Goal: Information Seeking & Learning: Learn about a topic

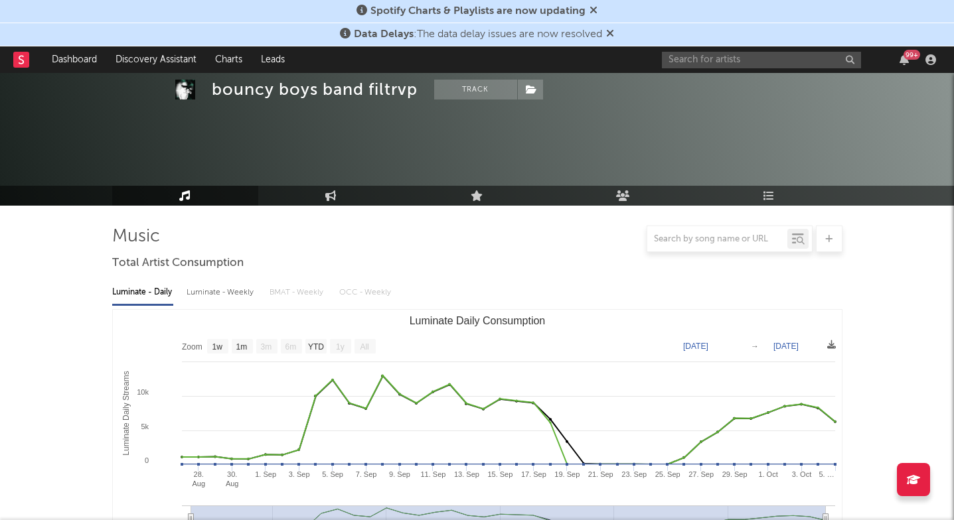
select select "1w"
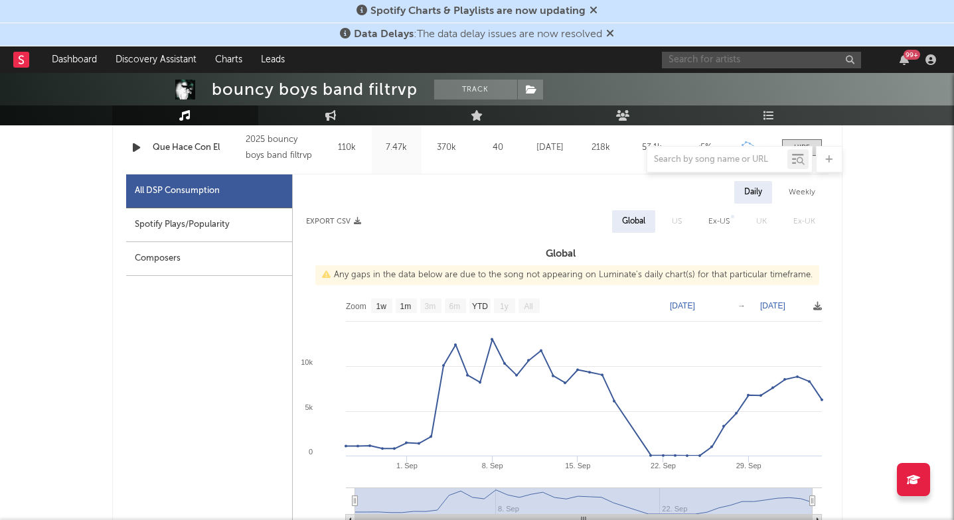
click at [694, 59] on input "text" at bounding box center [761, 60] width 199 height 17
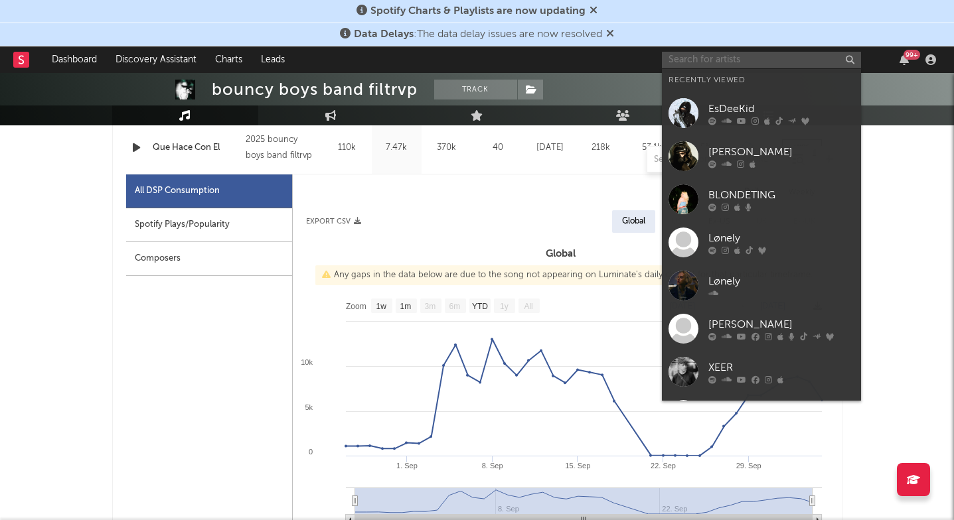
paste input "https://open.spotify.com/album/1p4lvueaQnzA0RqEFUqIyx?si=pM566zADS2i1FOuIWOQlOQ"
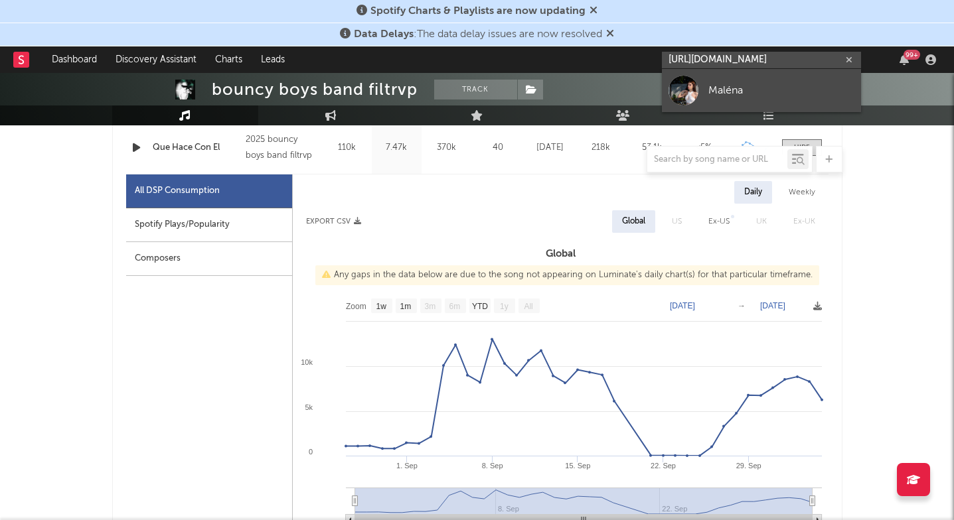
type input "https://open.spotify.com/album/1p4lvueaQnzA0RqEFUqIyx?si=pM566zADS2i1FOuIWOQlO"
click at [706, 81] on link "Maléna" at bounding box center [761, 90] width 199 height 43
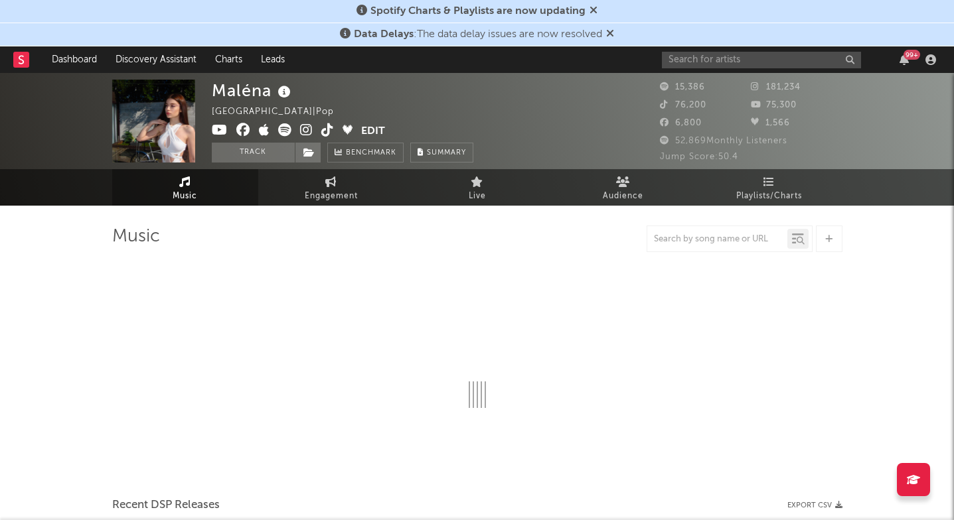
select select "6m"
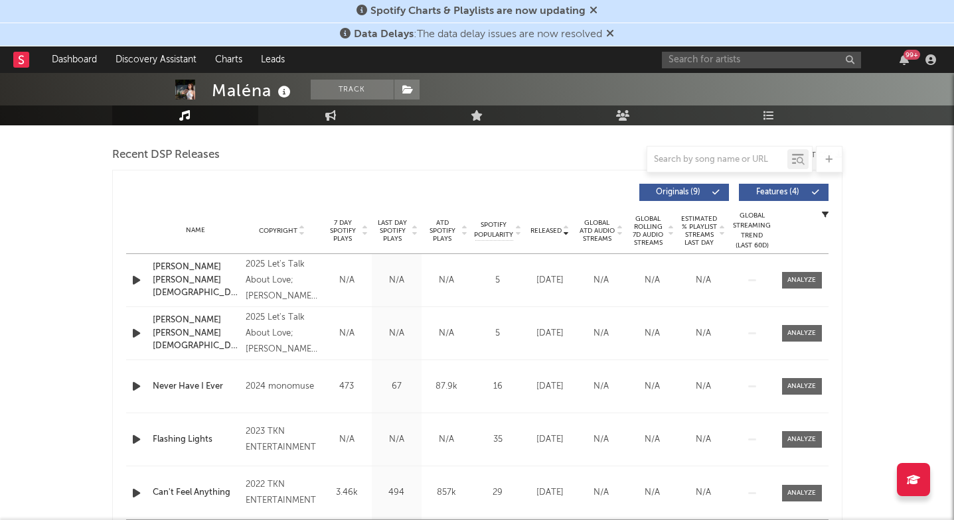
scroll to position [467, 0]
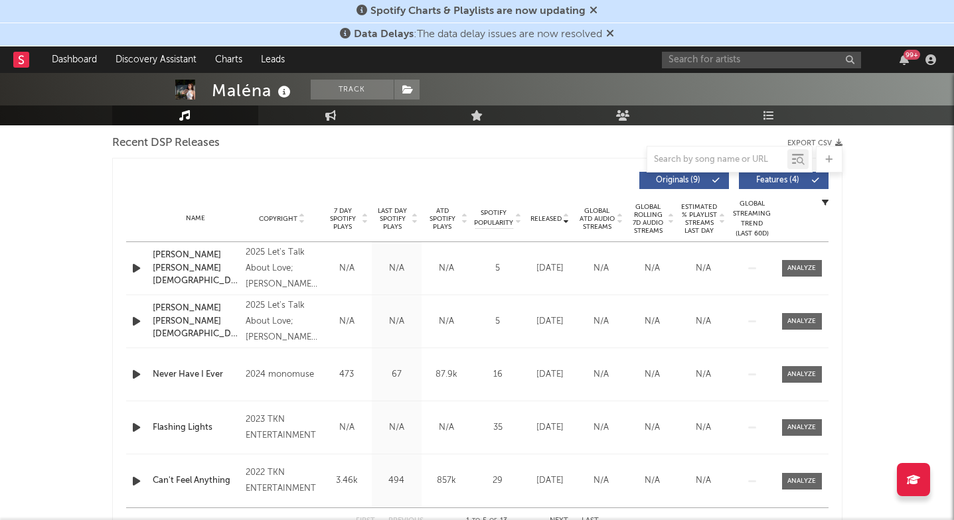
click at [396, 228] on span "Last Day Spotify Plays" at bounding box center [392, 219] width 35 height 24
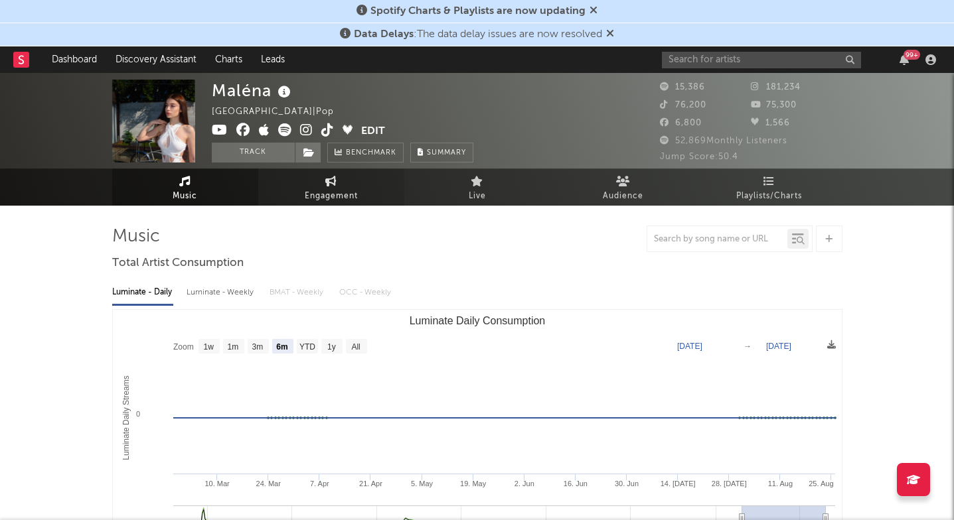
scroll to position [0, 0]
click at [317, 195] on span "Engagement" at bounding box center [331, 197] width 53 height 16
select select "1w"
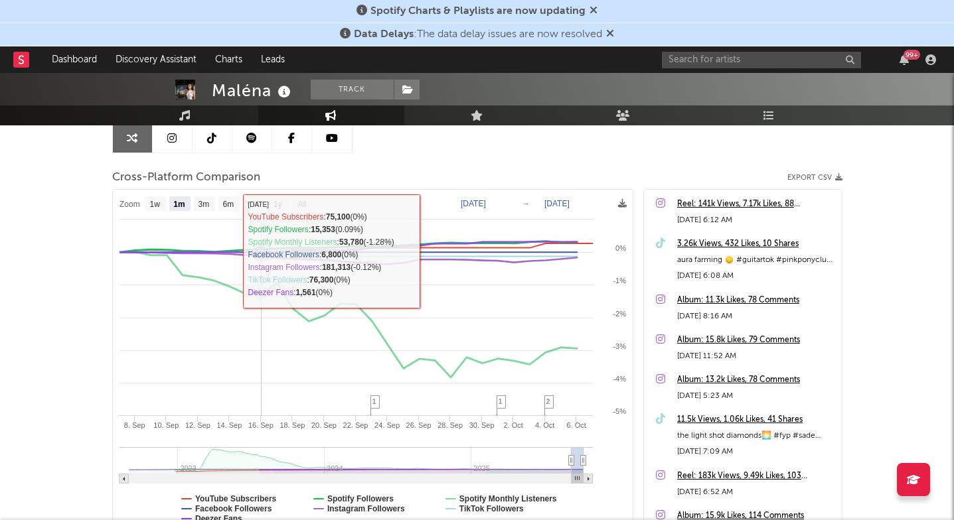
scroll to position [142, 0]
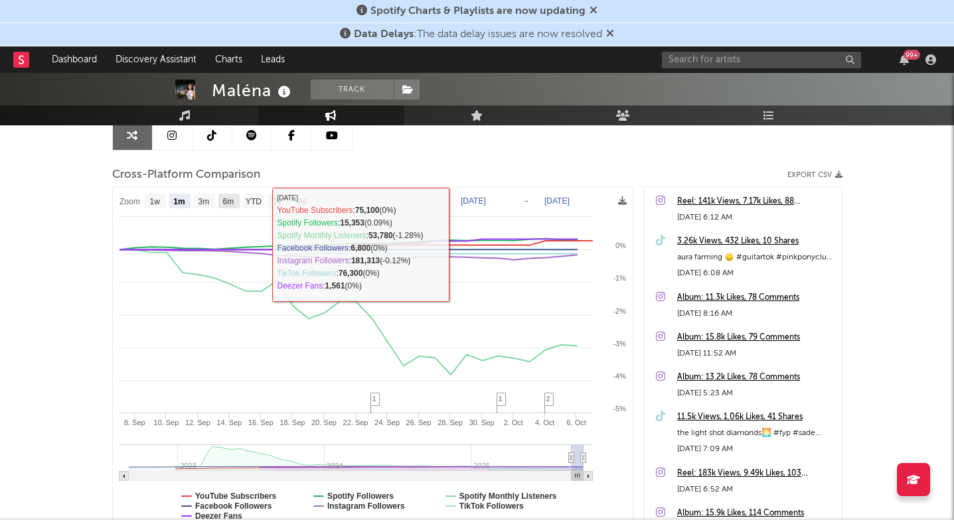
click at [230, 205] on text "6m" at bounding box center [227, 201] width 11 height 9
select select "6m"
type input "2025-04-07"
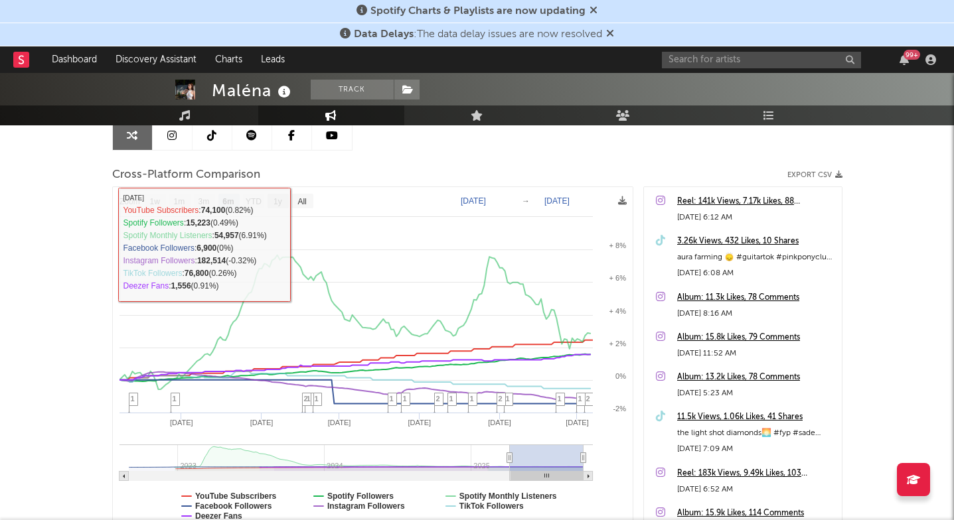
click at [278, 203] on text "1y" at bounding box center [278, 201] width 9 height 9
select select "1y"
type input "2024-10-07"
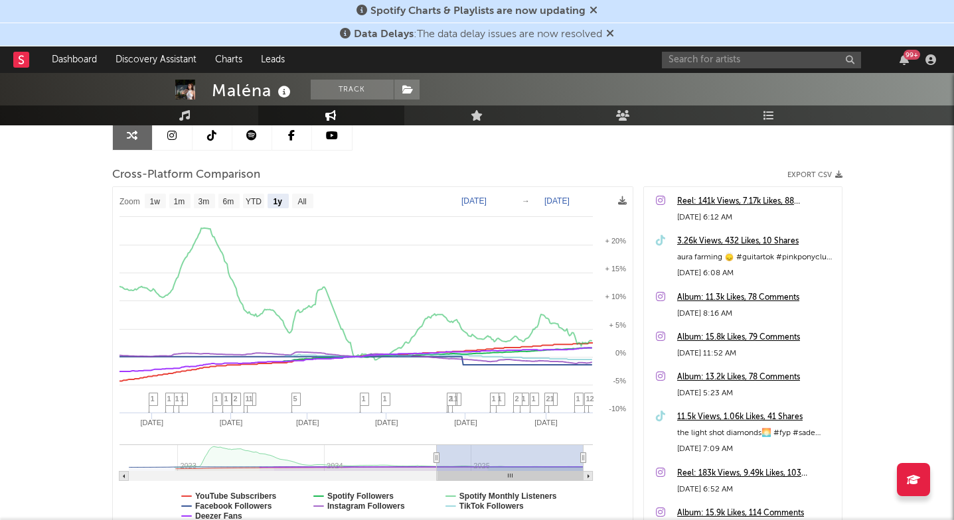
select select "1y"
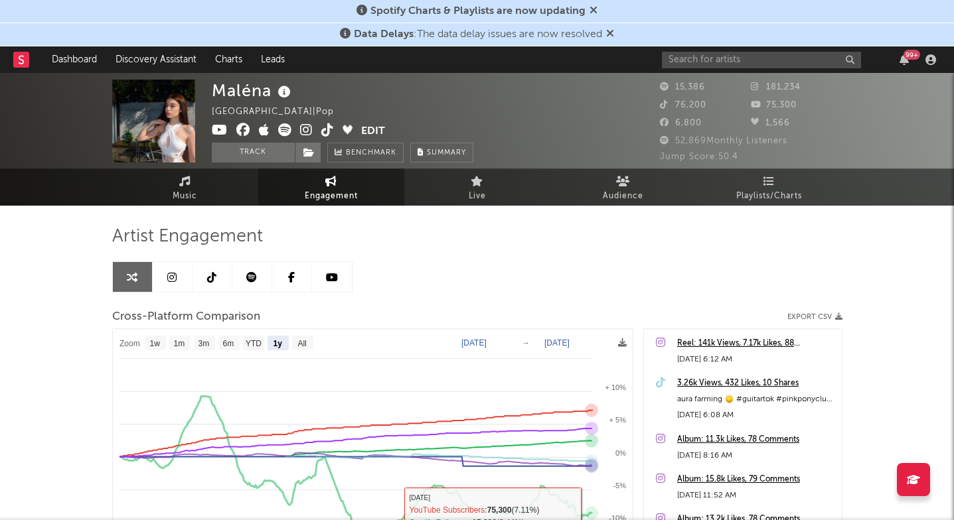
scroll to position [0, 0]
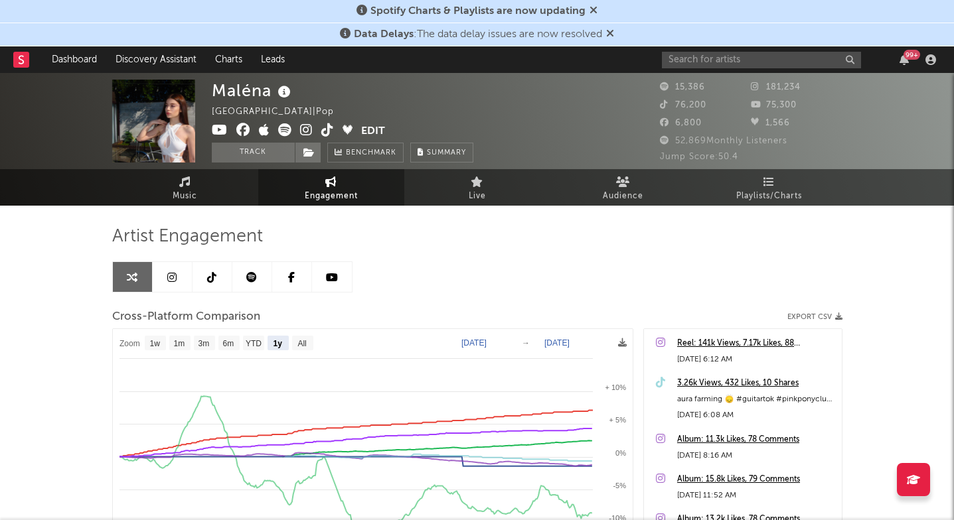
click at [303, 132] on icon at bounding box center [306, 129] width 13 height 13
click at [706, 58] on input "text" at bounding box center [761, 60] width 199 height 17
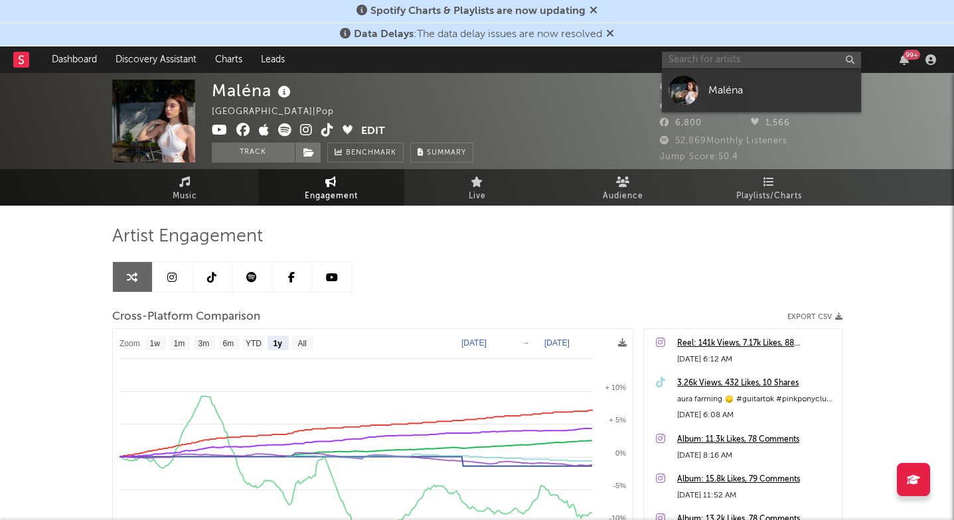
paste input "https://open.spotify.com/album/5Gtvc0bWyrMfYqJwAKup8V?si=FrVUJdVmTvKm7H8ym_cQxA"
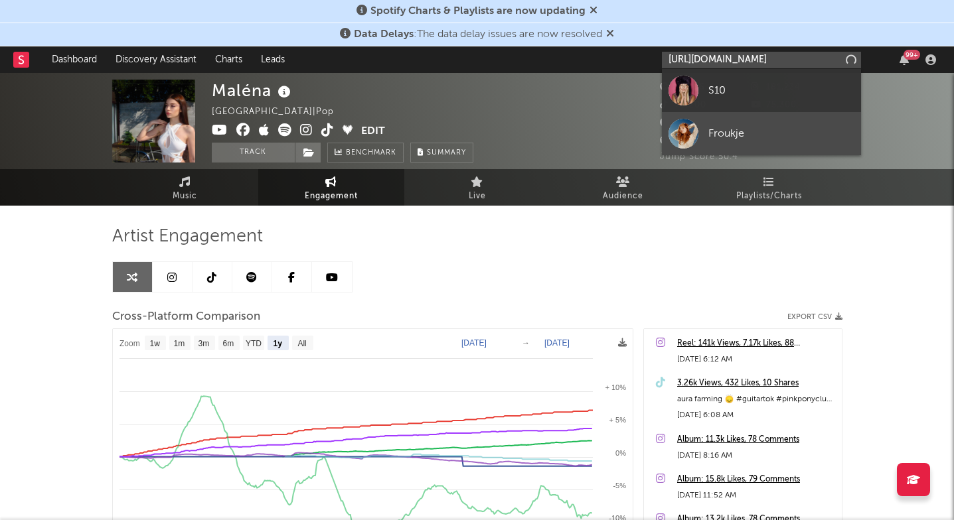
type input "https://open.spotify.com/album/5Gtvc0bWyrMfYqJwAKup8V?si=FrVUJdVmTvKm7H8ym_cQ"
click at [725, 126] on div "Froukje" at bounding box center [781, 133] width 146 height 16
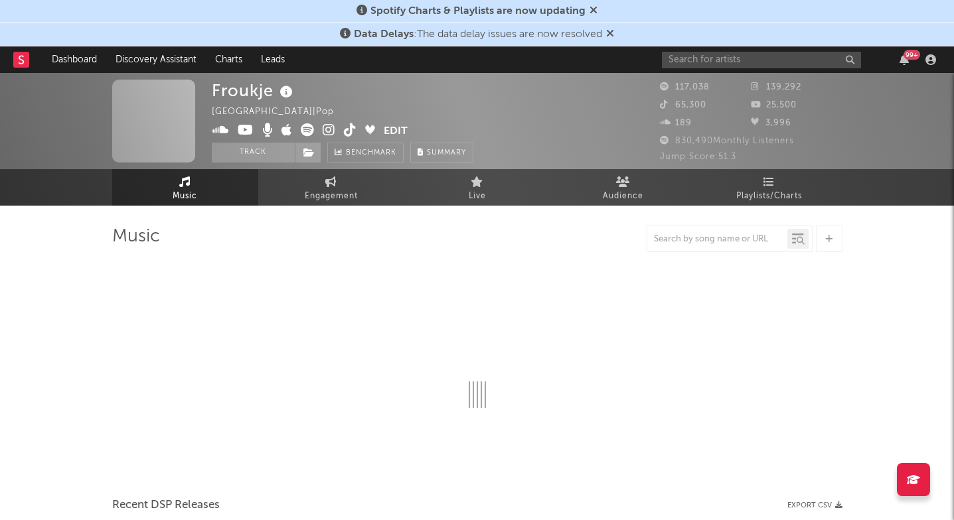
select select "6m"
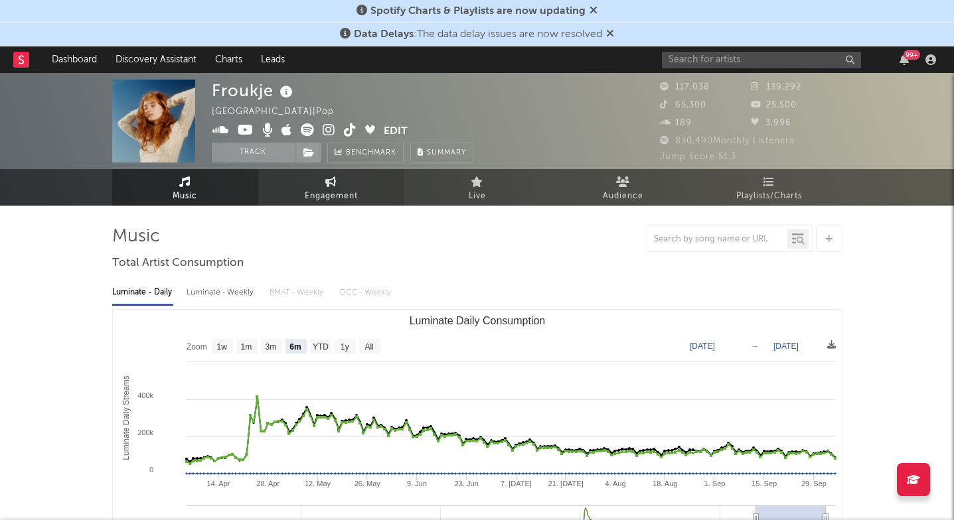
click at [329, 191] on span "Engagement" at bounding box center [331, 197] width 53 height 16
select select "1w"
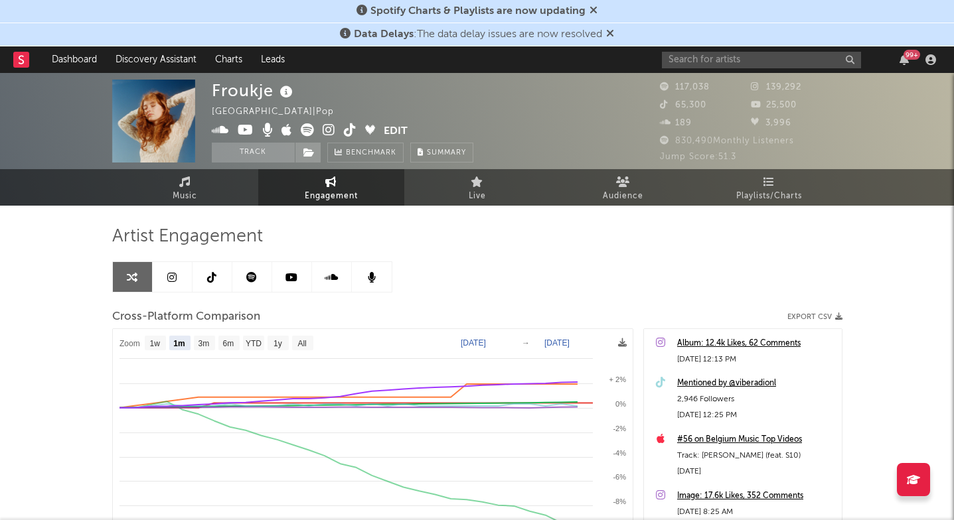
click at [264, 347] on rect at bounding box center [373, 502] width 520 height 347
click at [257, 347] on text "YTD" at bounding box center [253, 343] width 16 height 9
select select "YTD"
type input "2025-01-01"
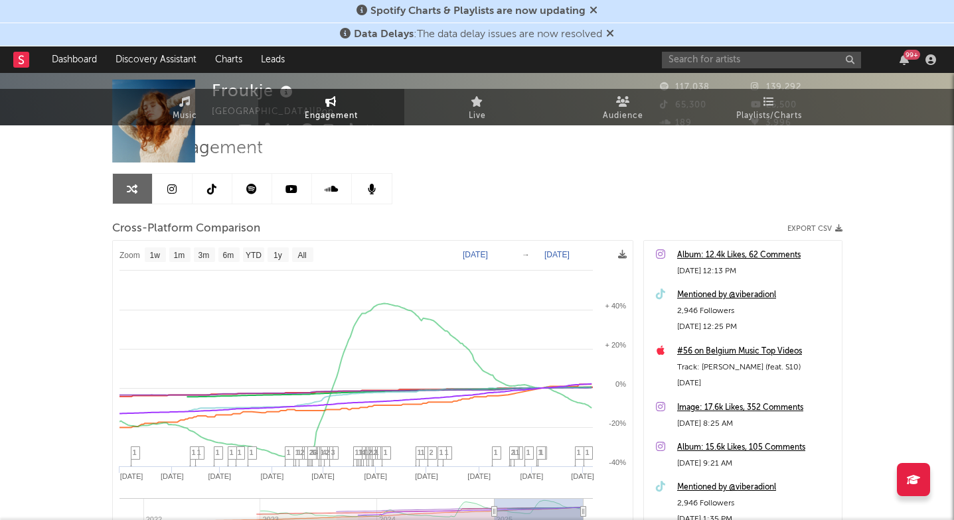
select select "1w"
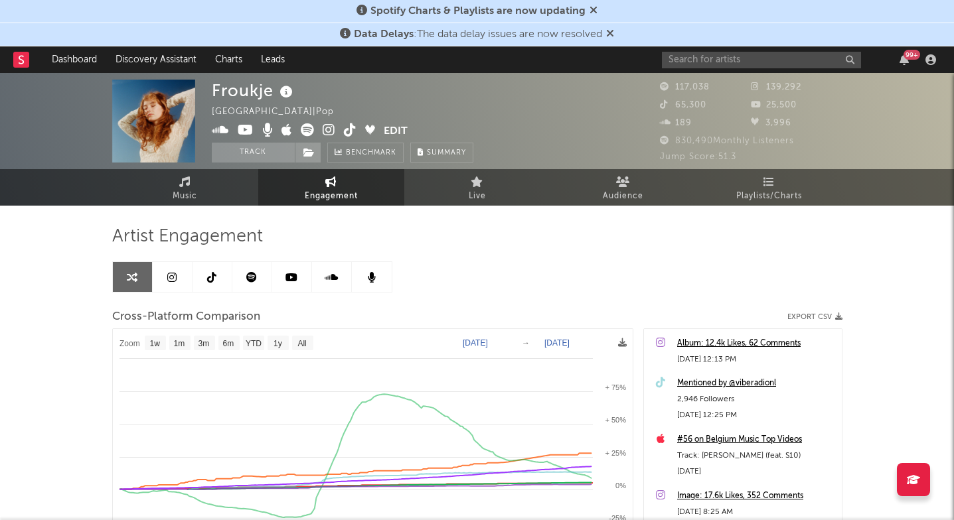
click at [327, 123] on icon at bounding box center [329, 129] width 13 height 13
click at [729, 60] on input "text" at bounding box center [761, 60] width 199 height 17
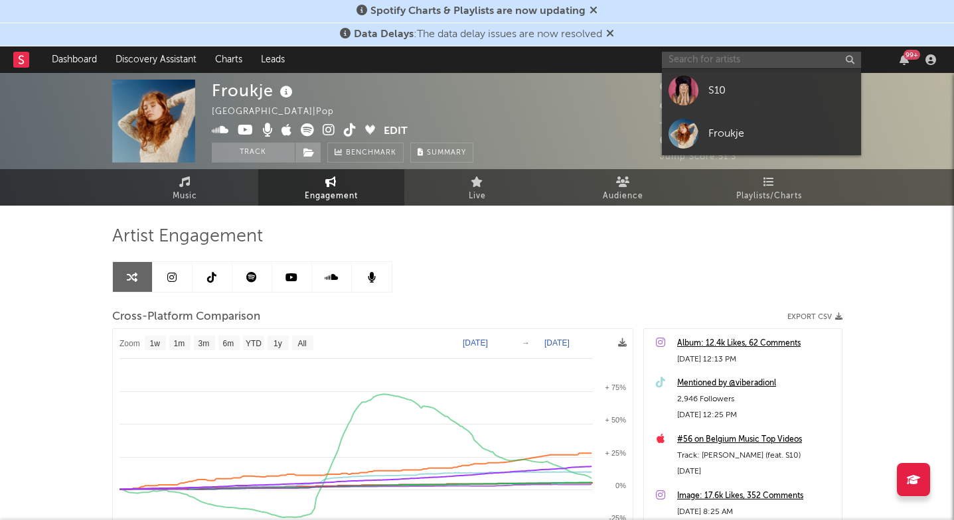
paste input "https://open.spotify.com/track/0vbp3qthXlRVsLXTbPrkX1?si=ce2bceb74a304565"
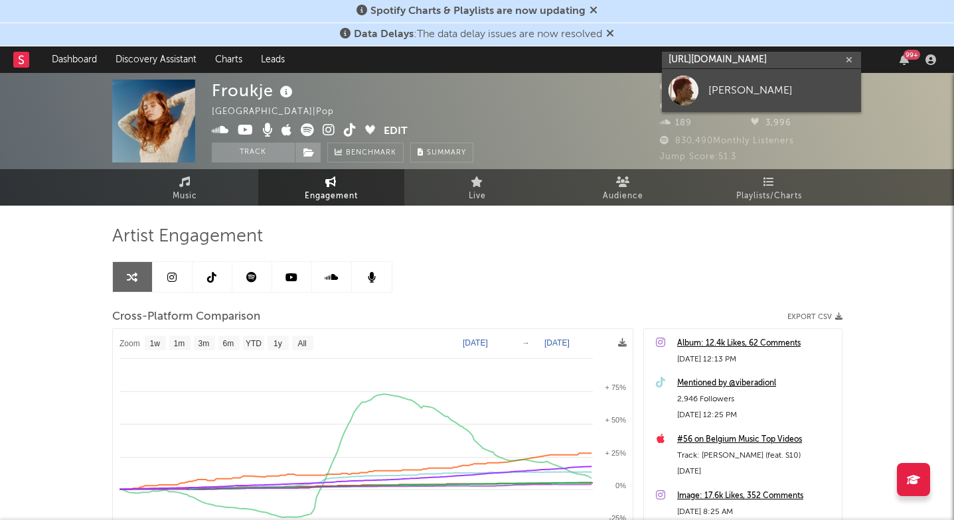
type input "https://open.spotify.com/track/0vbp3qthXlRVsLXTbPrkX1?si=ce2bceb74a30456"
click at [734, 78] on link "Jann" at bounding box center [761, 90] width 199 height 43
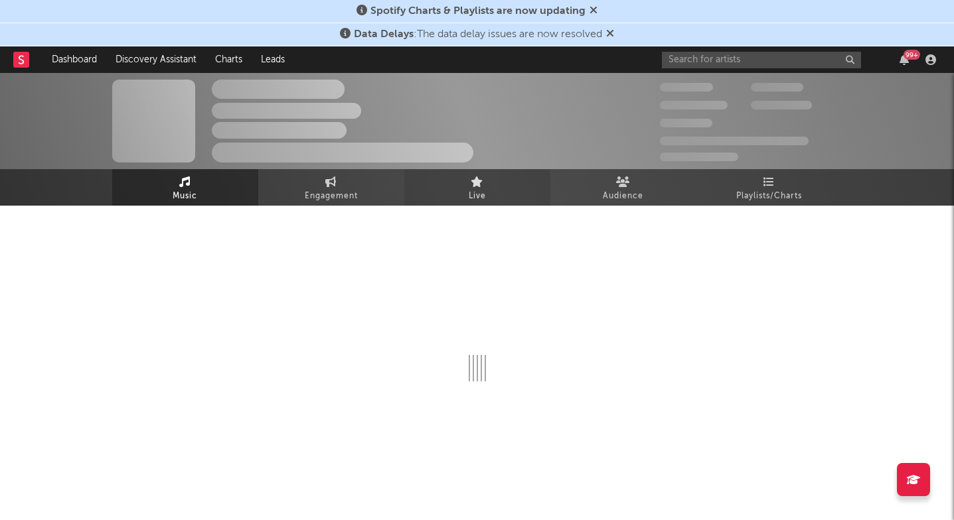
select select "6m"
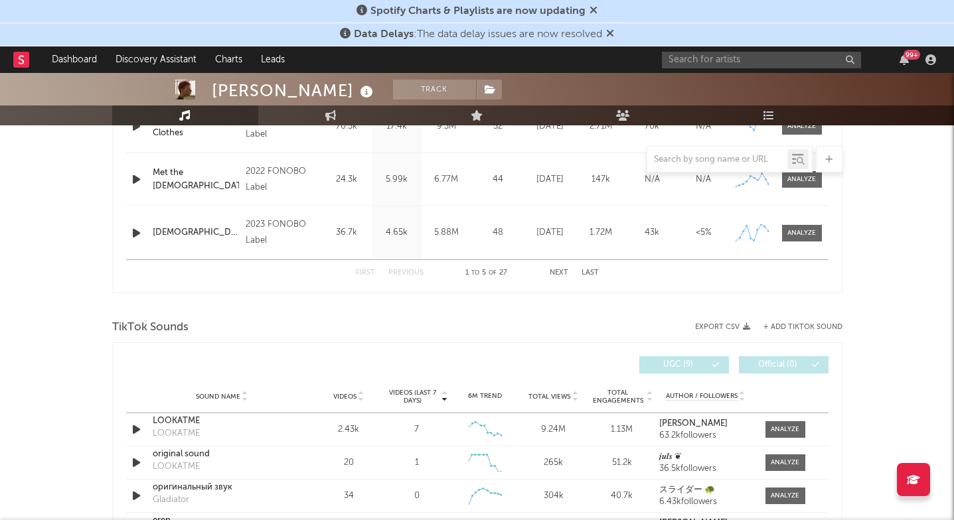
scroll to position [820, 0]
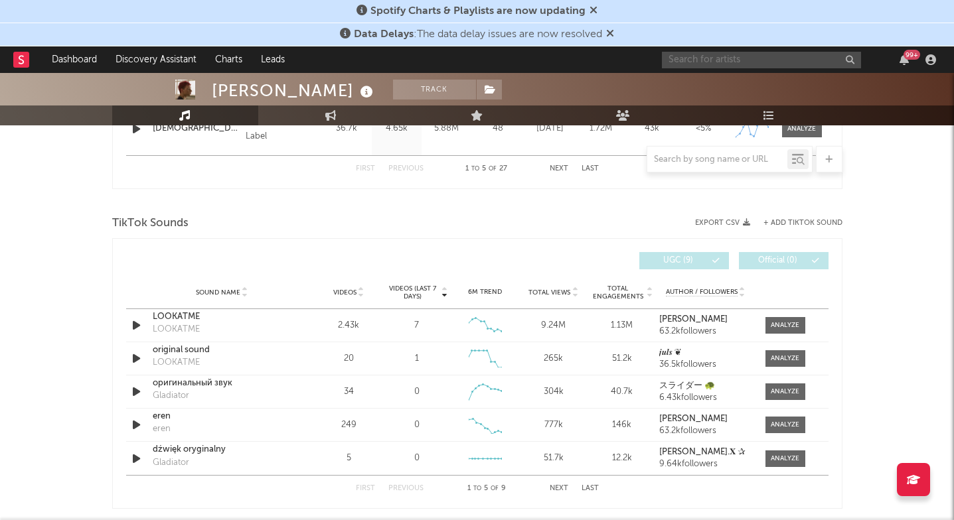
click at [696, 57] on input "text" at bounding box center [761, 60] width 199 height 17
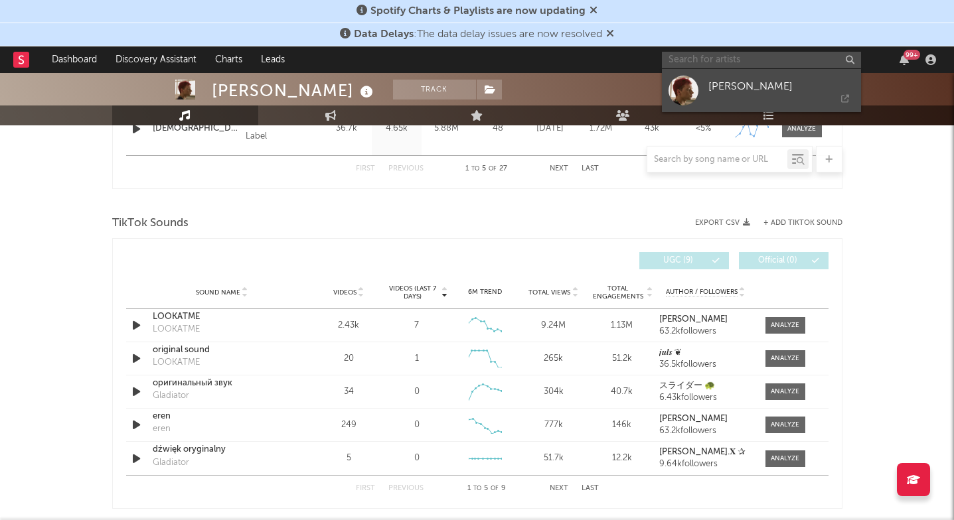
paste input "https://open.spotify.com/artist/10okQWuBo3LEA8HSZ1VUMT?si=eC6VcJe1REe-_ntP4JV_aA"
type input "https://open.spotify.com/artist/10okQWuBo3LEA8HSZ1VUMT?si=eC6VcJe1REe-_ntP4JV_aA"
click at [692, 80] on div at bounding box center [684, 91] width 30 height 30
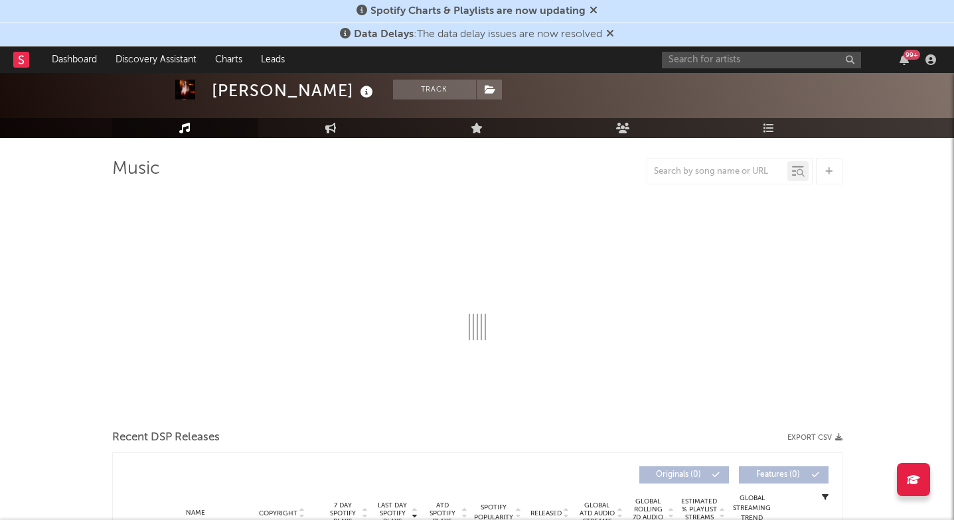
scroll to position [72, 1]
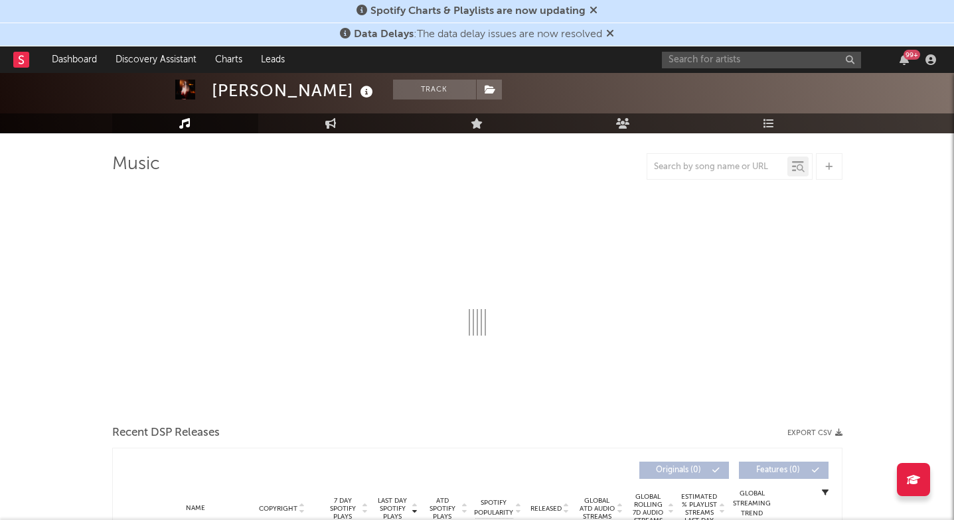
select select "6m"
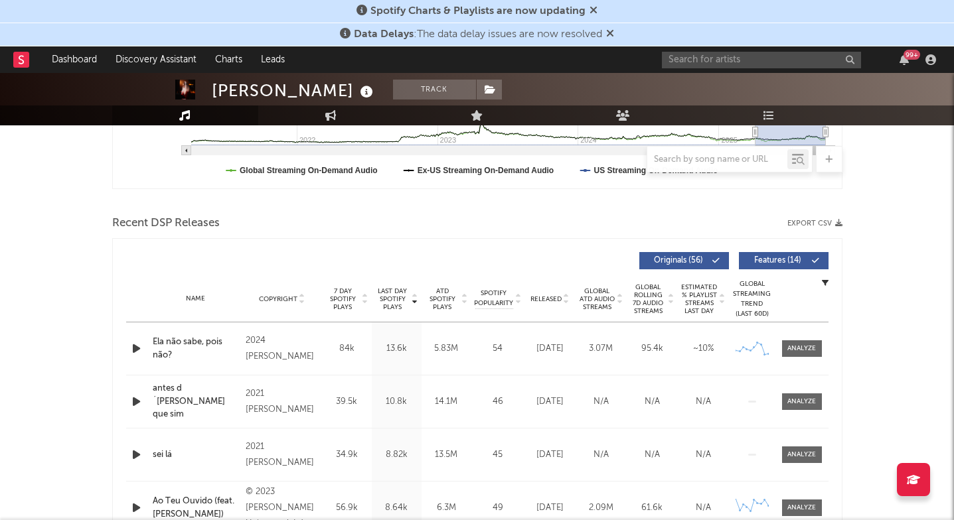
scroll to position [274, 0]
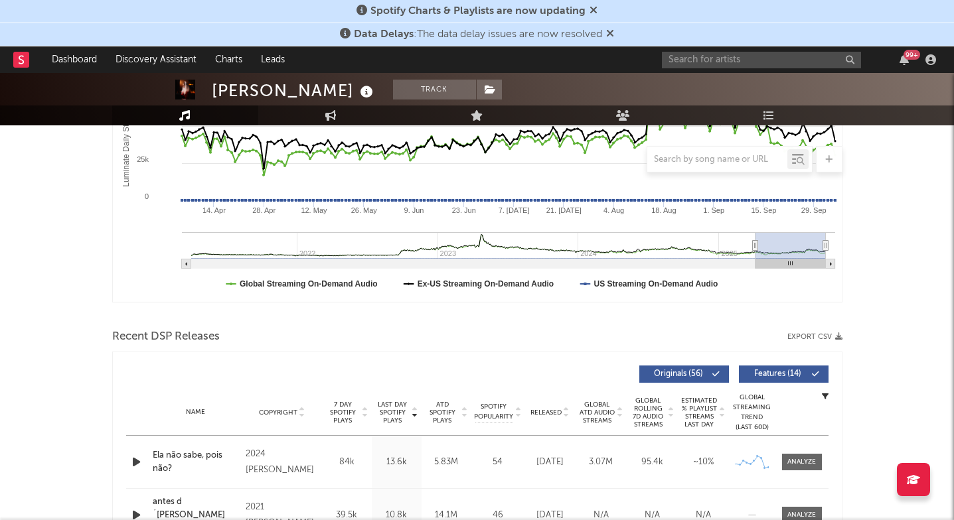
click at [707, 48] on div "99 +" at bounding box center [801, 59] width 279 height 27
click at [696, 61] on input "text" at bounding box center [761, 60] width 199 height 17
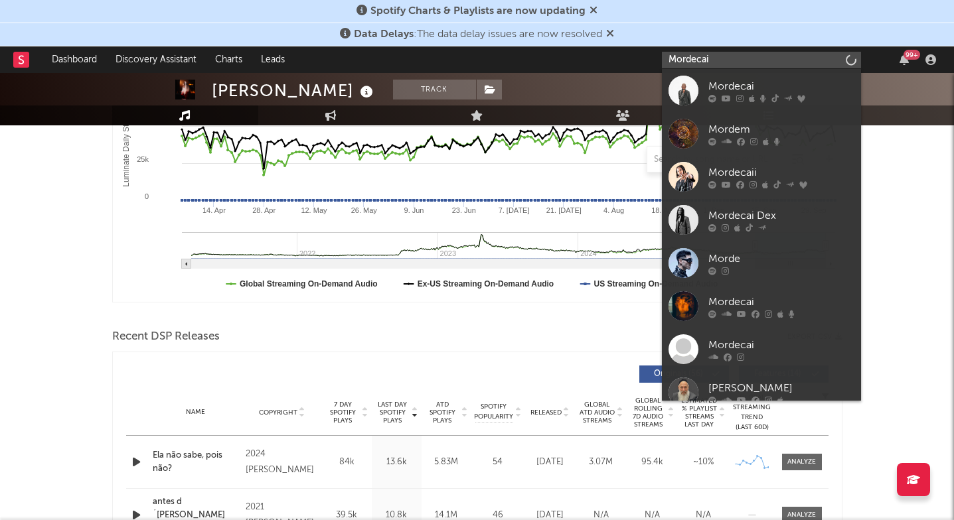
type input "Mordecai"
click at [683, 98] on div at bounding box center [684, 91] width 30 height 30
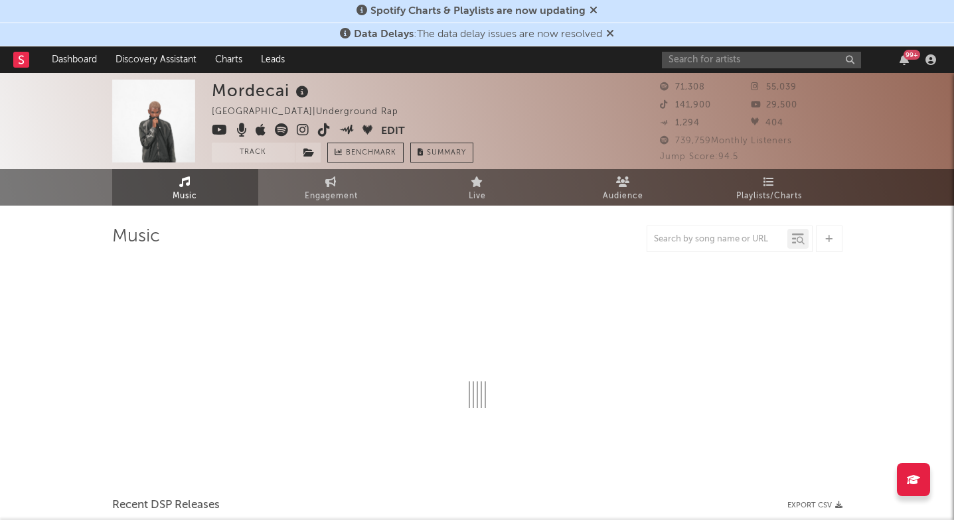
select select "6m"
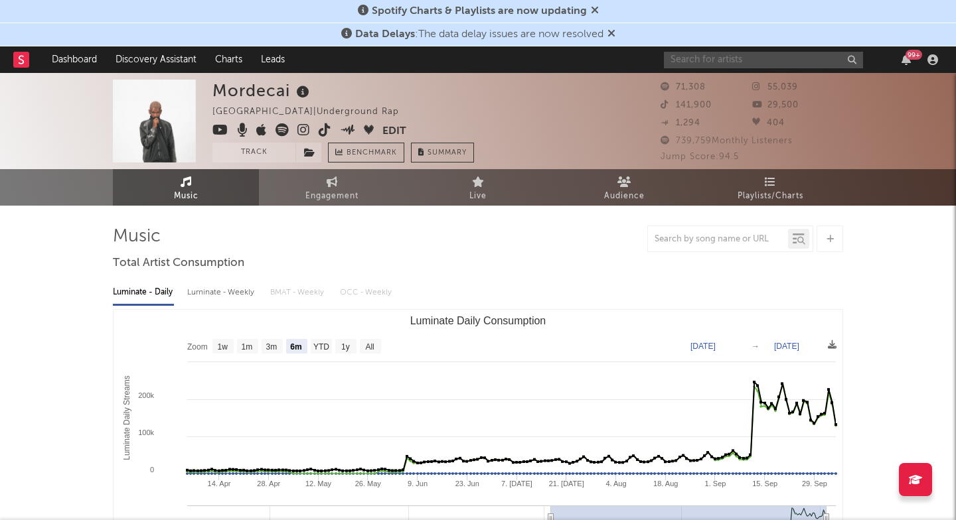
click at [718, 62] on input "text" at bounding box center [763, 60] width 199 height 17
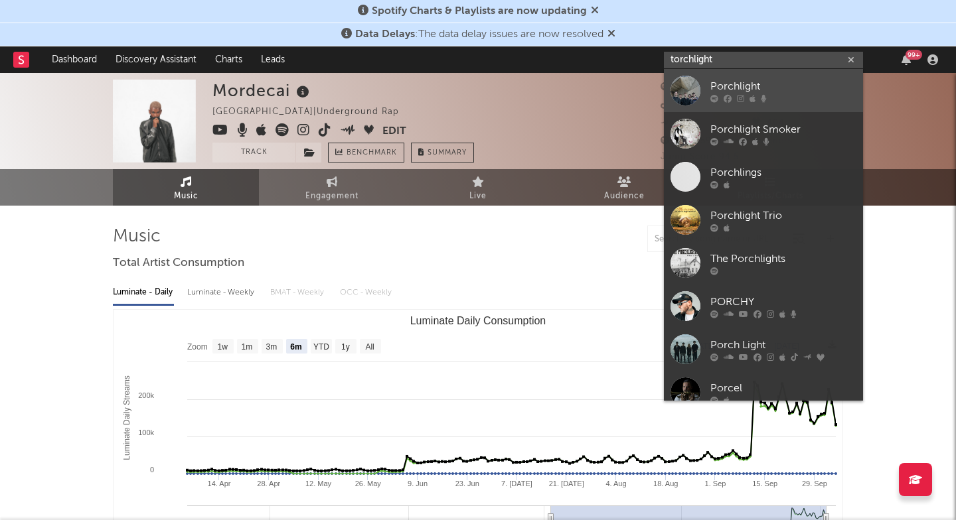
type input "torchlight"
click at [726, 90] on div "Porchlight" at bounding box center [783, 86] width 146 height 16
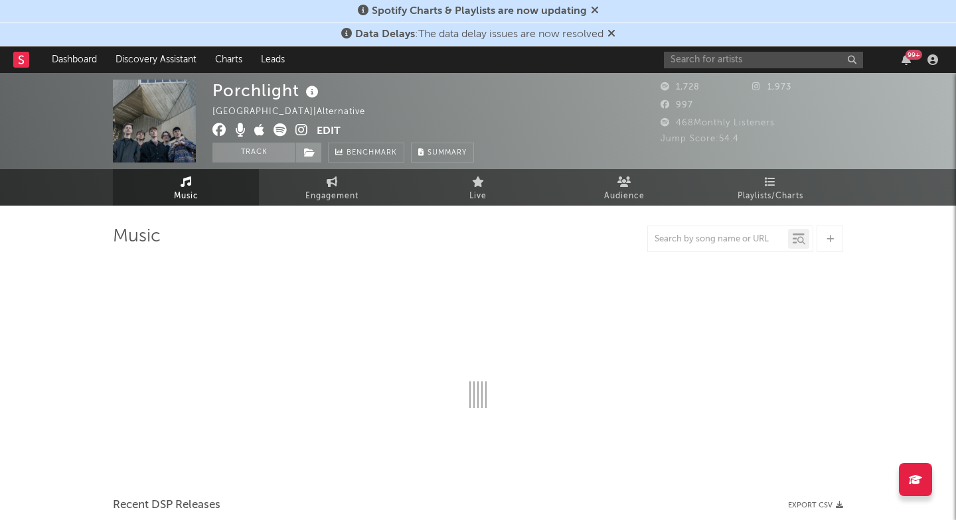
select select "6m"
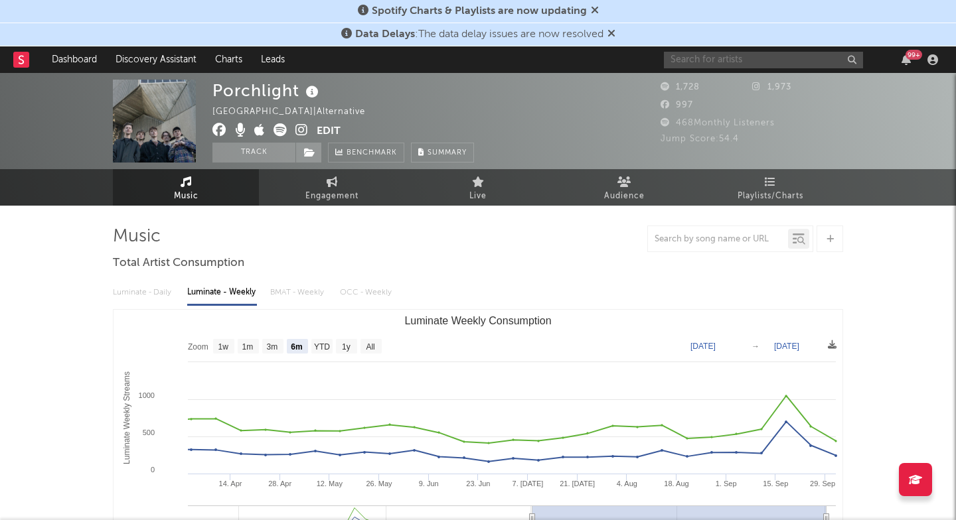
click at [735, 58] on input "text" at bounding box center [763, 60] width 199 height 17
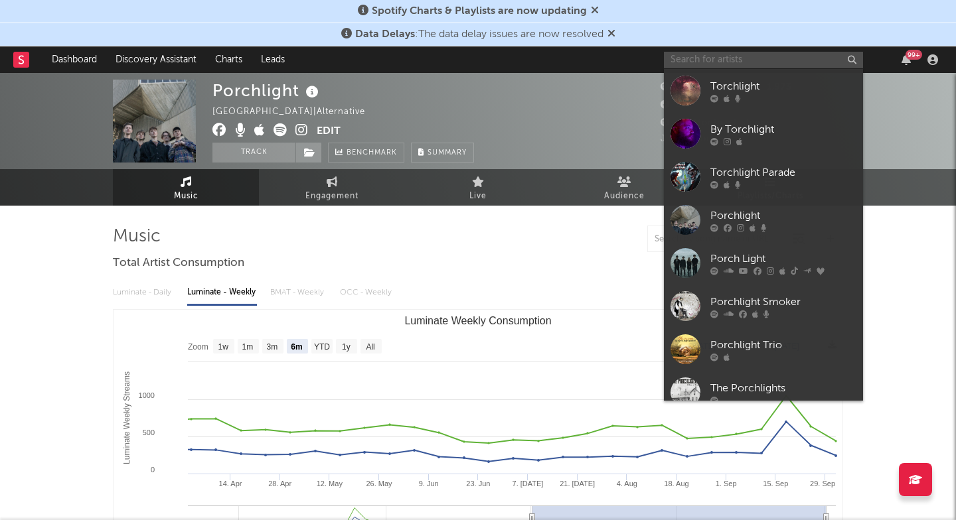
paste input "https://open.spotify.com/track/29fc1RinBg7npe9NtS4yDO?si=840fb44b89dd44b7"
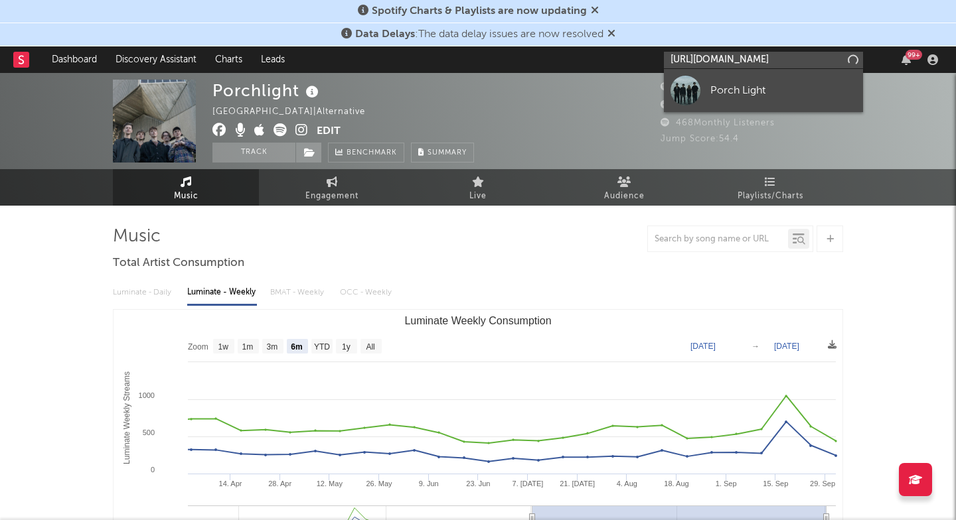
type input "https://open.spotify.com/track/29fc1RinBg7npe9NtS4yDO?si=840fb44b89dd44b"
click at [740, 84] on div "Porch Light" at bounding box center [783, 90] width 146 height 16
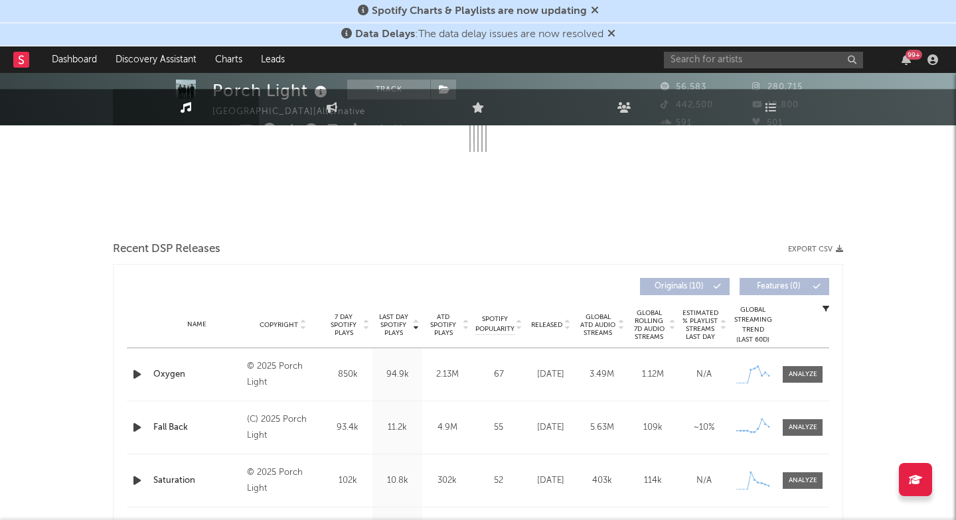
select select "6m"
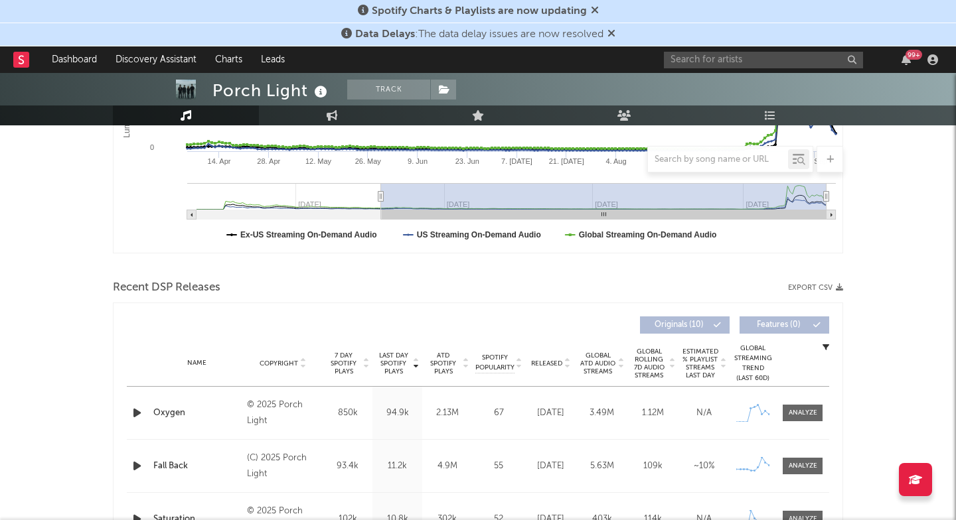
scroll to position [326, 0]
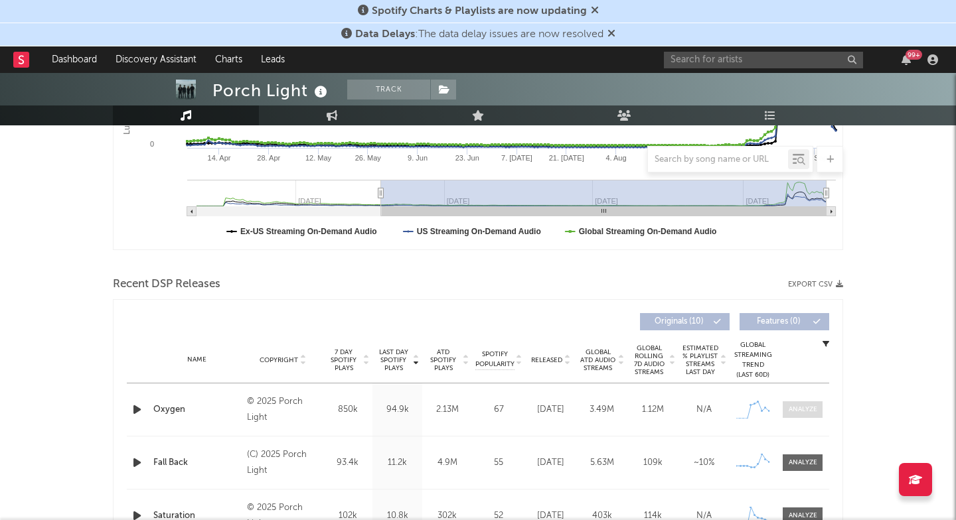
click at [793, 406] on div at bounding box center [803, 410] width 29 height 10
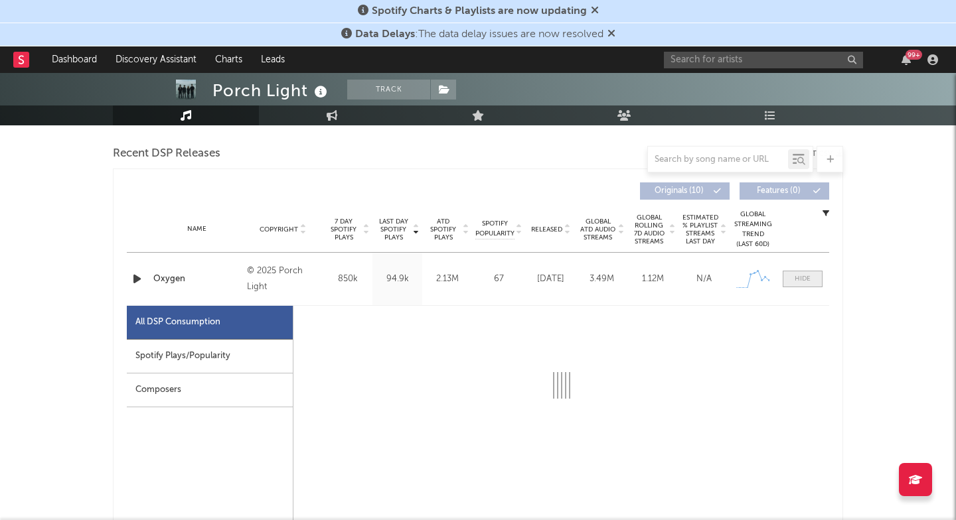
select select "1w"
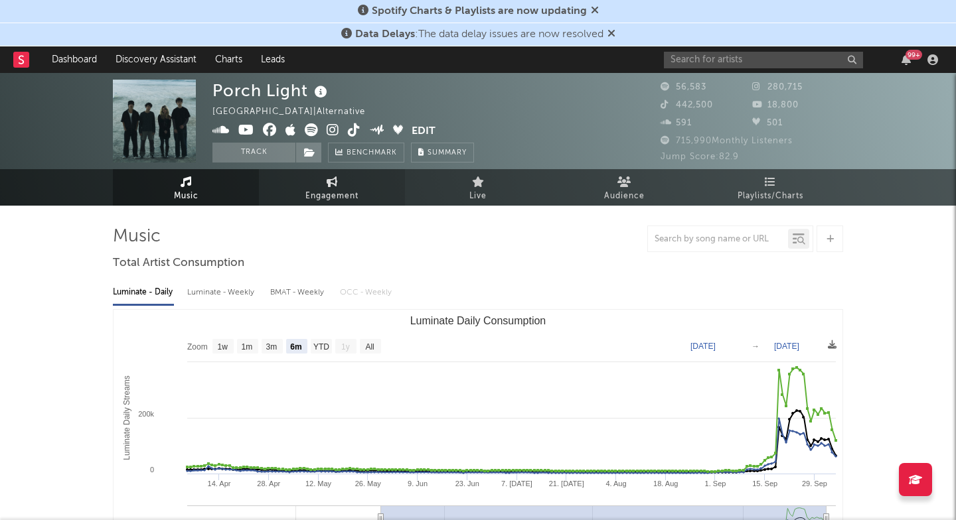
scroll to position [0, 0]
click at [375, 189] on link "Engagement" at bounding box center [332, 187] width 146 height 37
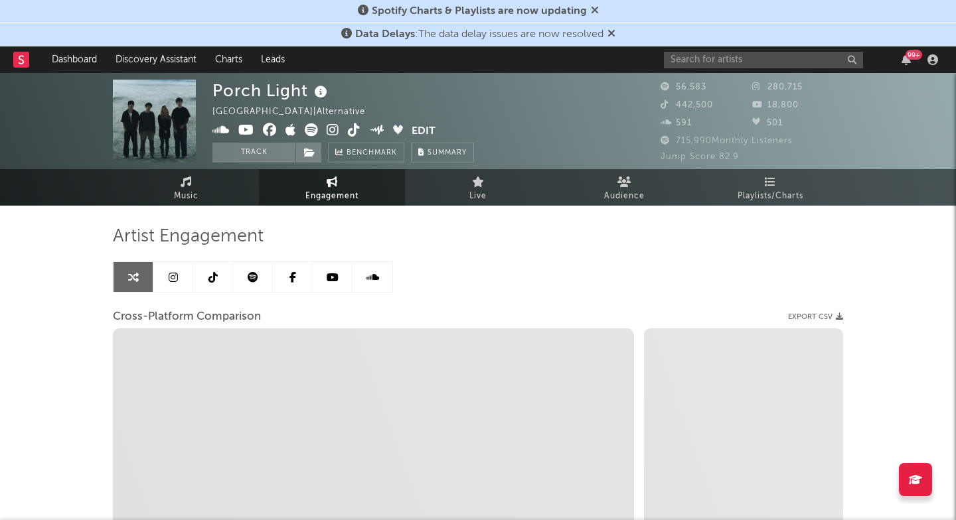
select select "1w"
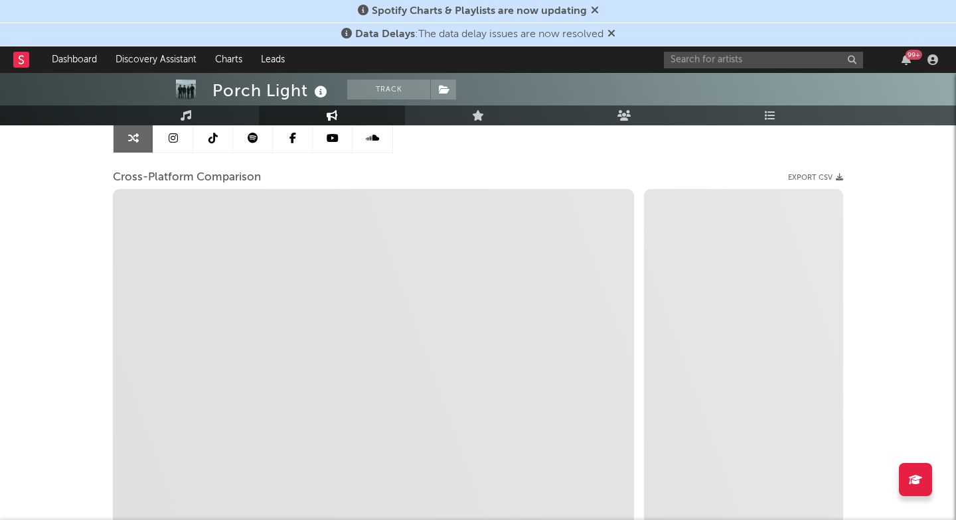
scroll to position [133, 0]
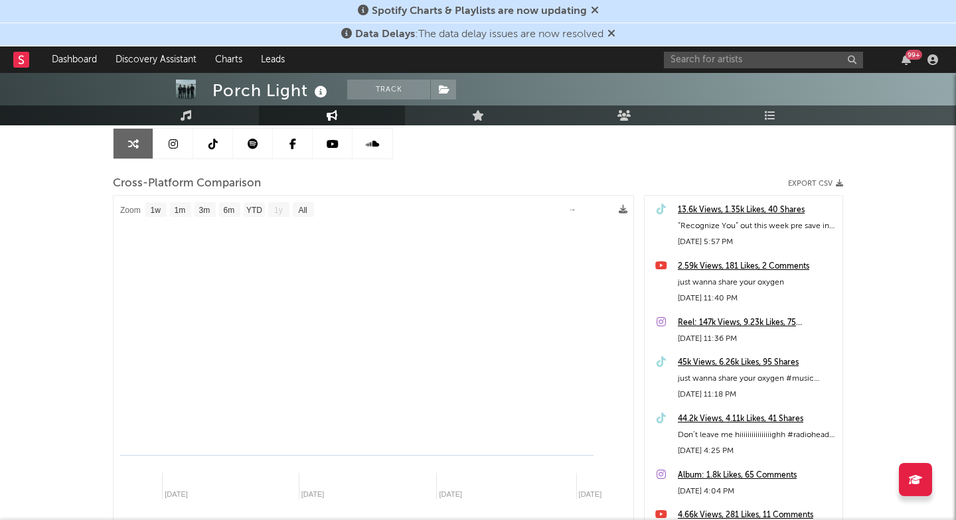
select select "1m"
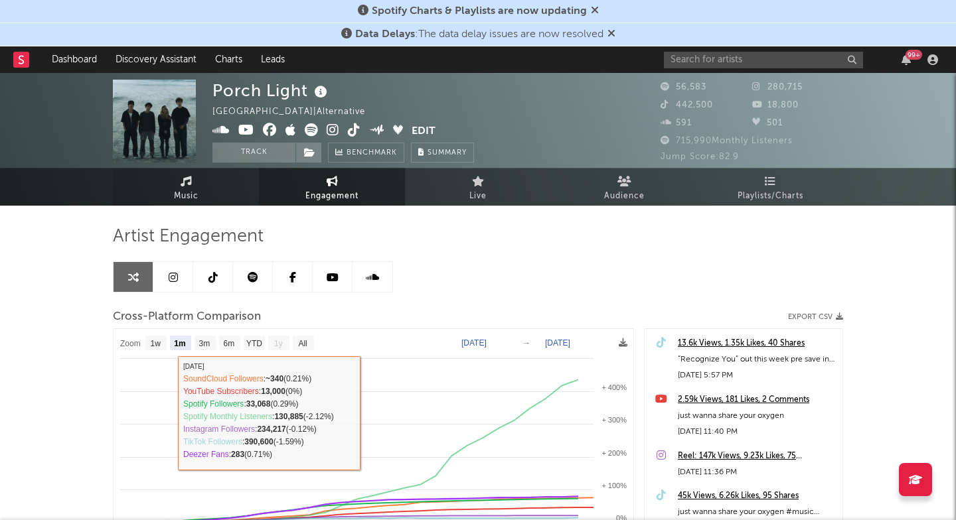
scroll to position [-1, 0]
click at [179, 185] on link "Music" at bounding box center [186, 187] width 146 height 38
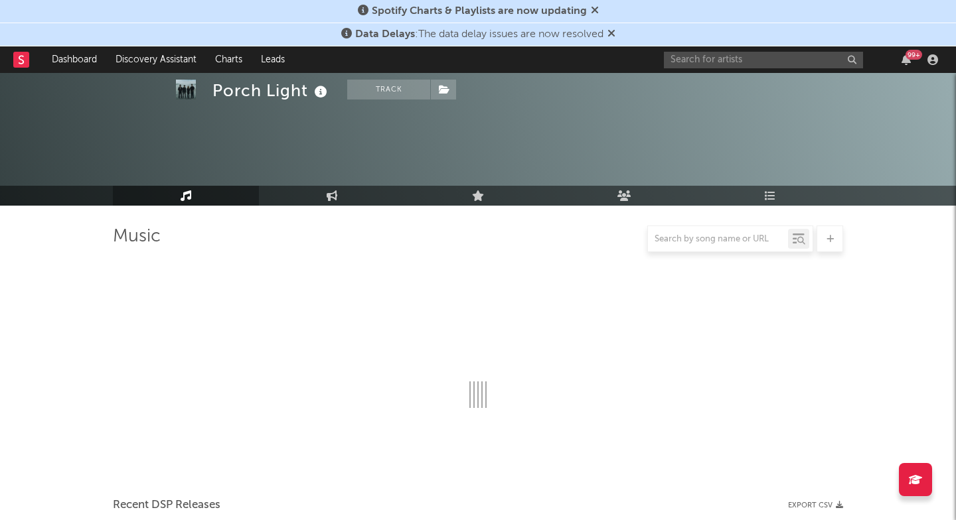
scroll to position [118, 0]
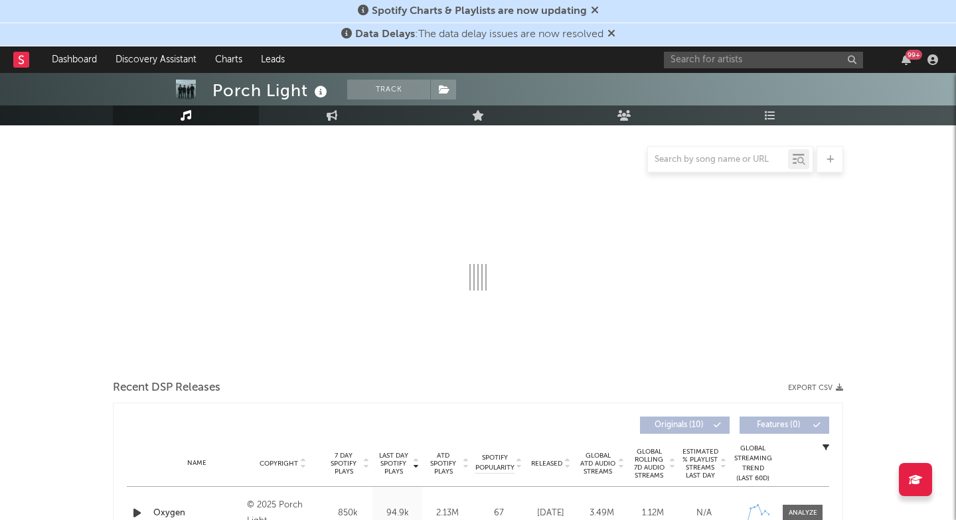
select select "6m"
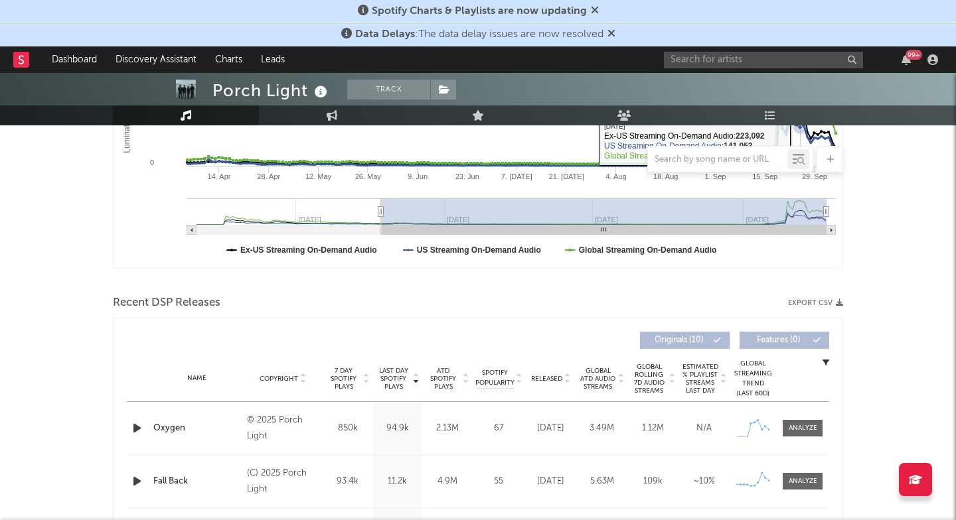
scroll to position [390, 0]
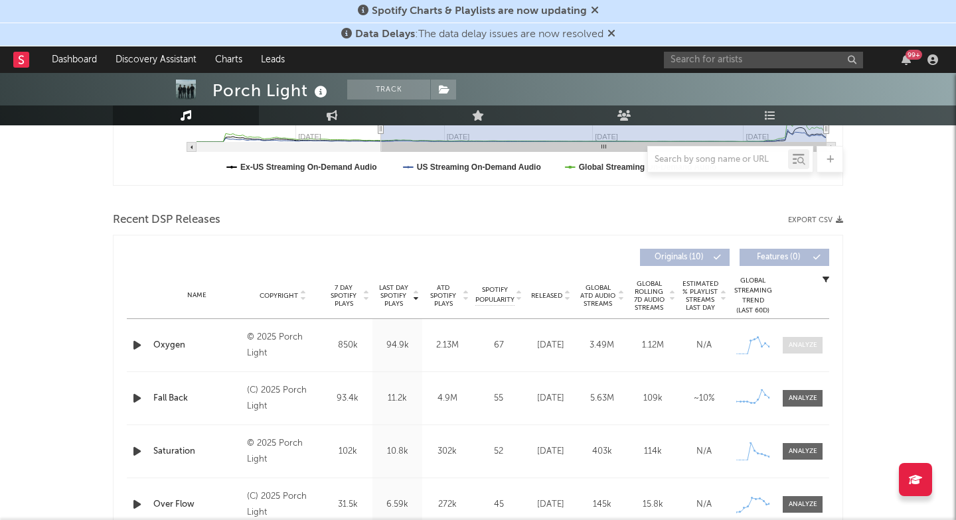
click at [797, 352] on span at bounding box center [803, 345] width 40 height 17
select select "1w"
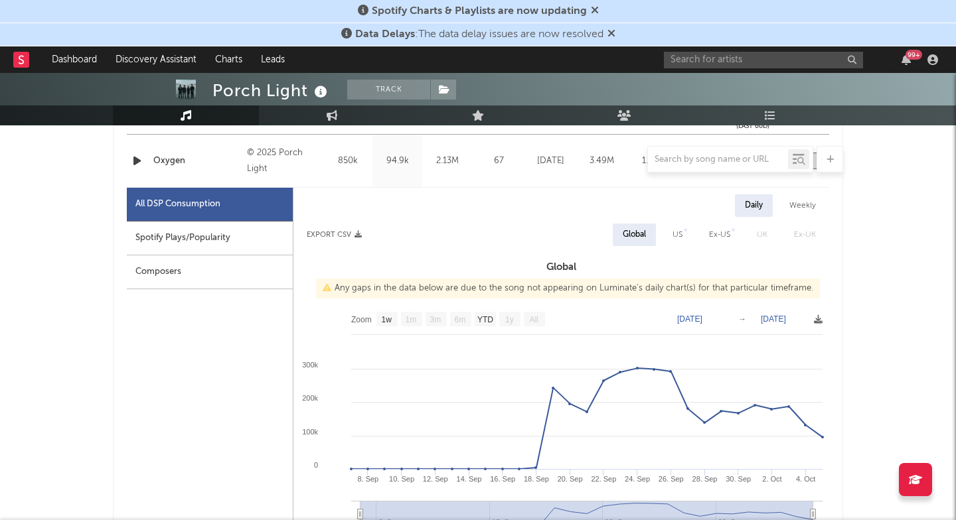
scroll to position [579, 0]
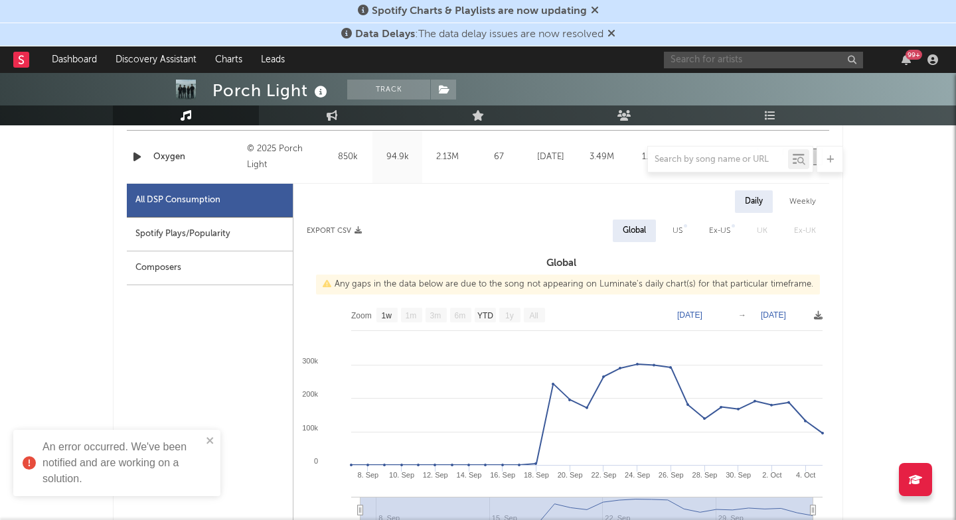
click at [740, 66] on input "text" at bounding box center [763, 60] width 199 height 17
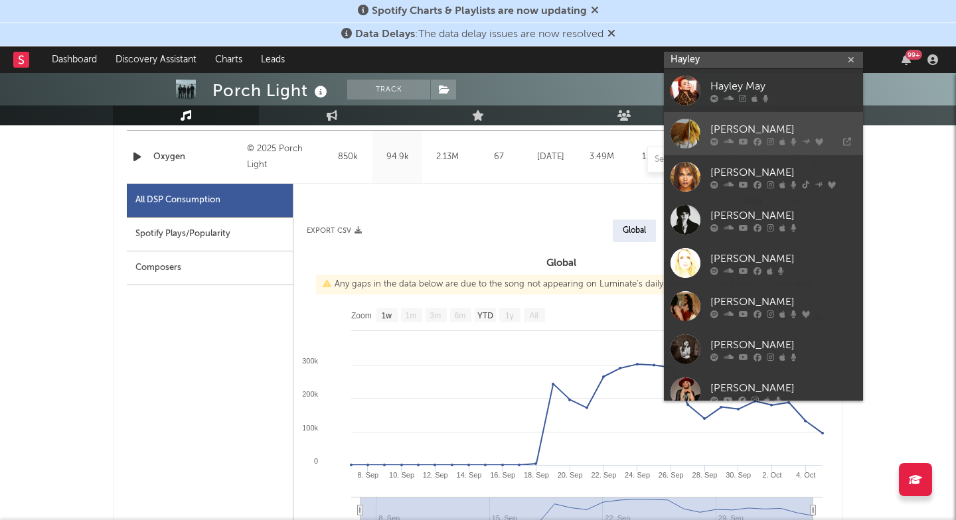
type input "Hayley"
click at [707, 135] on link "Hayley Williams" at bounding box center [763, 133] width 199 height 43
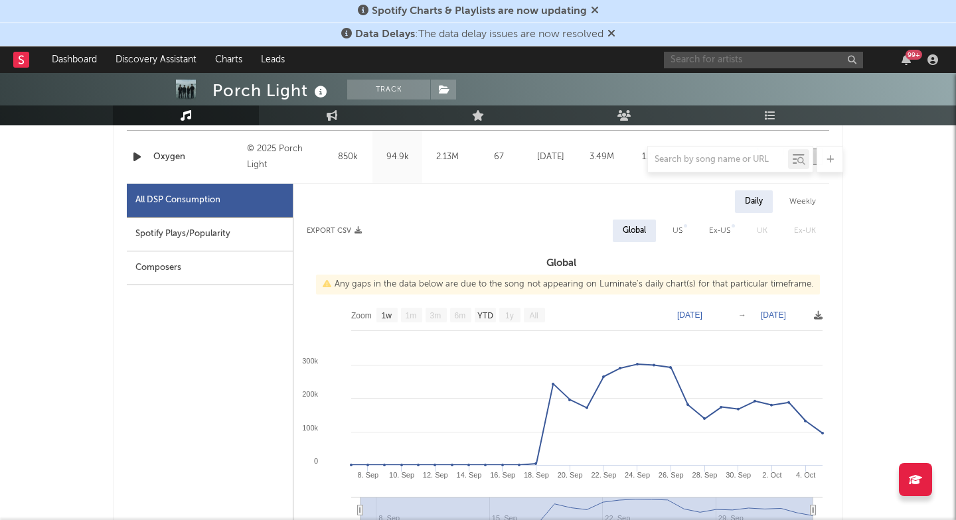
click at [762, 58] on input "text" at bounding box center [763, 60] width 199 height 17
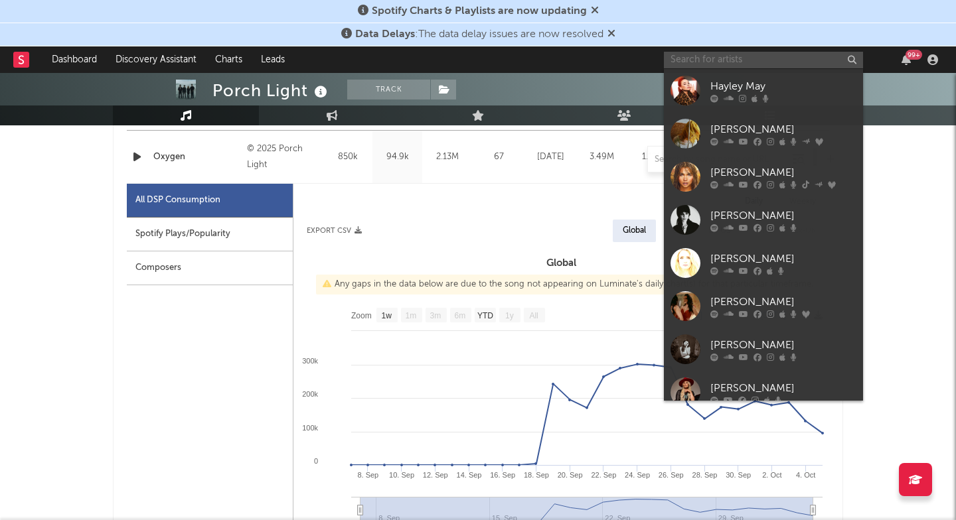
paste input "https://open.spotify.com/artist/4pZOG8ump4odtJJA4Cy7S8"
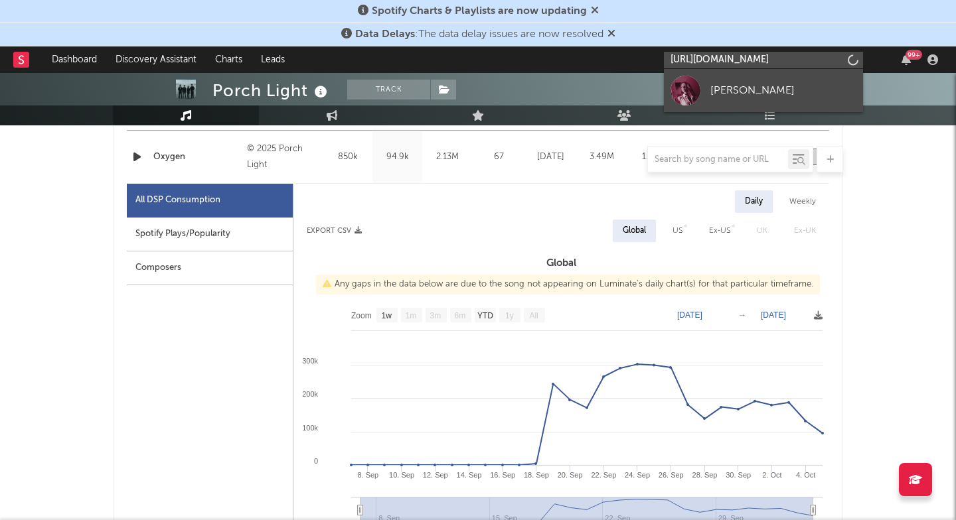
type input "https://open.spotify.com/artist/4pZOG8ump4odtJJA4Cy7S"
click at [750, 99] on link "Haley Joelle" at bounding box center [763, 90] width 199 height 43
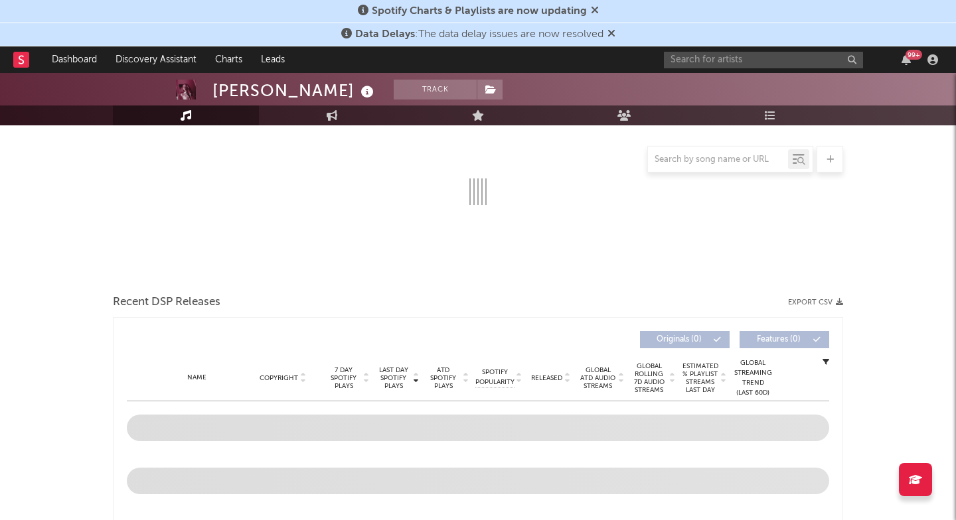
scroll to position [207, 0]
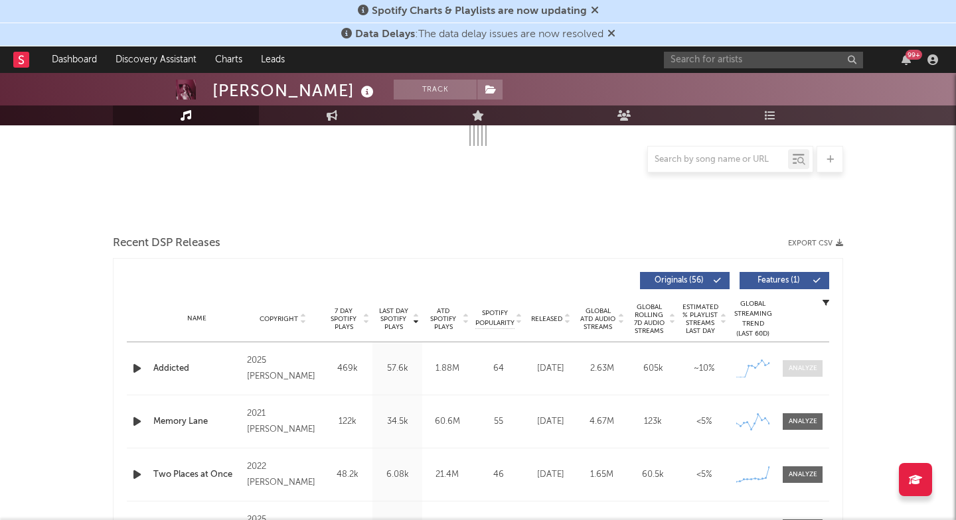
click at [794, 368] on div at bounding box center [803, 369] width 29 height 10
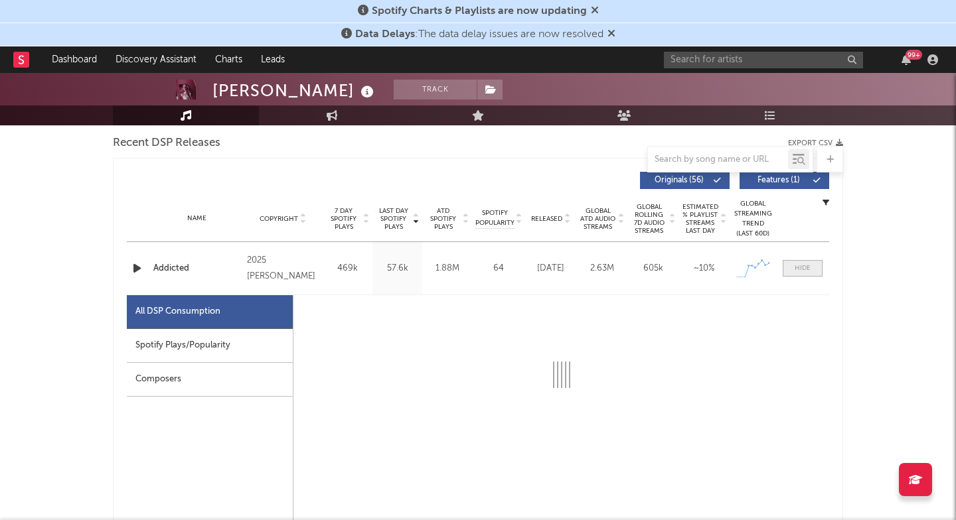
select select "1w"
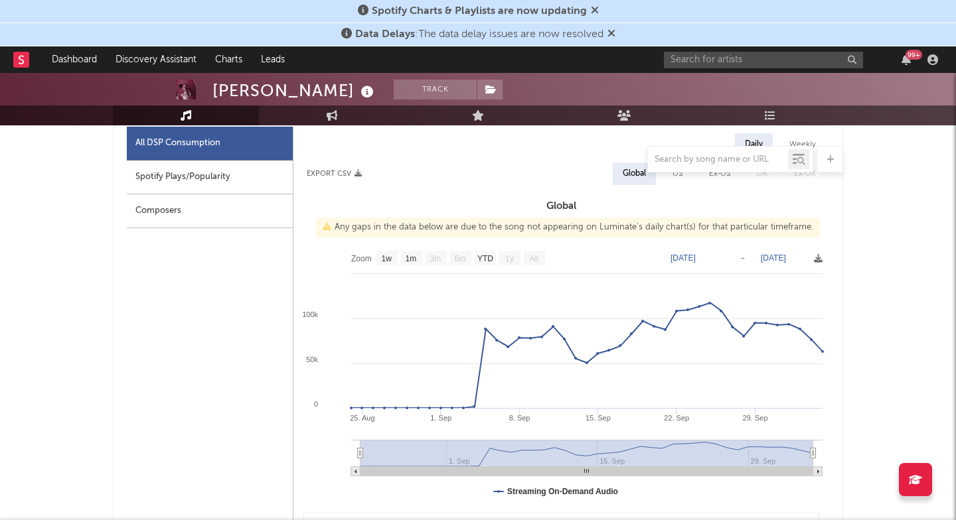
scroll to position [537, 0]
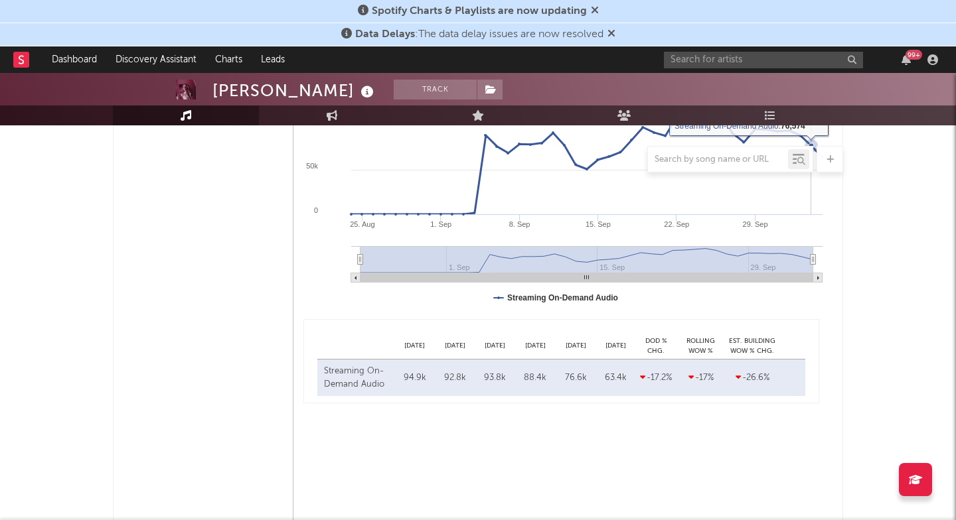
select select "6m"
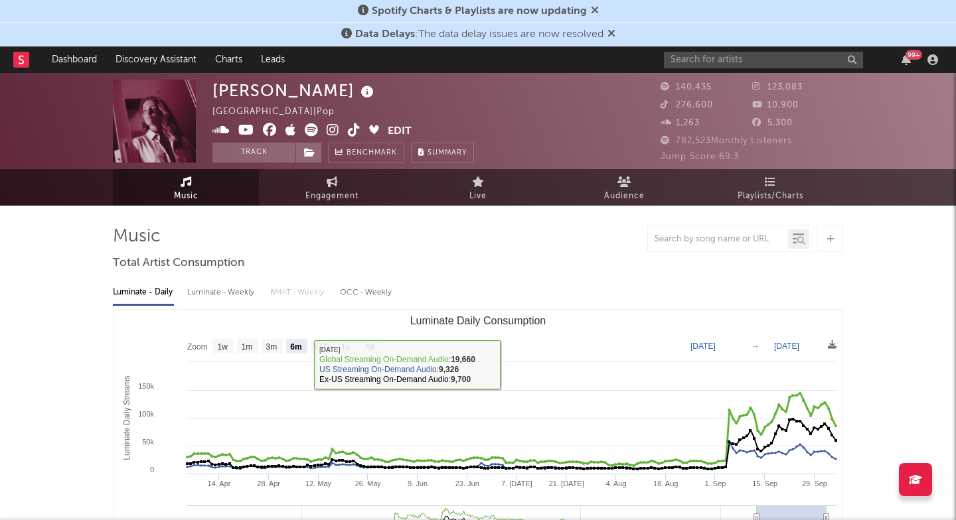
scroll to position [0, 0]
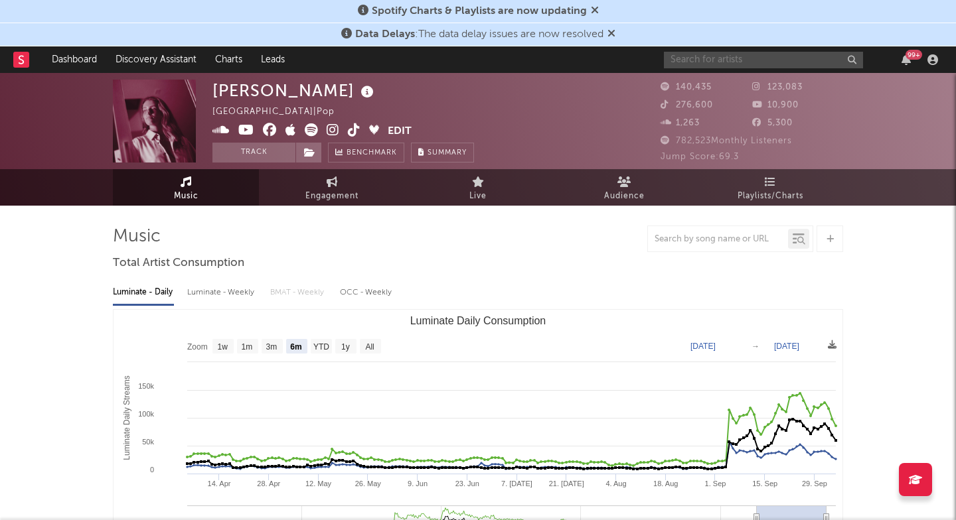
click at [696, 61] on input "text" at bounding box center [763, 60] width 199 height 17
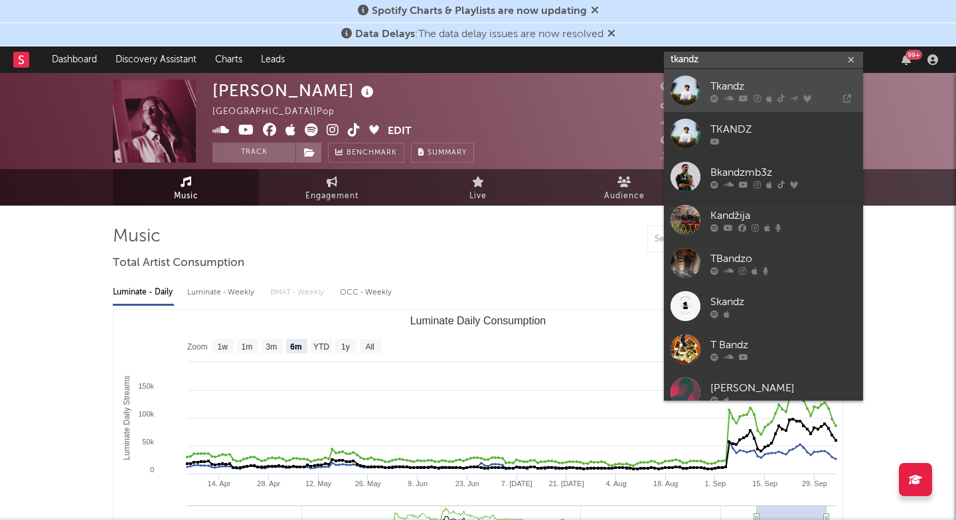
type input "tkandz"
click at [718, 98] on div at bounding box center [783, 98] width 146 height 8
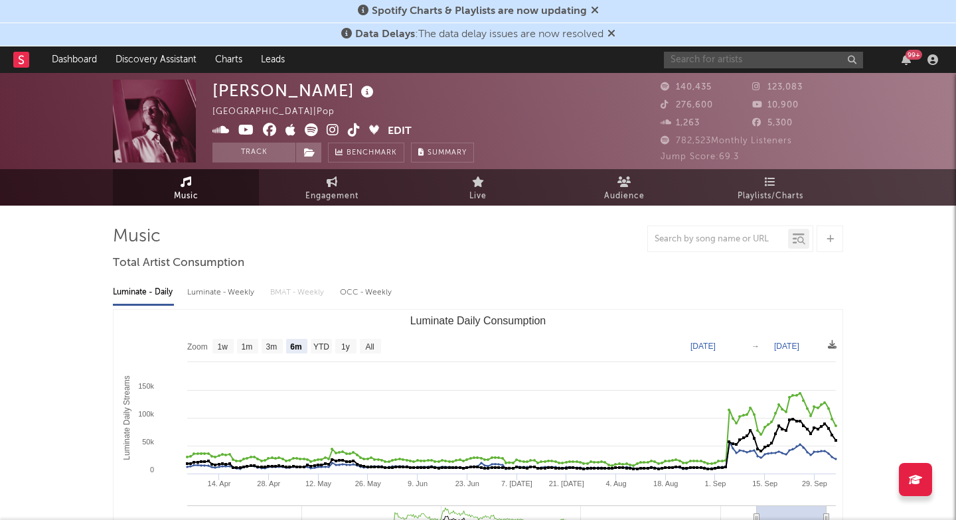
click at [707, 58] on input "text" at bounding box center [763, 60] width 199 height 17
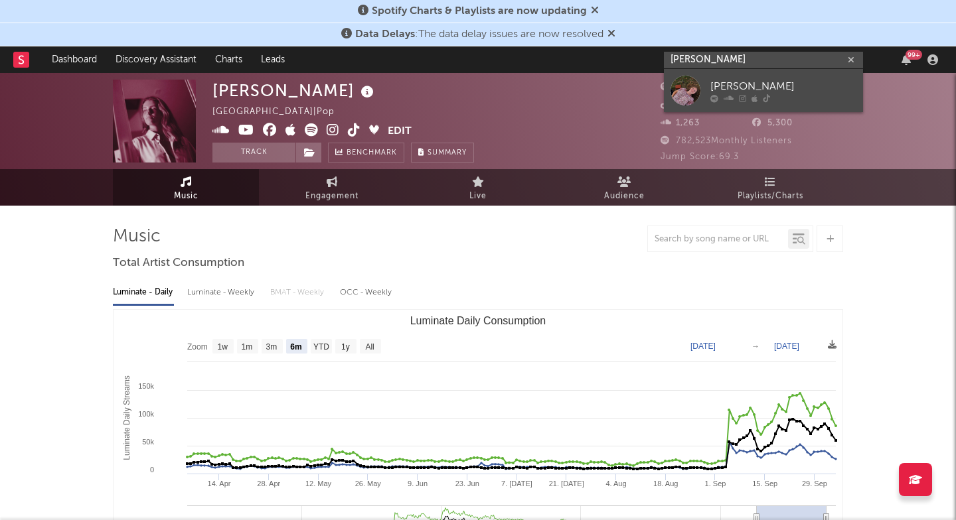
type input "Annabelle dinda"
click at [712, 92] on div "Annabelle Dinda" at bounding box center [783, 86] width 146 height 16
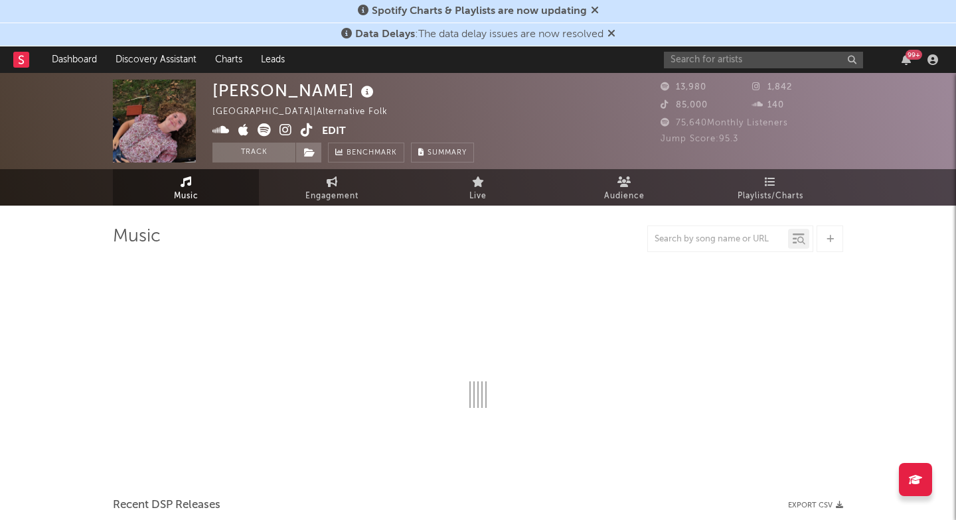
select select "1w"
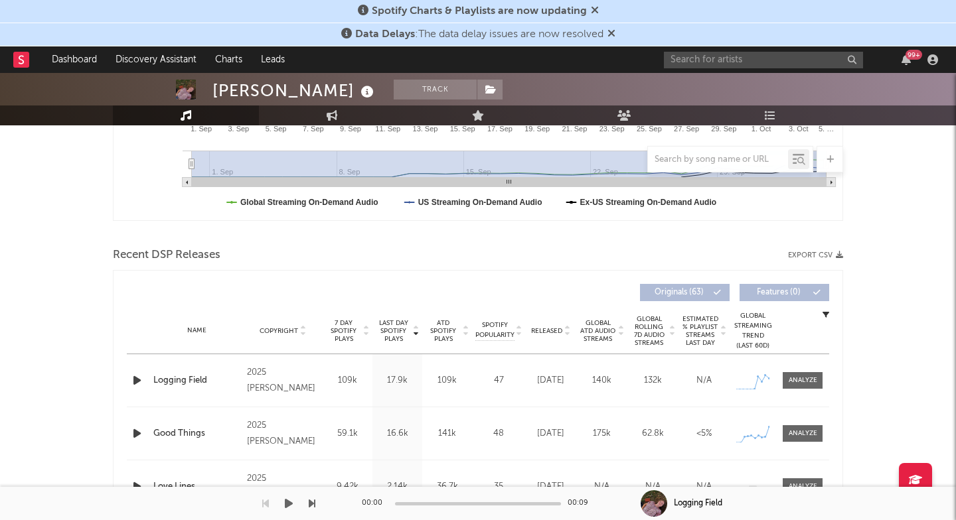
scroll to position [342, 0]
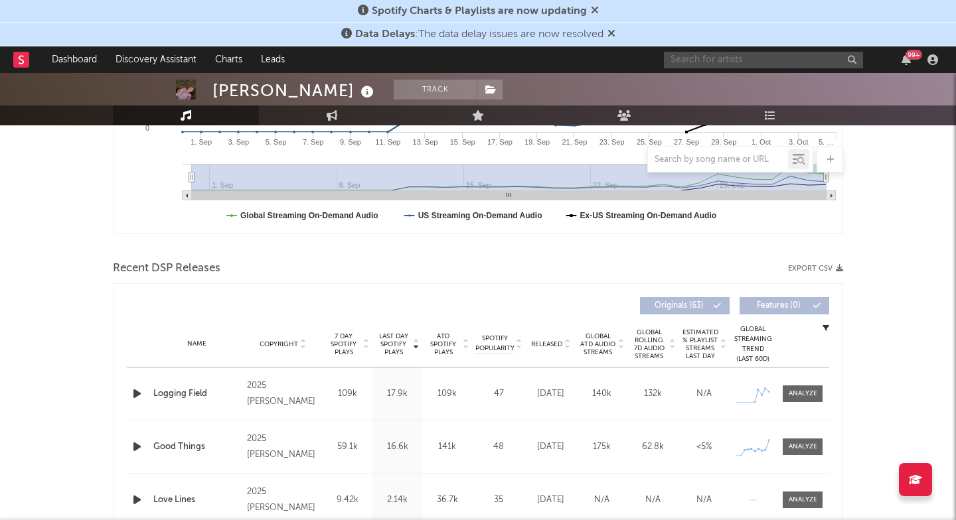
click at [686, 60] on input "text" at bounding box center [763, 60] width 199 height 17
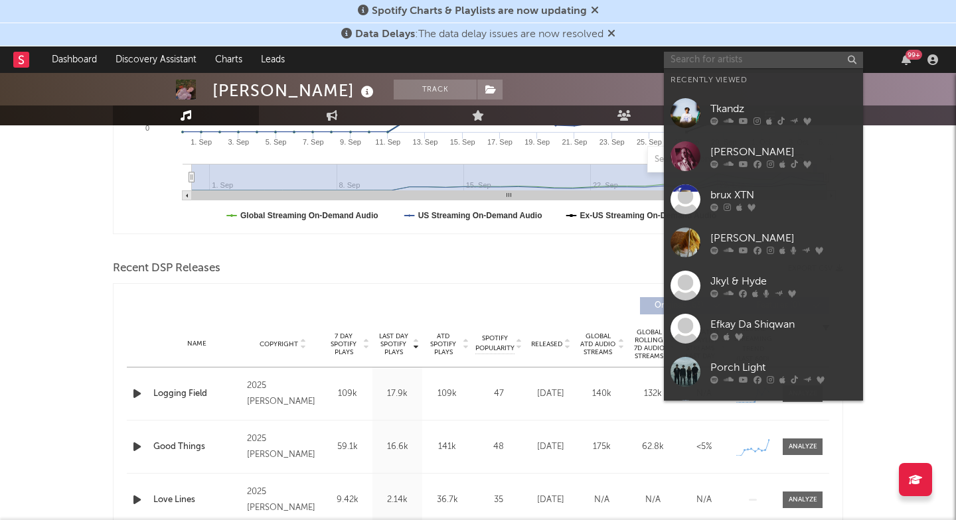
paste input "Panic Baby"
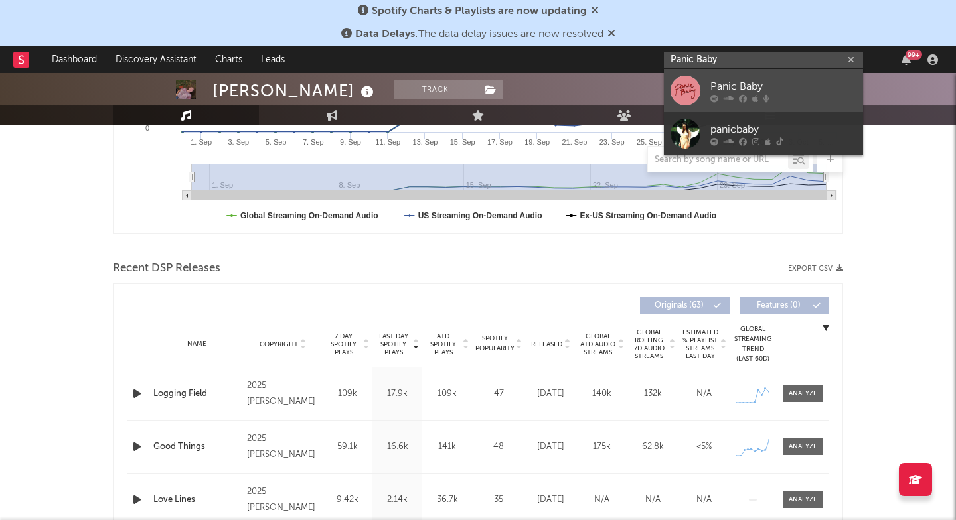
type input "Panic Baby"
click at [698, 100] on div at bounding box center [686, 91] width 30 height 30
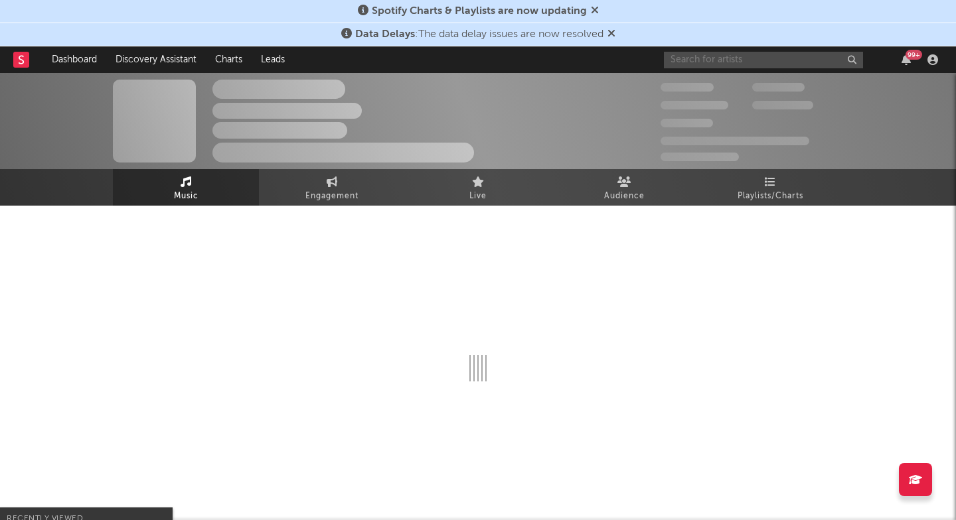
click at [710, 58] on input "text" at bounding box center [763, 60] width 199 height 17
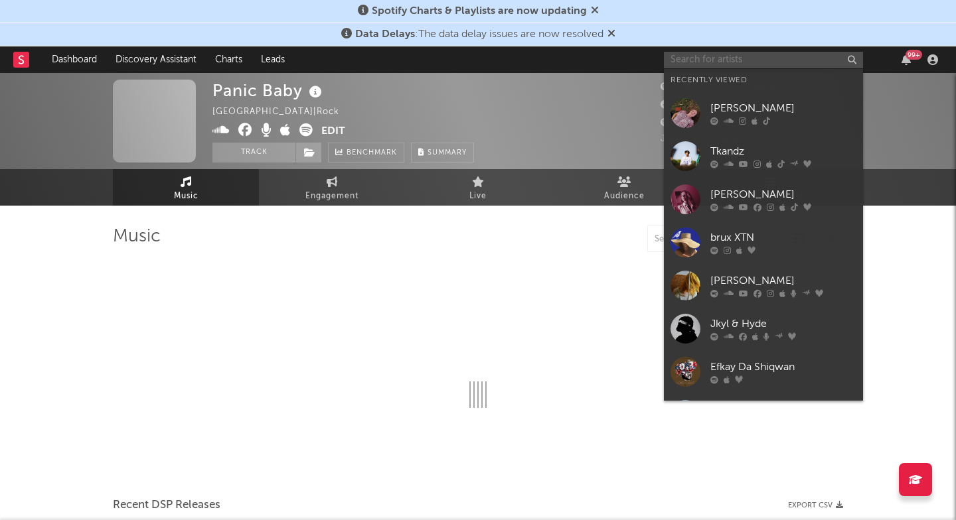
paste input "Panic Baby"
type input "Panic Baby"
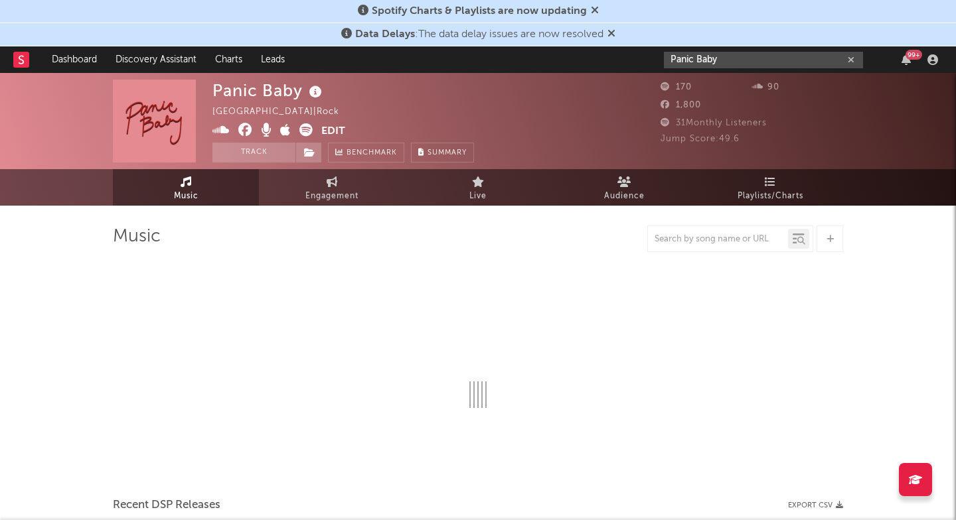
select select "1w"
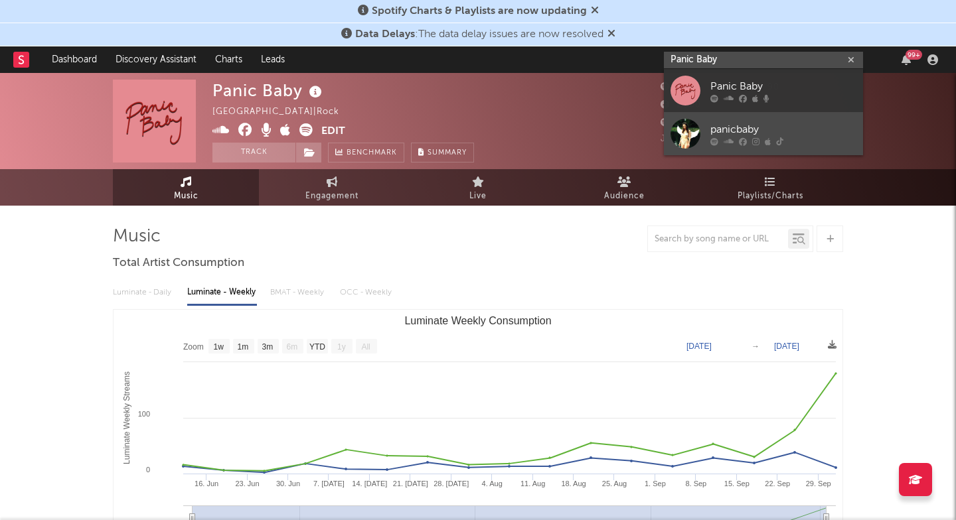
type input "Panic Baby"
click at [704, 126] on link "panicbaby" at bounding box center [763, 133] width 199 height 43
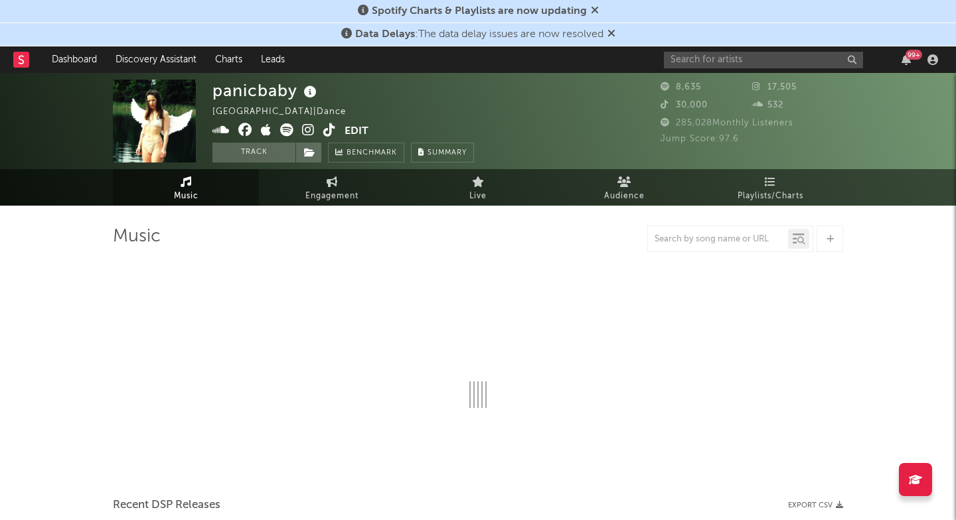
select select "1w"
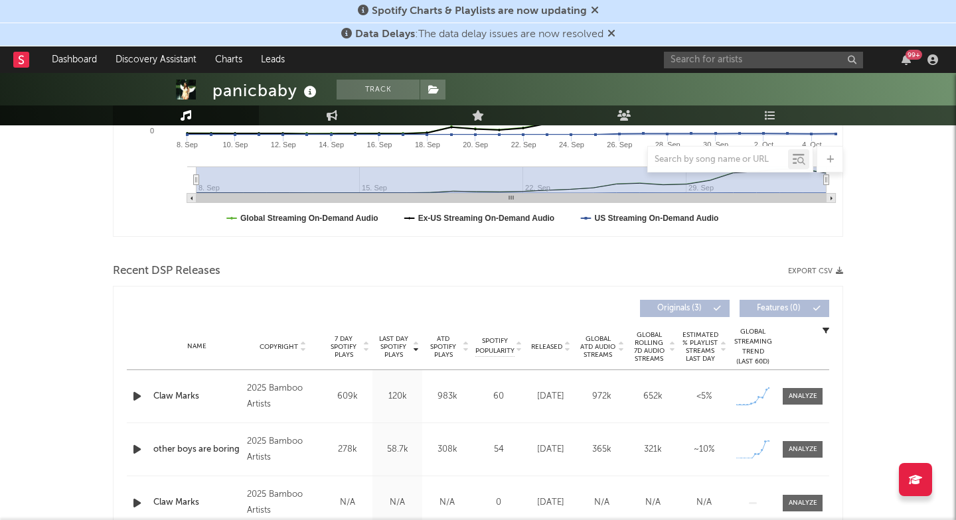
scroll to position [426, 0]
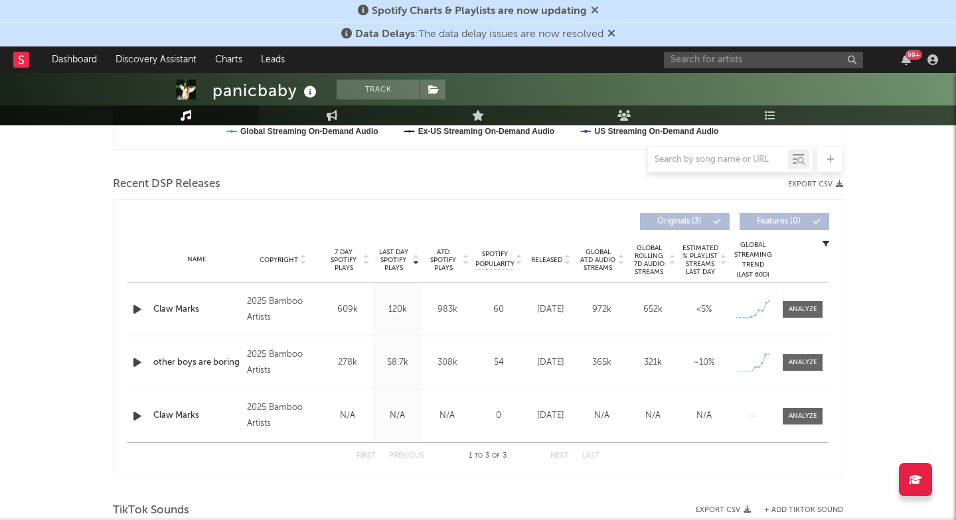
click at [716, 49] on div "99 +" at bounding box center [803, 59] width 279 height 27
click at [716, 58] on input "text" at bounding box center [763, 60] width 199 height 17
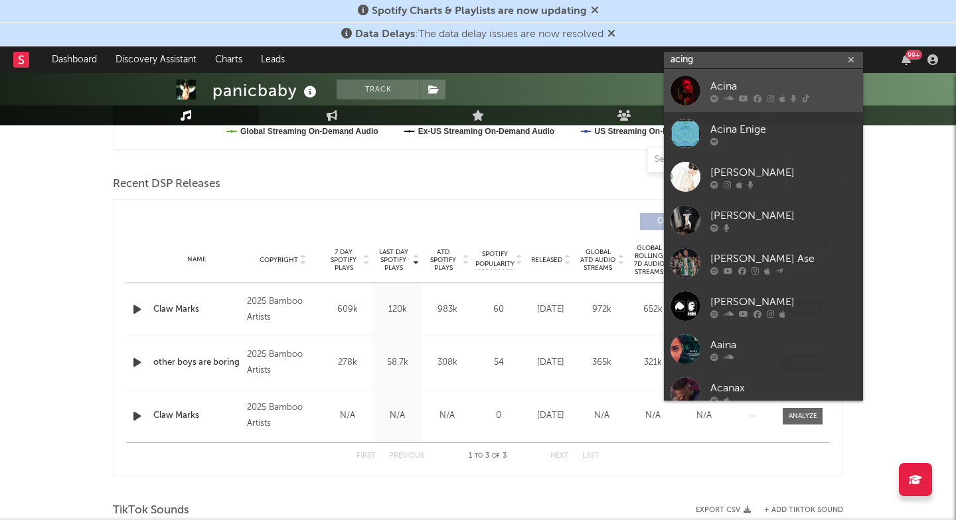
type input "acing"
click at [712, 93] on div "Acina" at bounding box center [783, 86] width 146 height 16
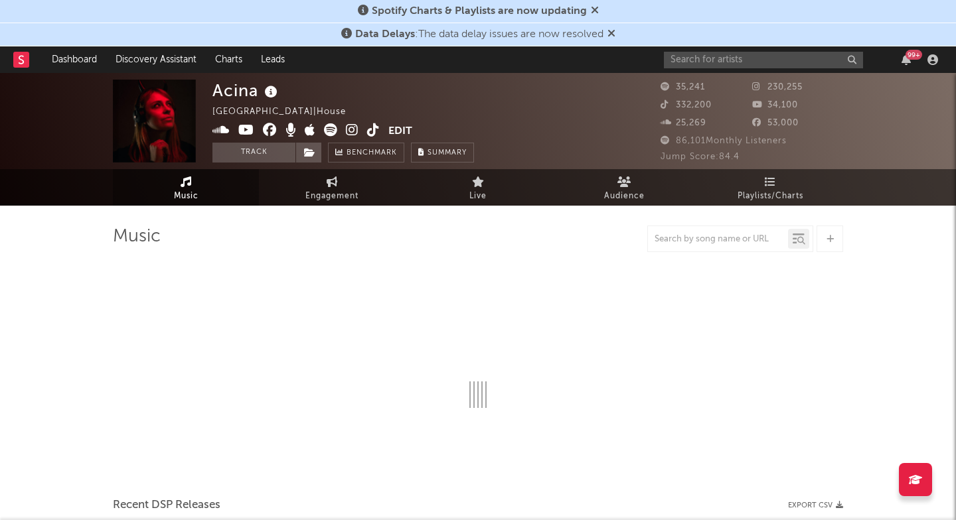
select select "6m"
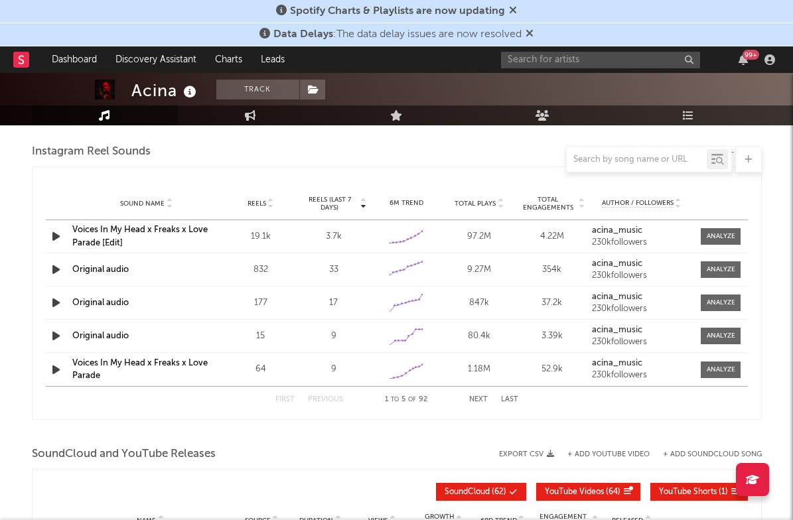
scroll to position [1315, 0]
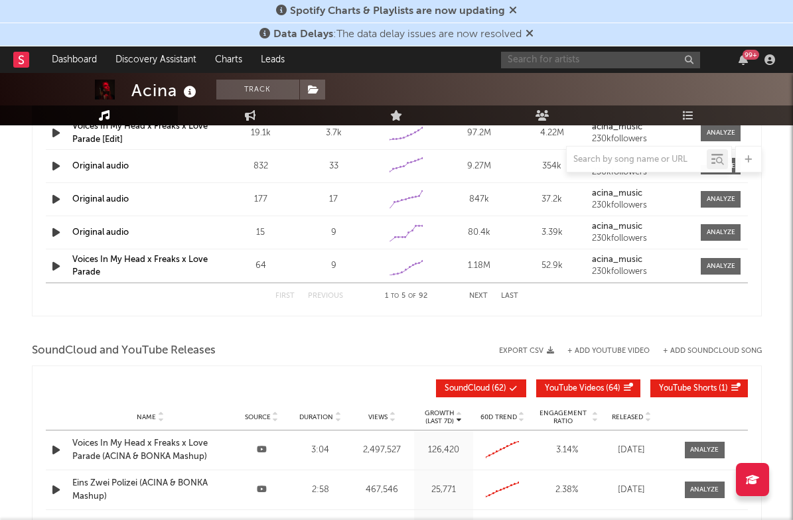
click at [561, 52] on input "text" at bounding box center [600, 60] width 199 height 17
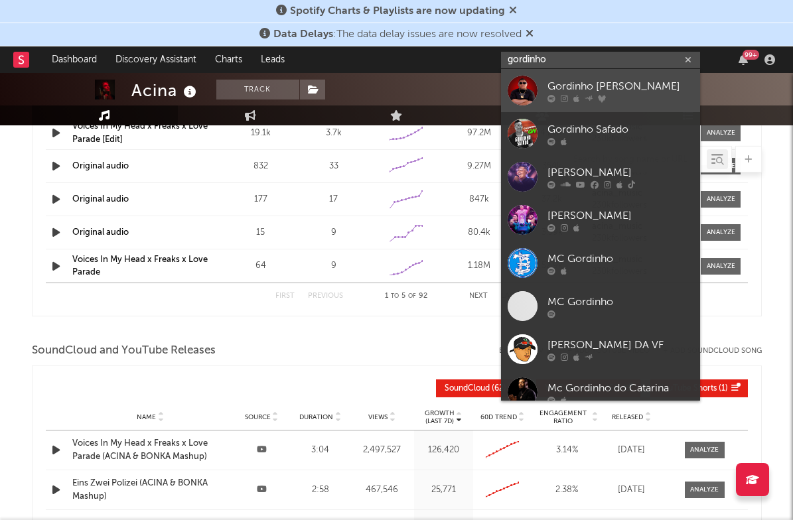
type input "gordinho"
click at [568, 92] on div "Gordinho Bolado" at bounding box center [621, 86] width 146 height 16
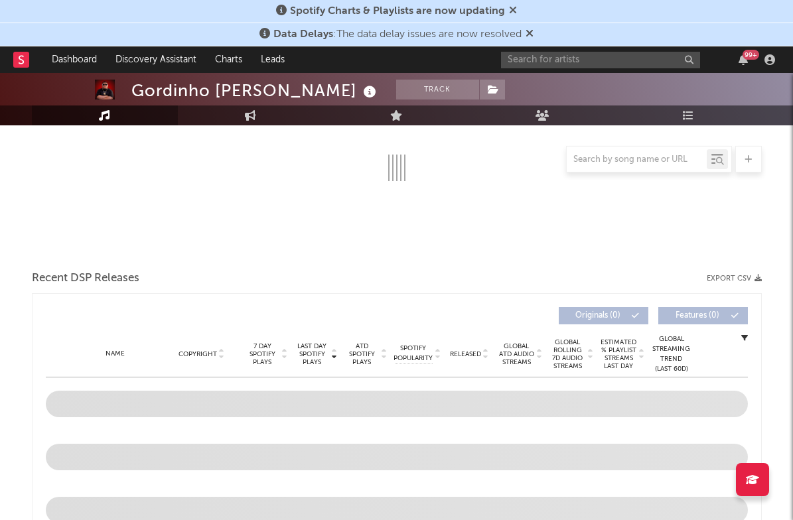
select select "1w"
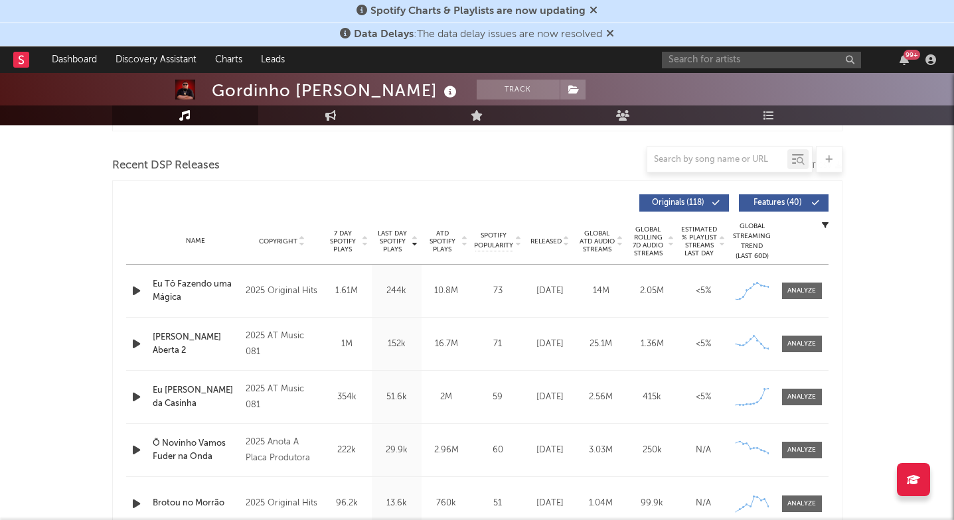
scroll to position [445, 0]
click at [801, 293] on div at bounding box center [801, 290] width 29 height 10
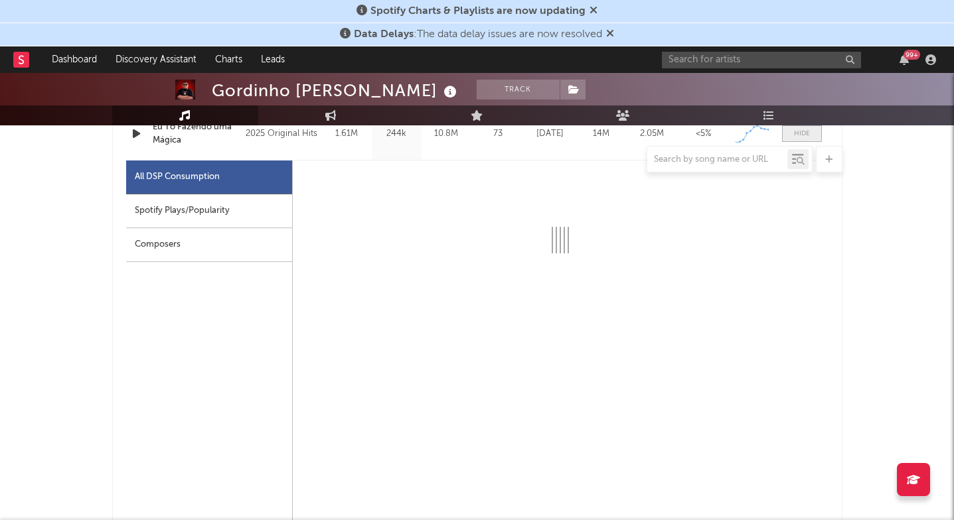
scroll to position [607, 0]
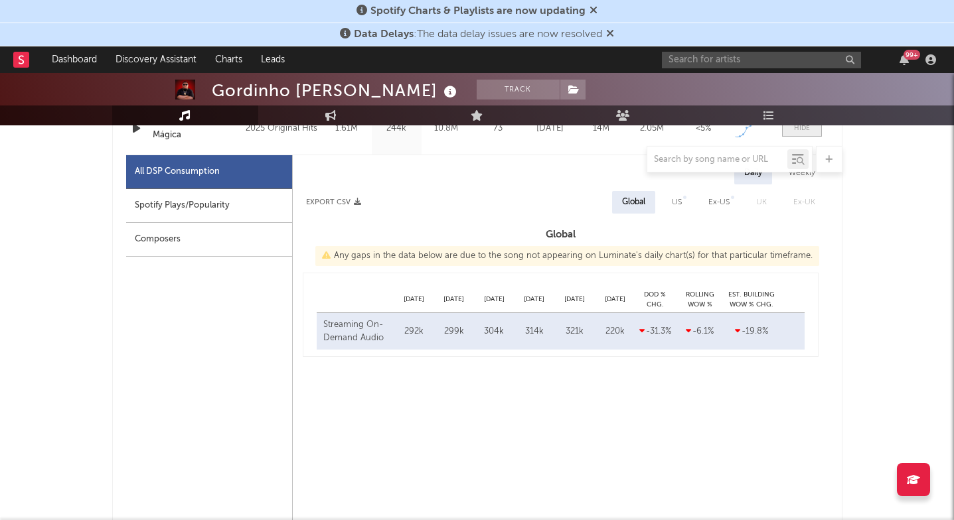
select select "1w"
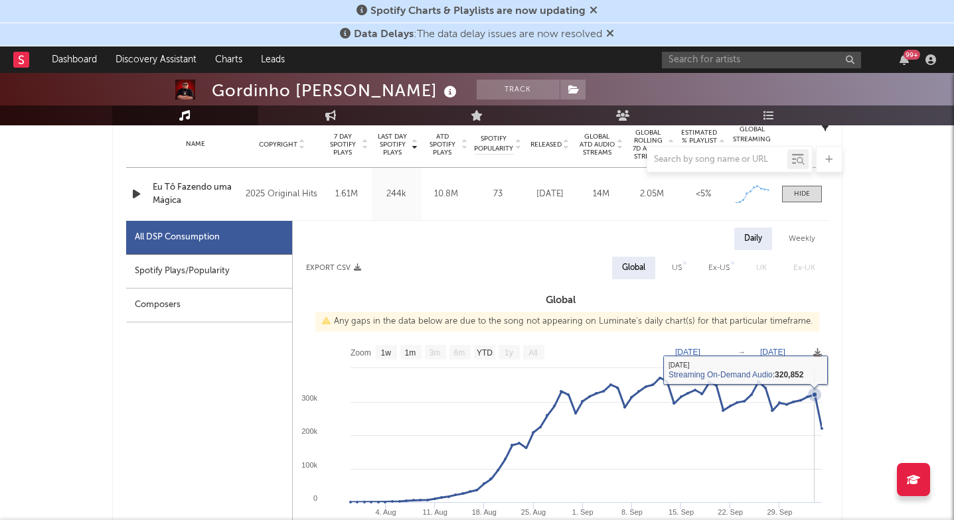
scroll to position [546, 0]
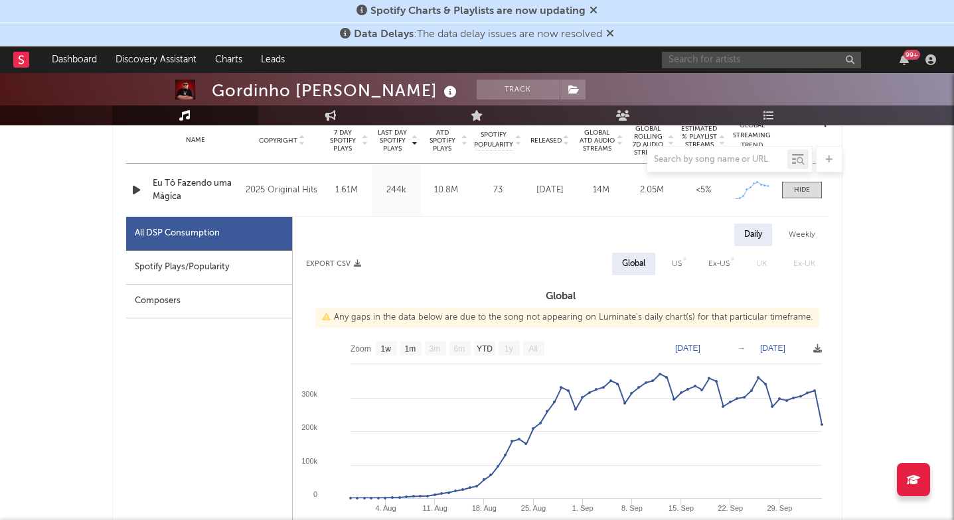
click at [697, 54] on input "text" at bounding box center [761, 60] width 199 height 17
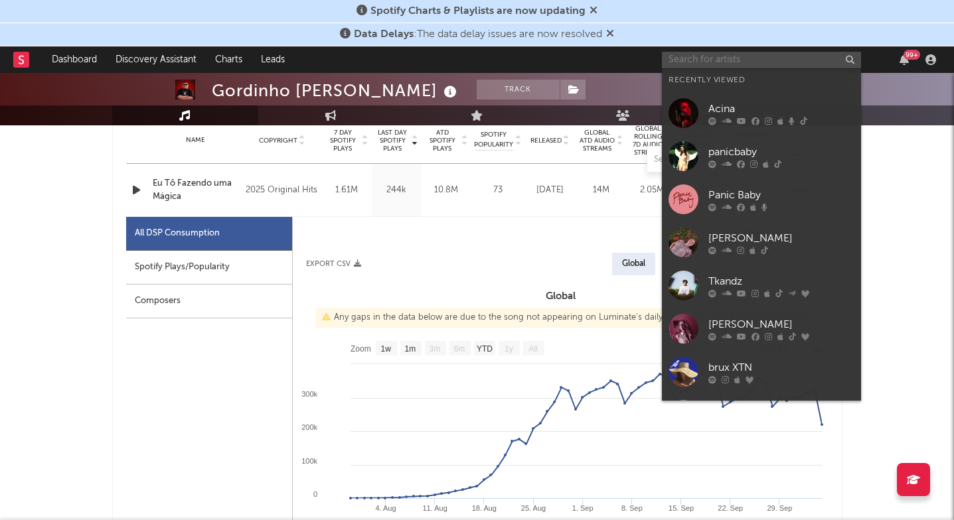
paste input "https://open.spotify.com/intl-pt/album/3w8xVqmwvkkXfJBc7rrkfY"
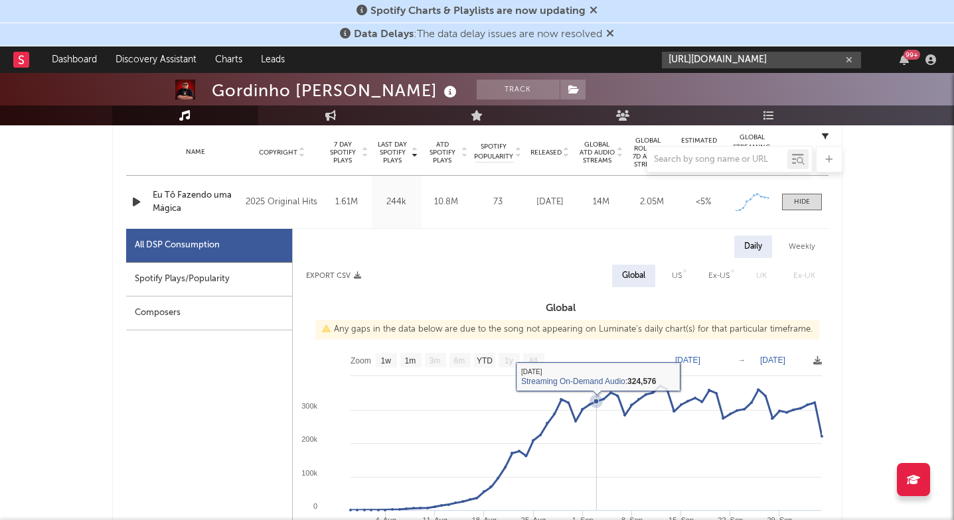
scroll to position [532, 0]
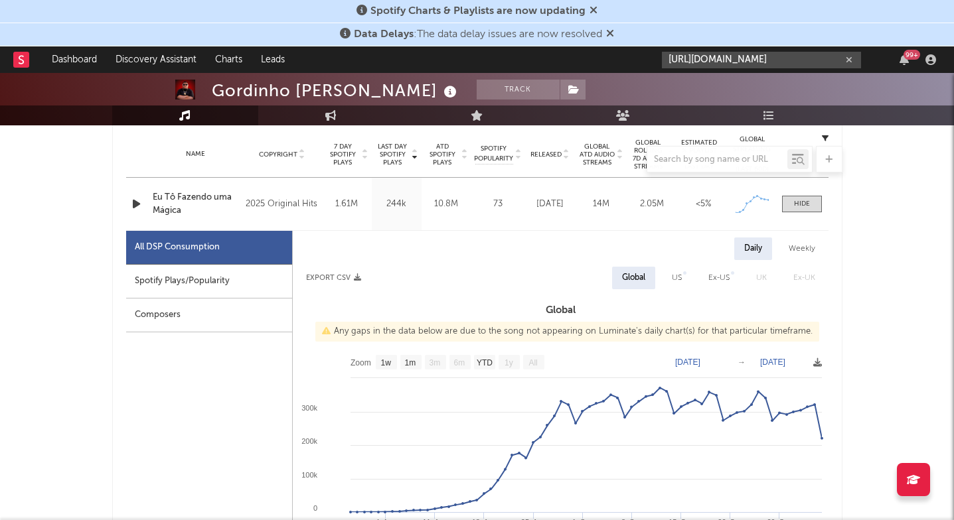
click at [705, 61] on input "https://open.spotify.com/intl-pt/album/3w8xVqmwvkkXfJBc7rrkfY" at bounding box center [761, 60] width 199 height 17
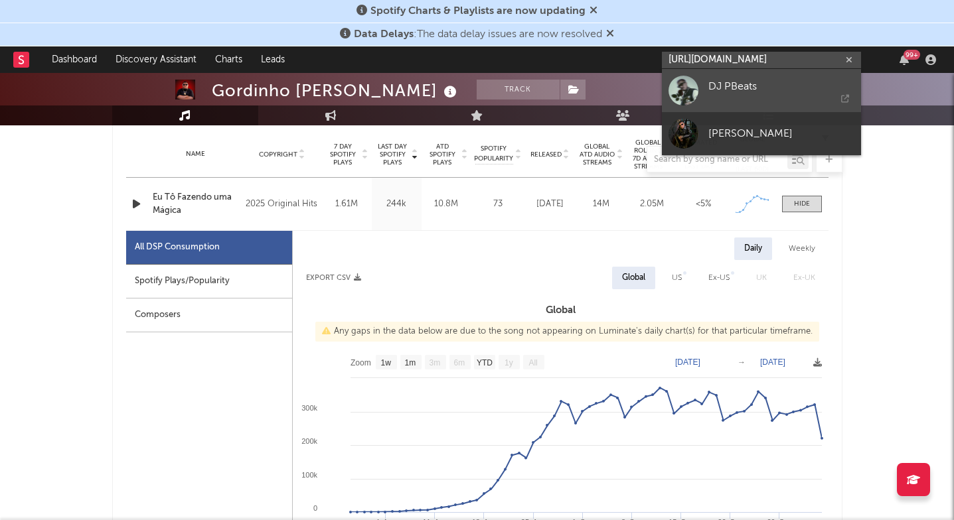
type input "https://open.spotify.com/intl-pt/album/3w8xVqmwvkkXfJBc7rrkfY"
click at [702, 97] on link "DJ PBeats" at bounding box center [761, 90] width 199 height 43
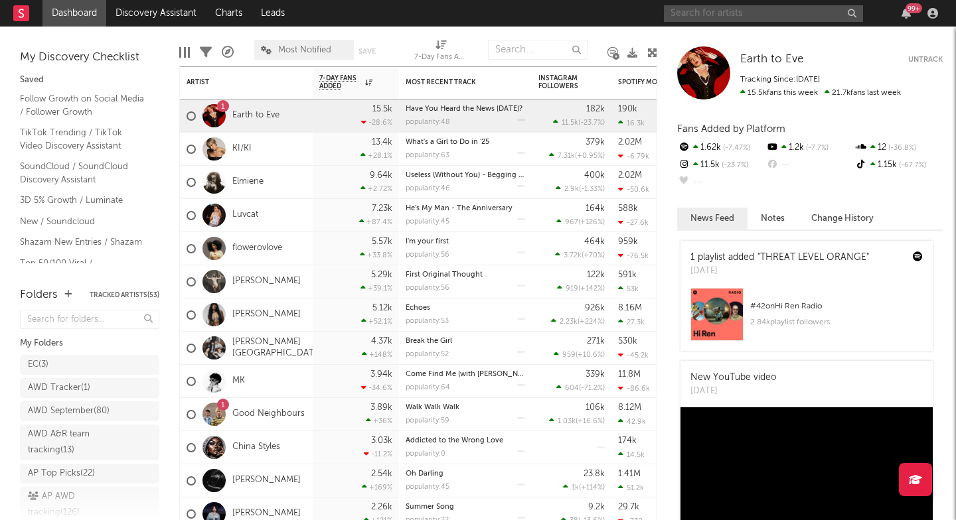
click at [680, 14] on input "text" at bounding box center [763, 13] width 199 height 17
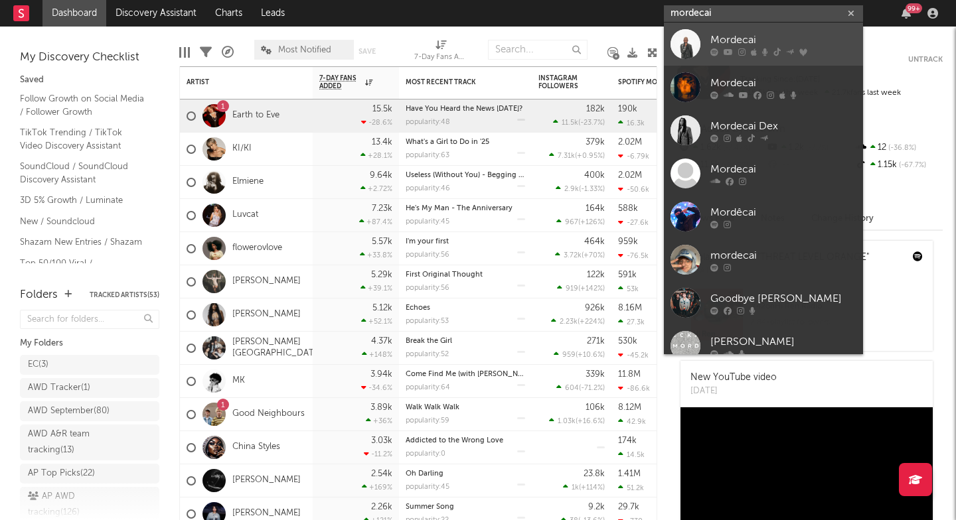
type input "mordecai"
click at [671, 50] on div at bounding box center [686, 44] width 30 height 30
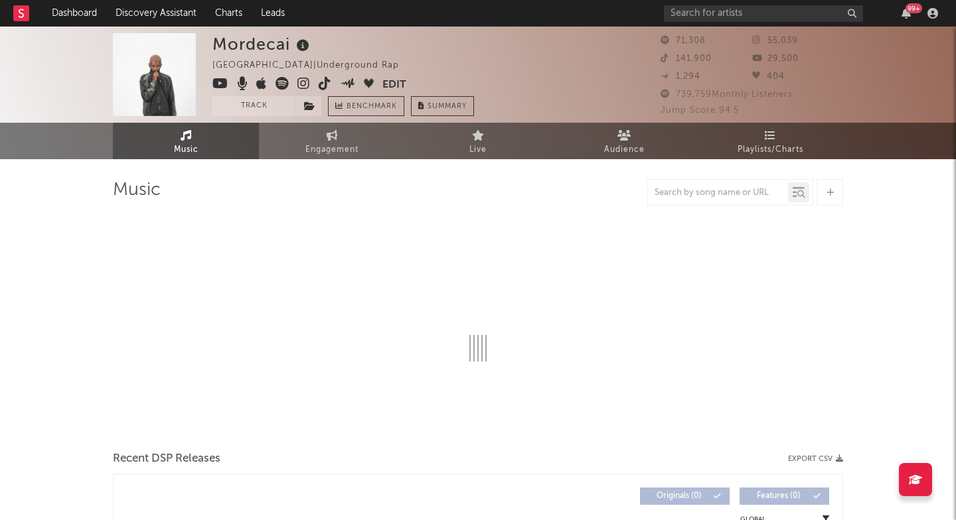
select select "6m"
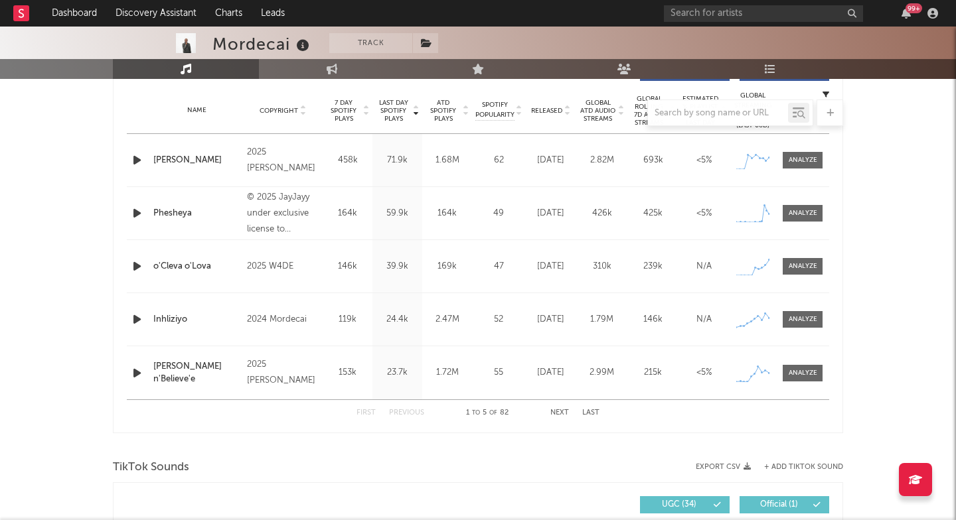
scroll to position [370, 0]
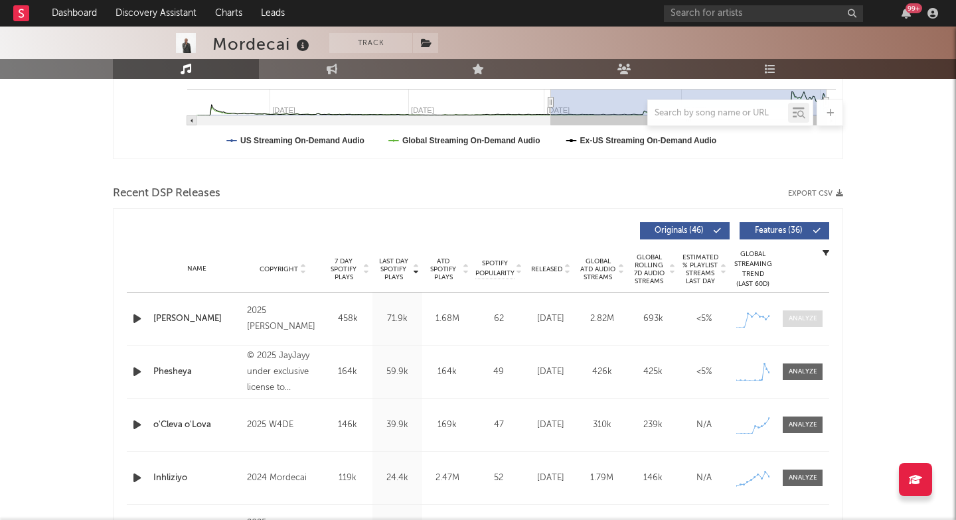
click at [821, 319] on span at bounding box center [803, 319] width 40 height 17
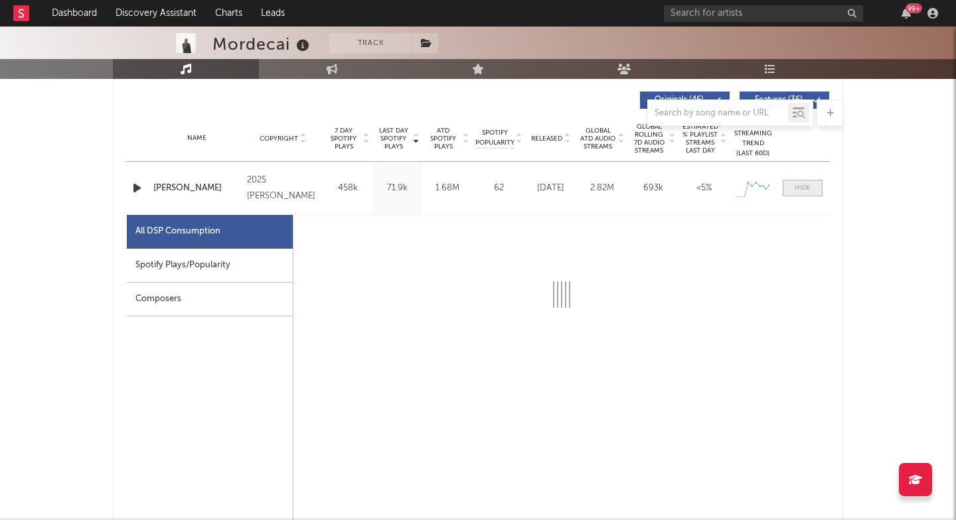
select select "1w"
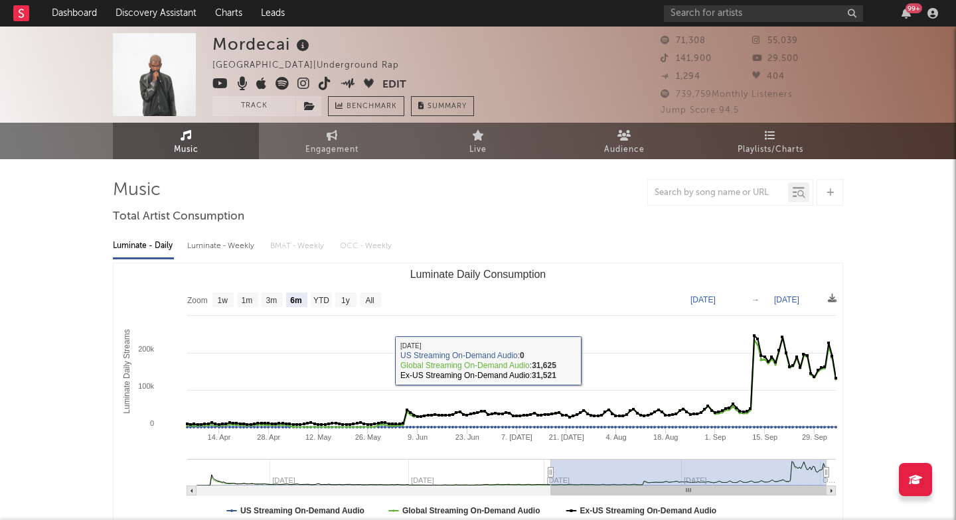
scroll to position [0, 0]
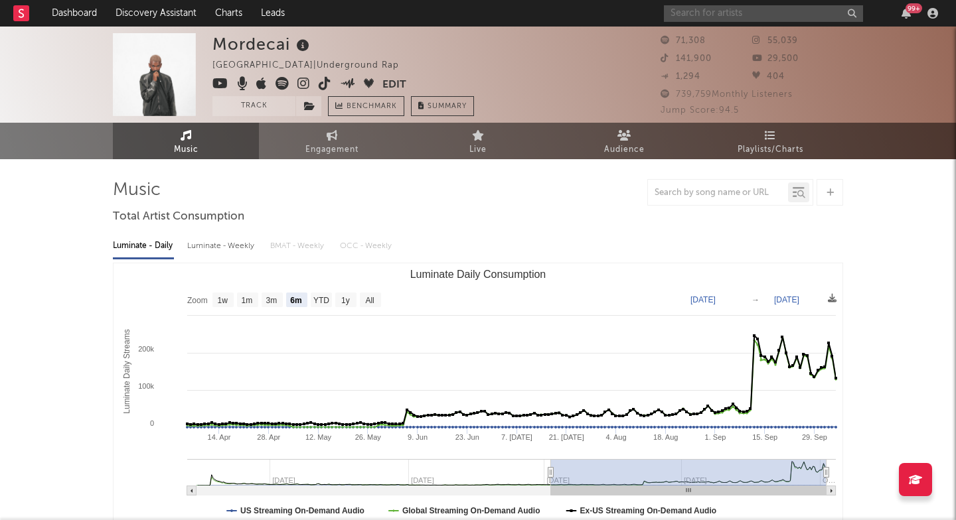
click at [755, 12] on input "text" at bounding box center [763, 13] width 199 height 17
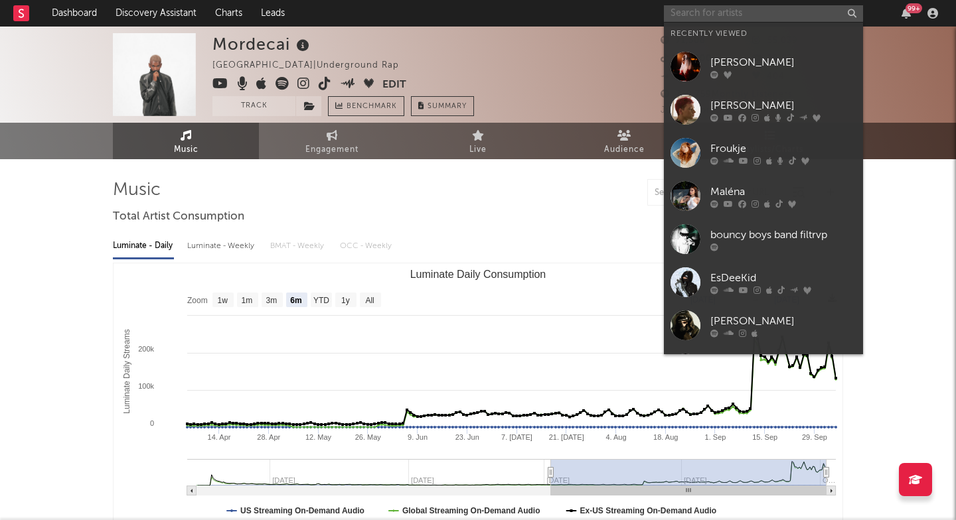
paste input "Panic Baby"
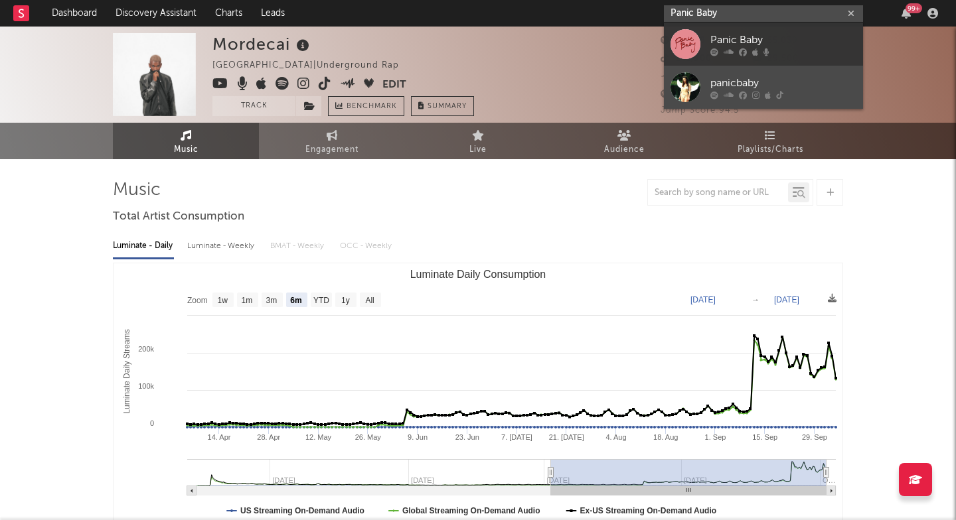
type input "Panic Baby"
click at [730, 86] on div "panicbaby" at bounding box center [783, 83] width 146 height 16
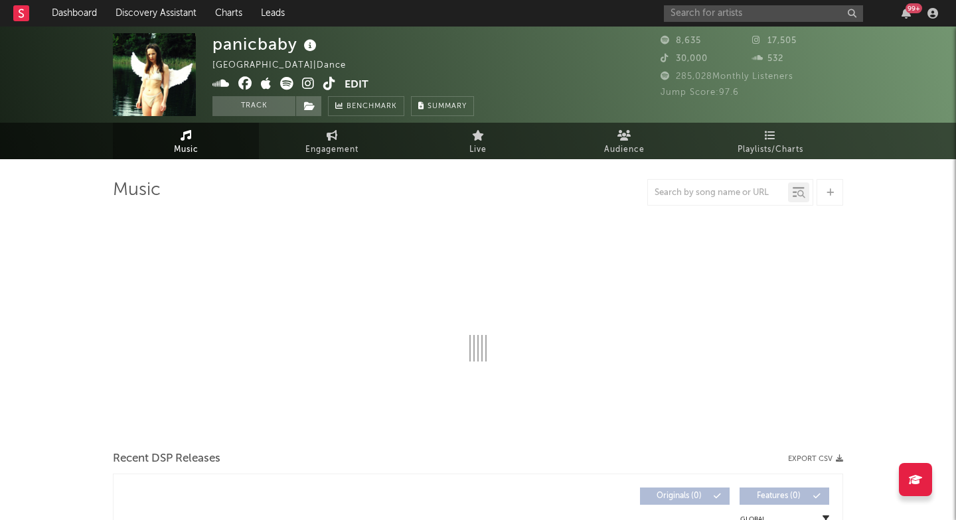
select select "1w"
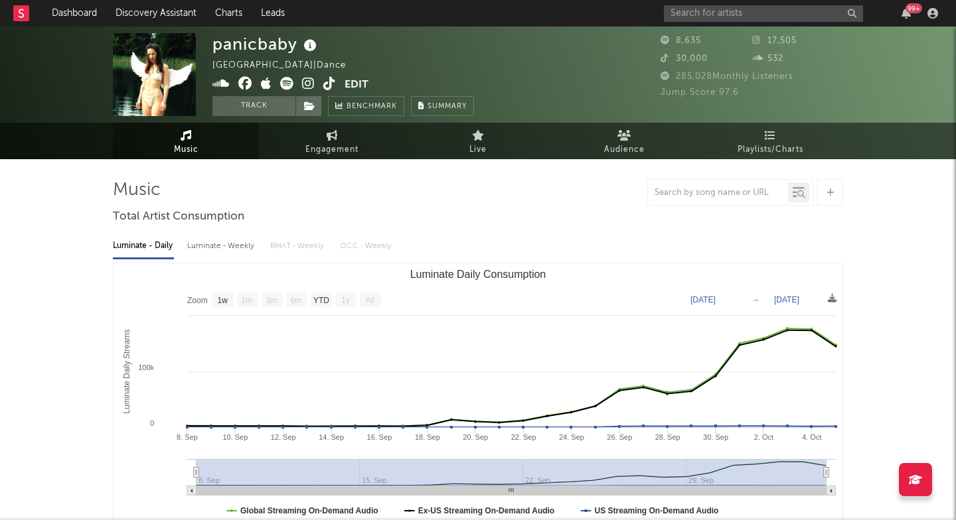
click at [25, 9] on rect at bounding box center [21, 13] width 16 height 16
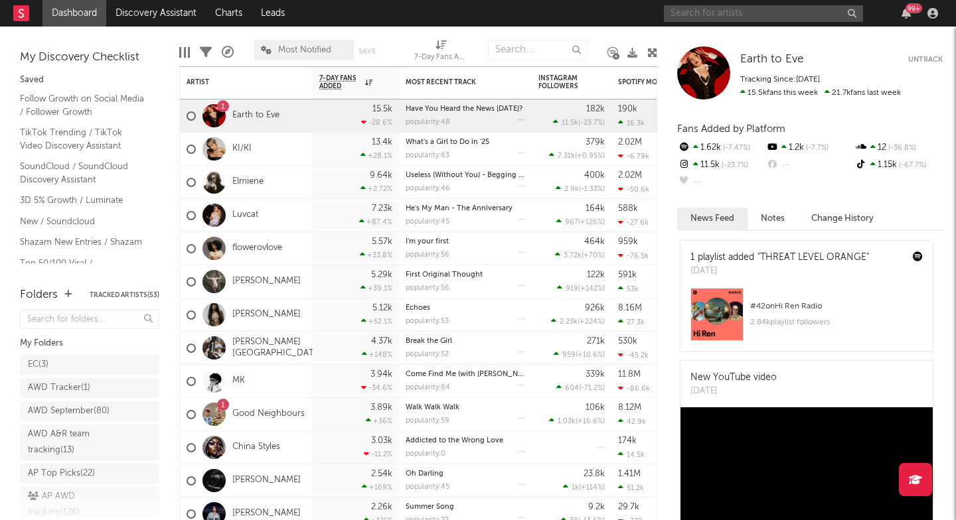
click at [710, 11] on input "text" at bounding box center [763, 13] width 199 height 17
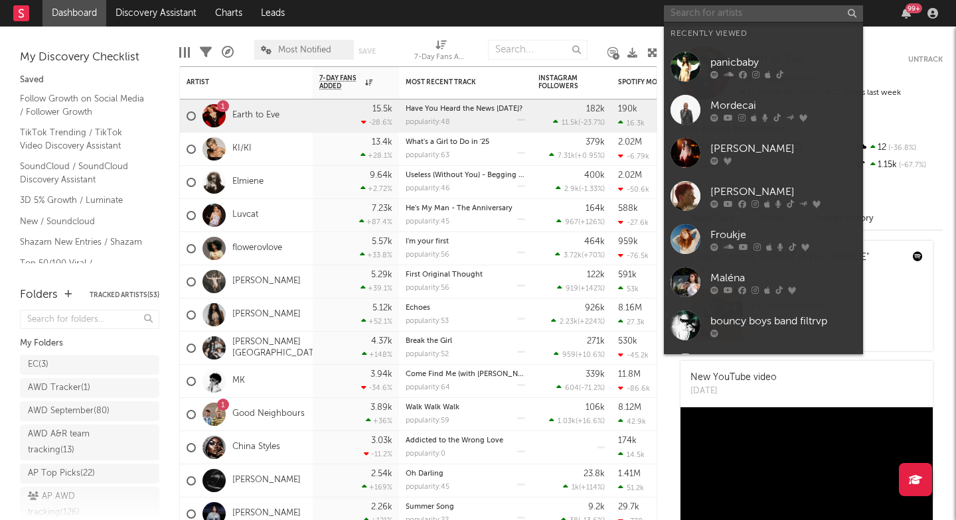
paste input "Brux XTN"
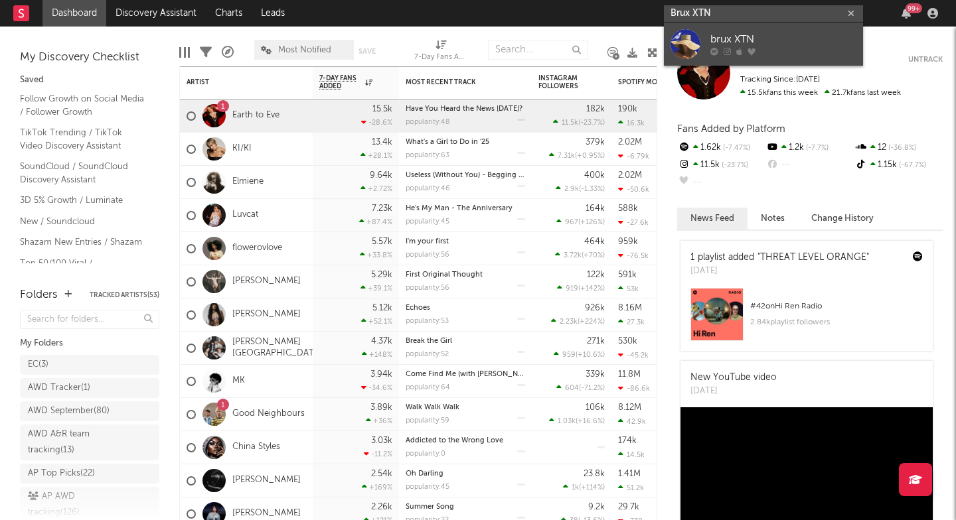
type input "Brux XTN"
click at [696, 60] on link "brux XTN" at bounding box center [763, 44] width 199 height 43
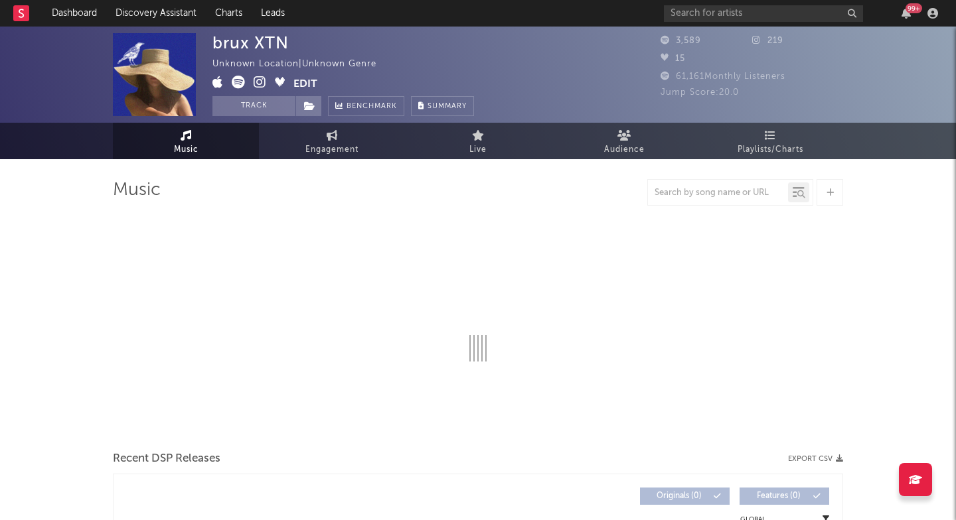
select select "1w"
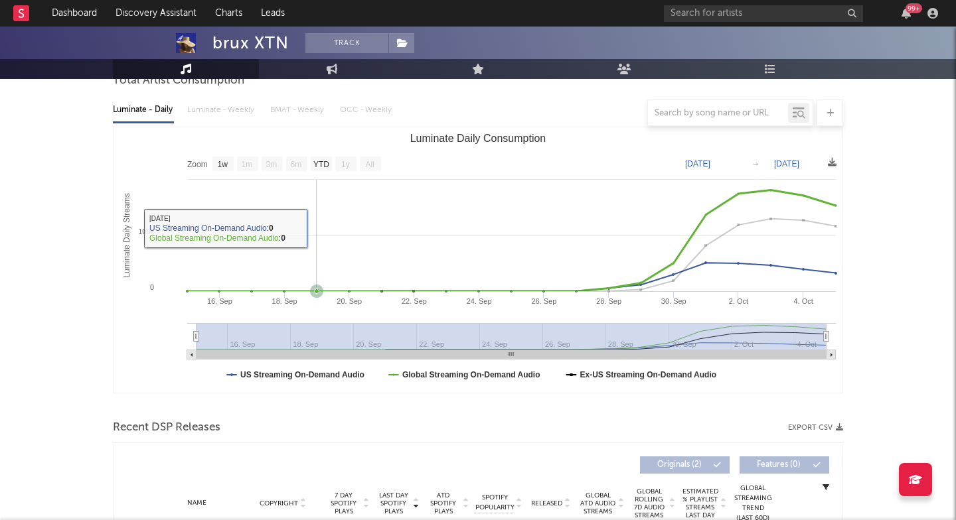
scroll to position [149, 0]
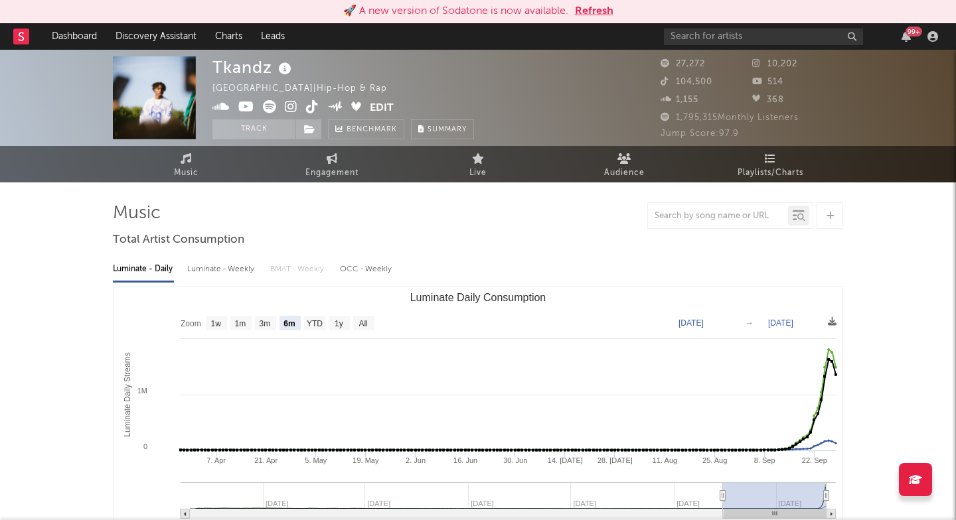
select select "6m"
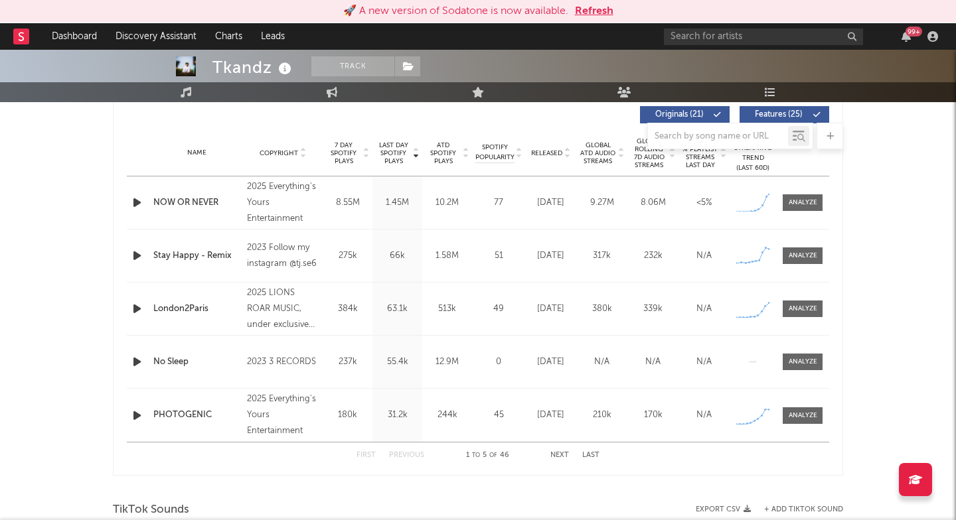
scroll to position [657, 0]
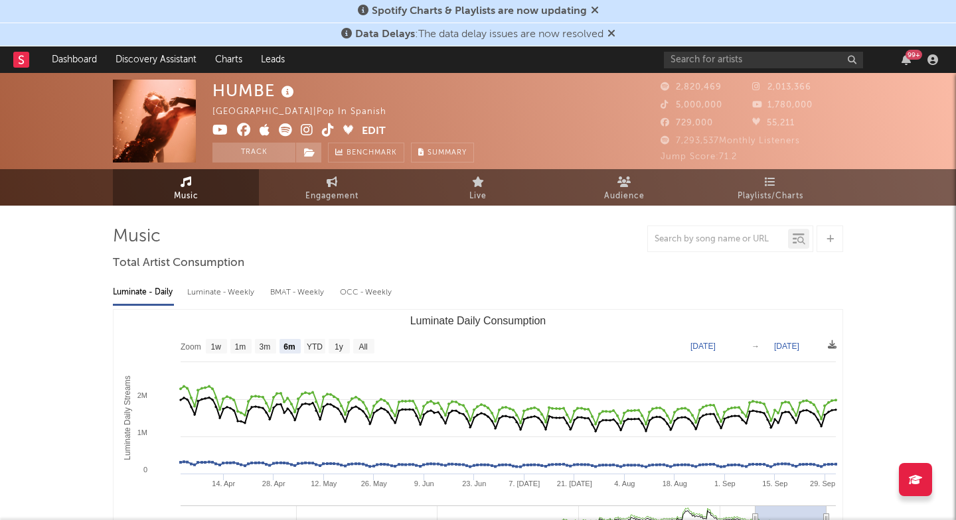
select select "6m"
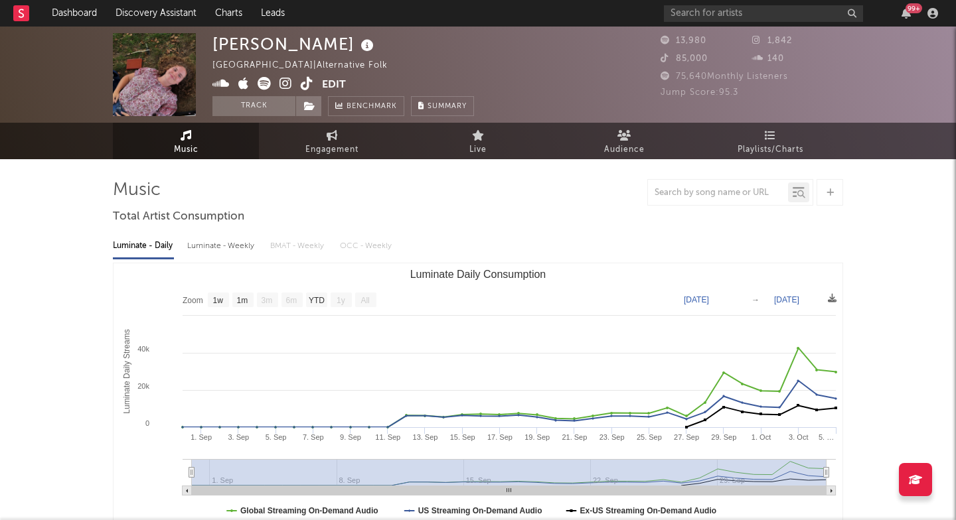
select select "1w"
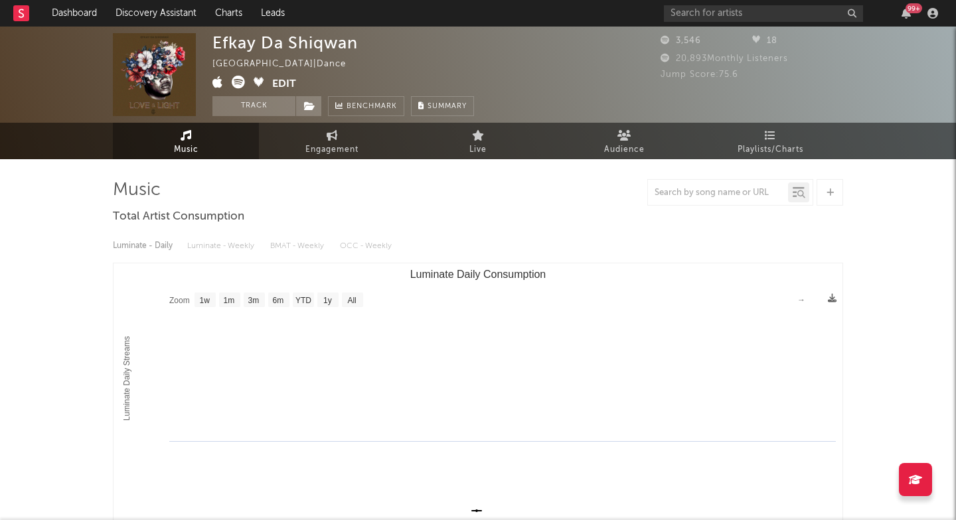
select select "1w"
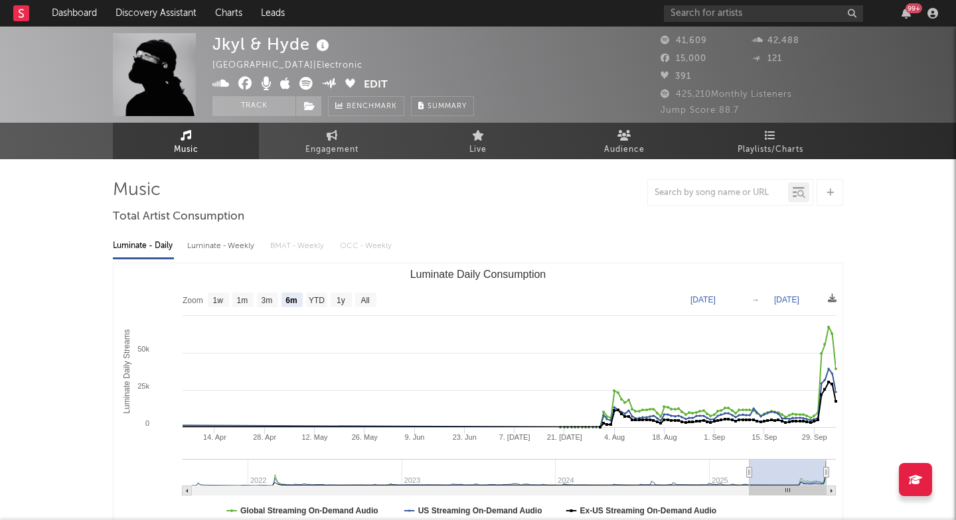
select select "6m"
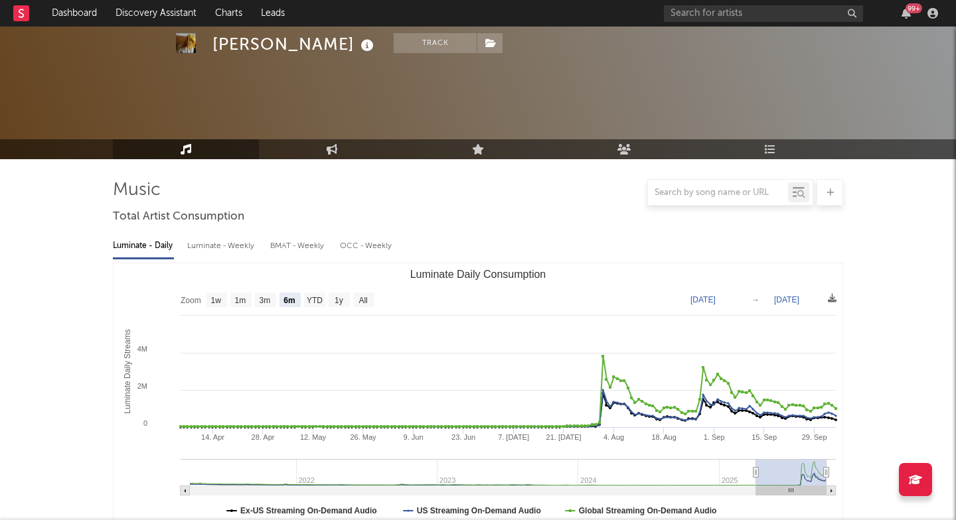
select select "6m"
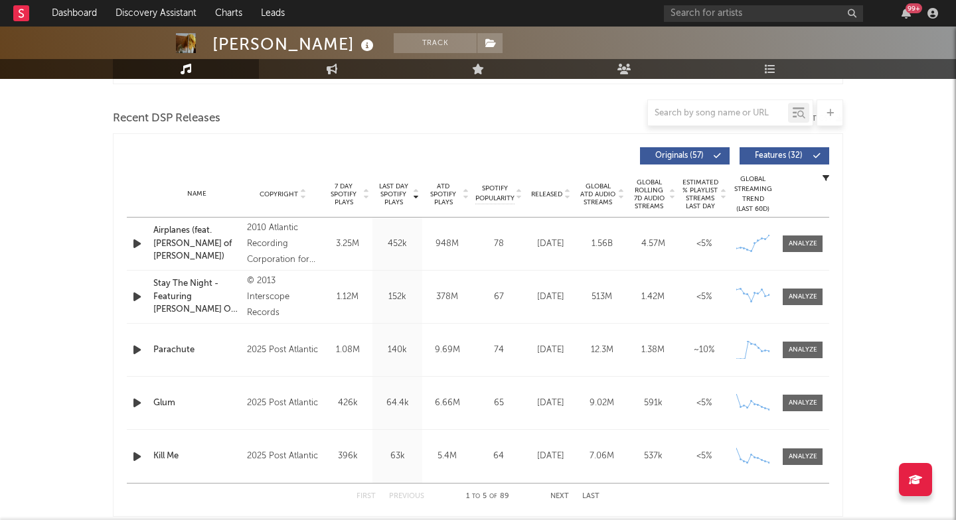
scroll to position [473, 0]
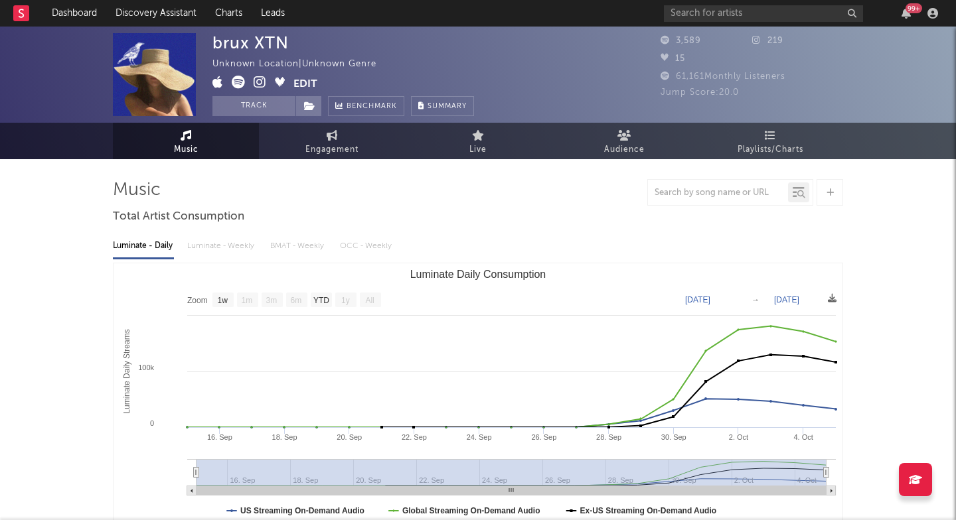
select select "1w"
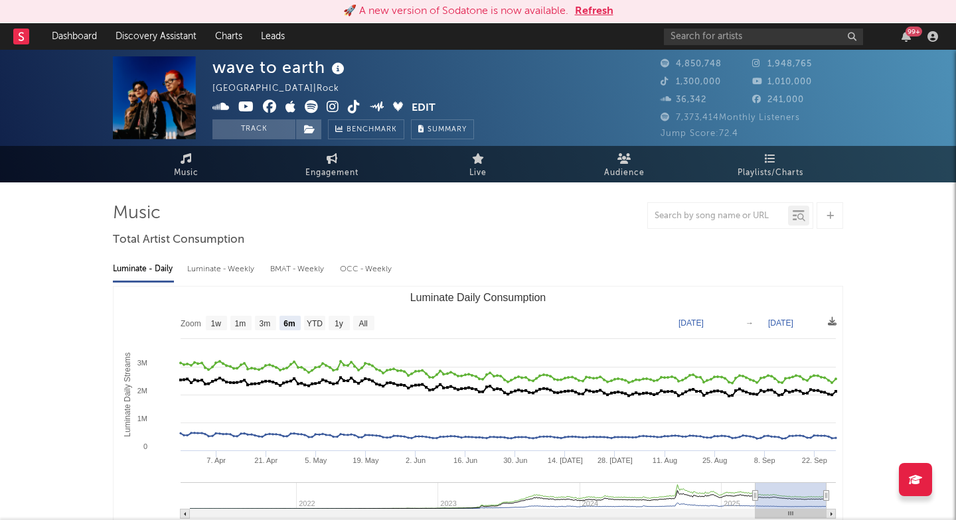
select select "6m"
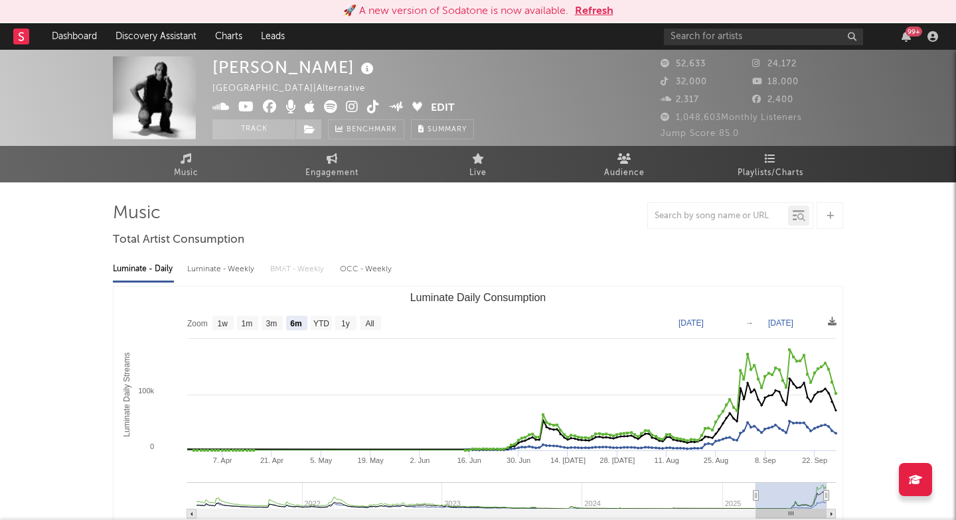
select select "6m"
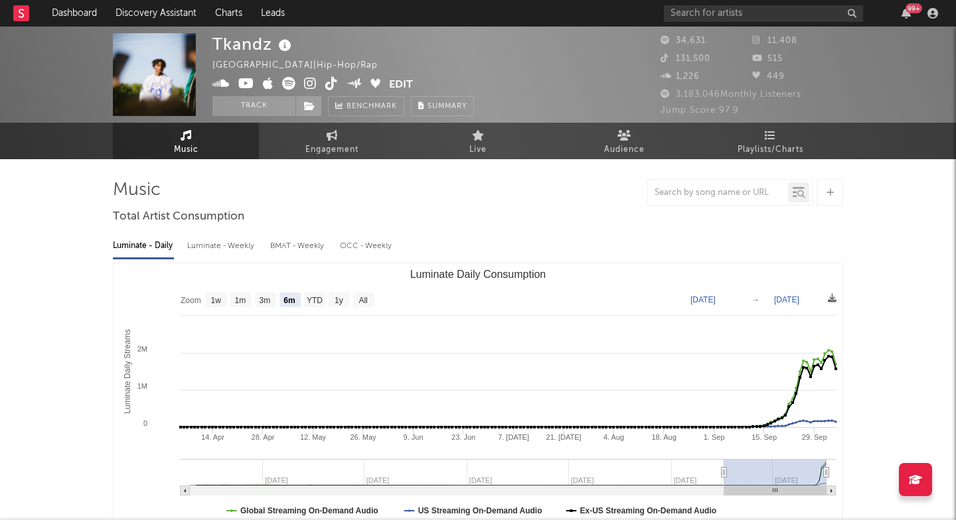
select select "6m"
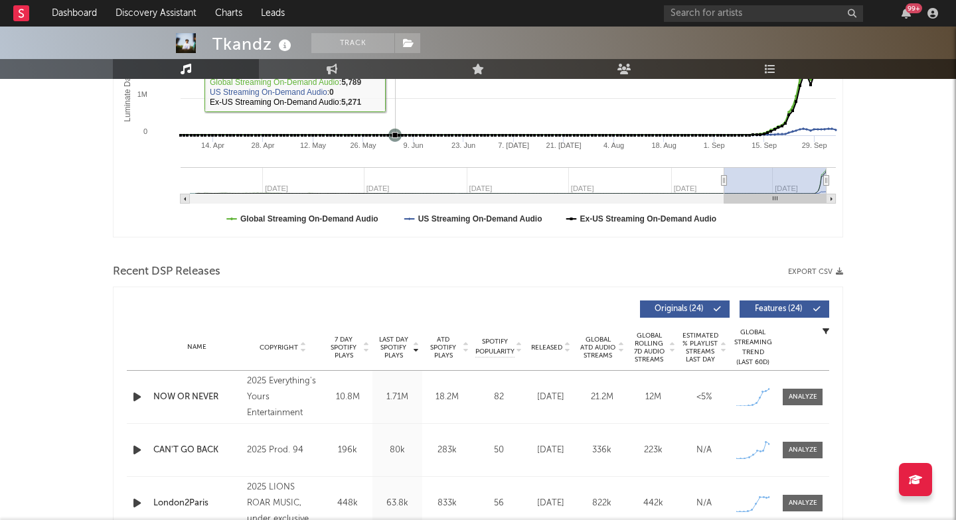
scroll to position [441, 0]
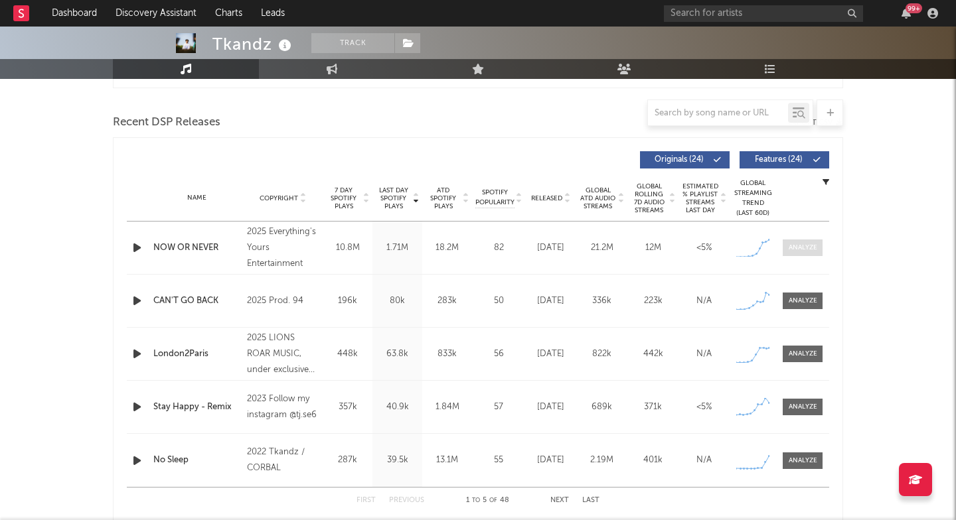
click at [805, 250] on div at bounding box center [803, 248] width 29 height 10
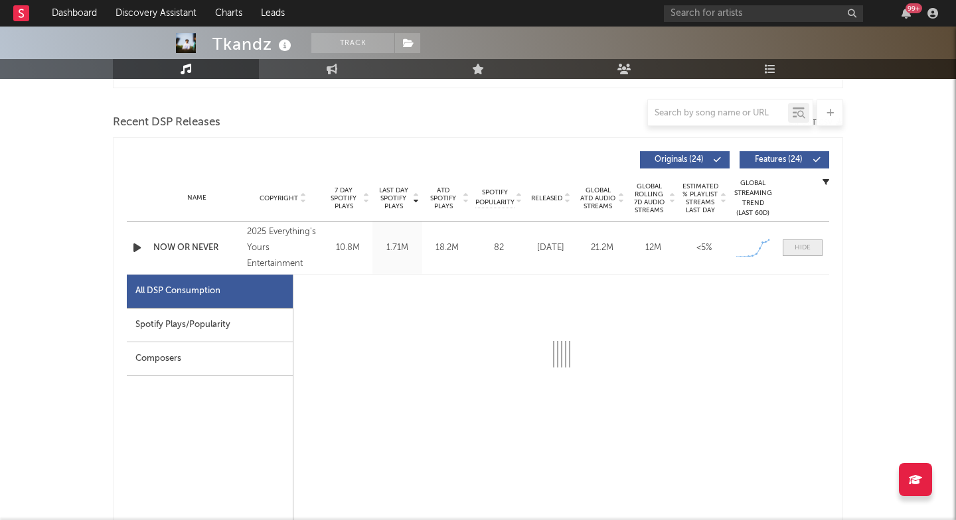
select select "1w"
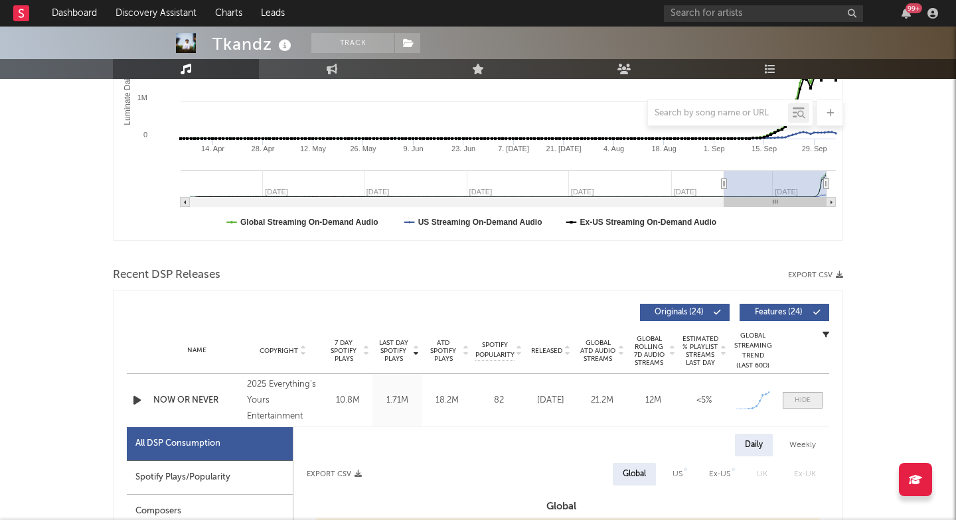
scroll to position [7, 0]
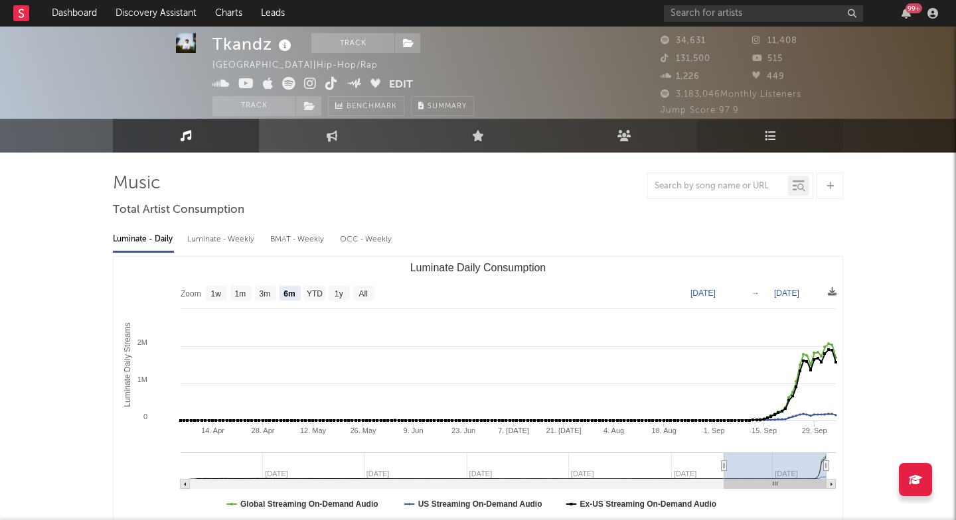
click at [778, 145] on link "Playlists/Charts" at bounding box center [770, 136] width 146 height 34
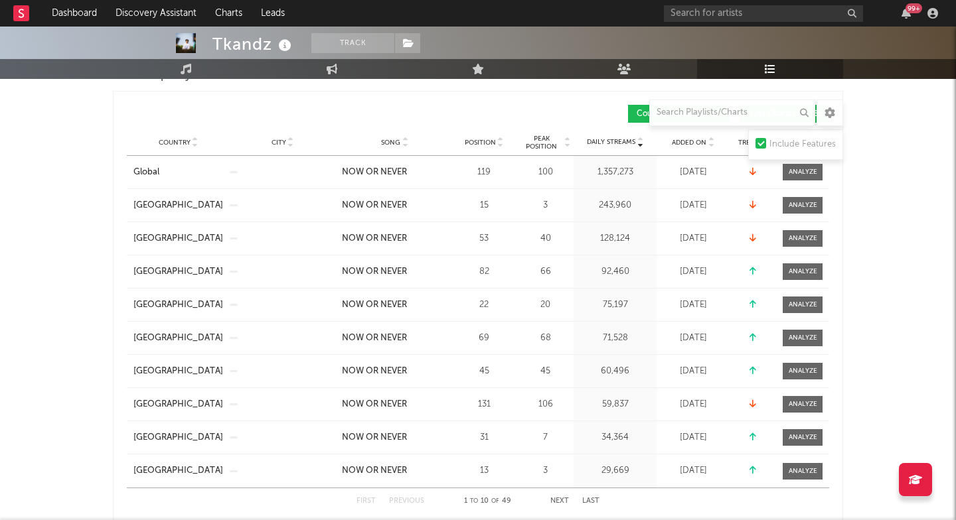
scroll to position [214, 0]
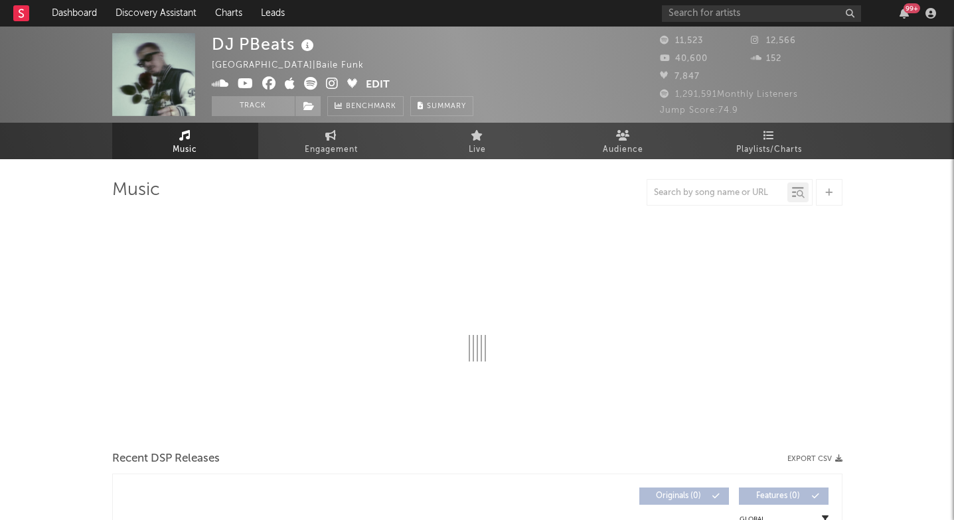
select select "6m"
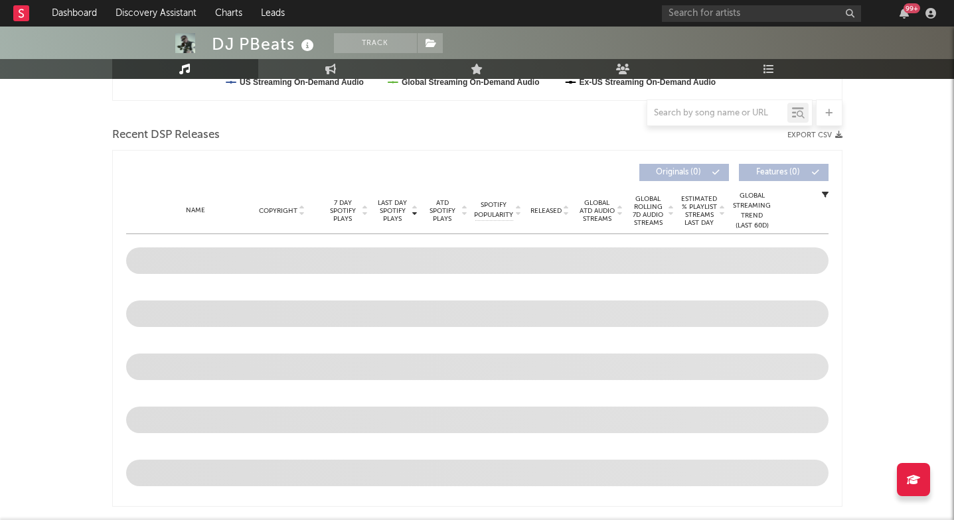
scroll to position [433, 0]
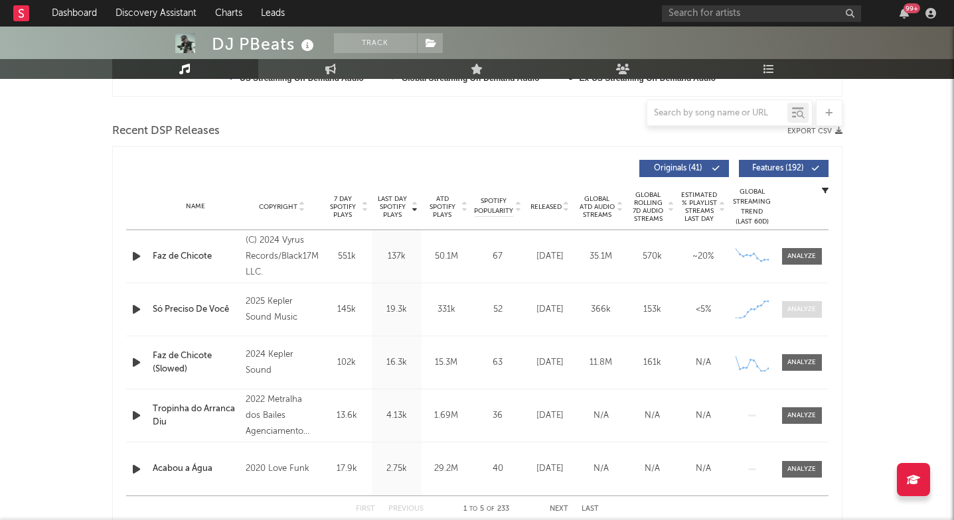
click at [787, 312] on div at bounding box center [801, 310] width 29 height 10
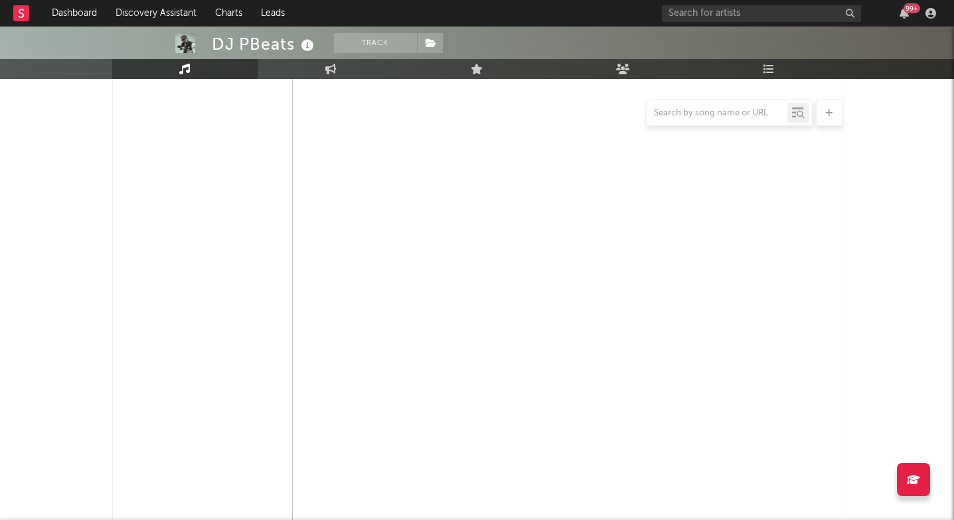
select select "1w"
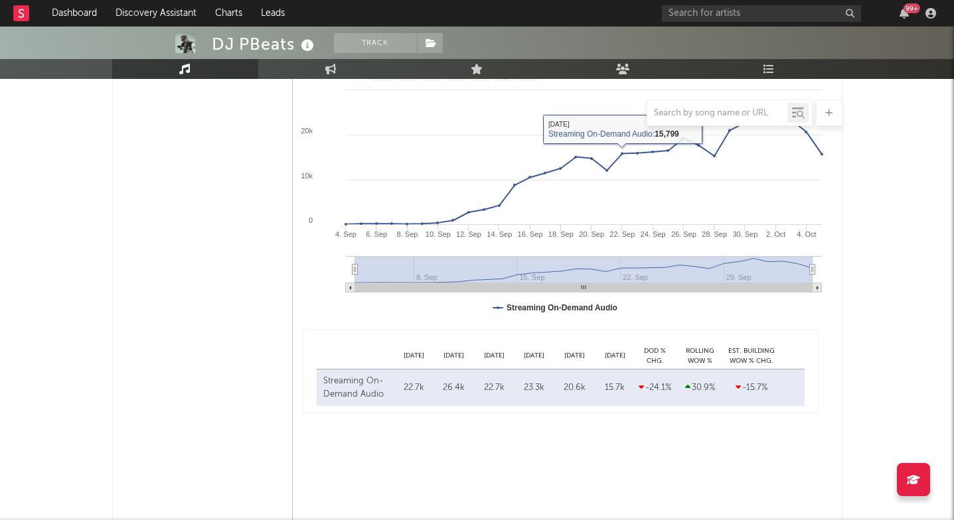
scroll to position [623, 0]
